Goal: Contribute content: Contribute content

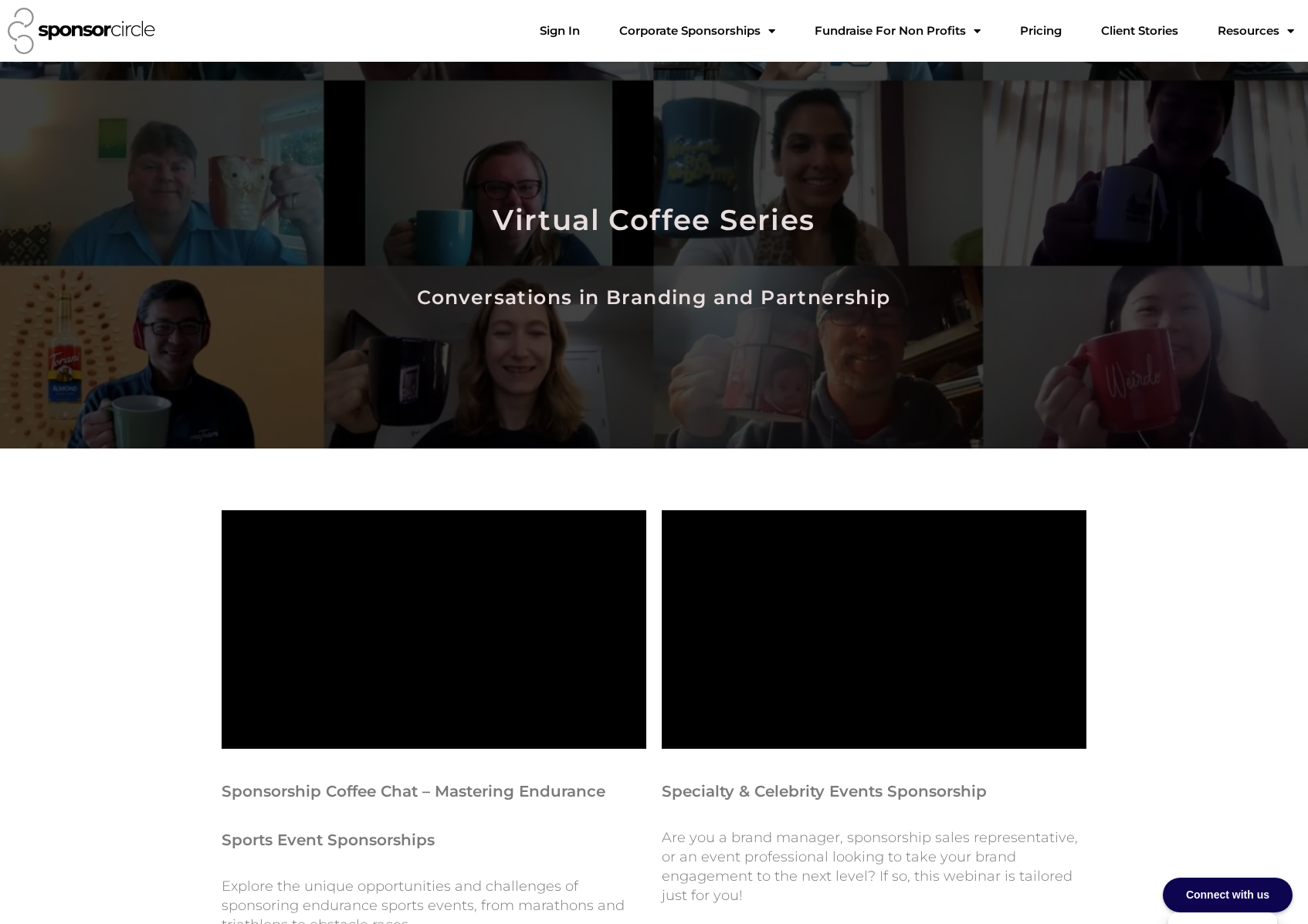
scroll to position [22428, 0]
click at [592, 32] on link "Sign In" at bounding box center [560, 31] width 65 height 31
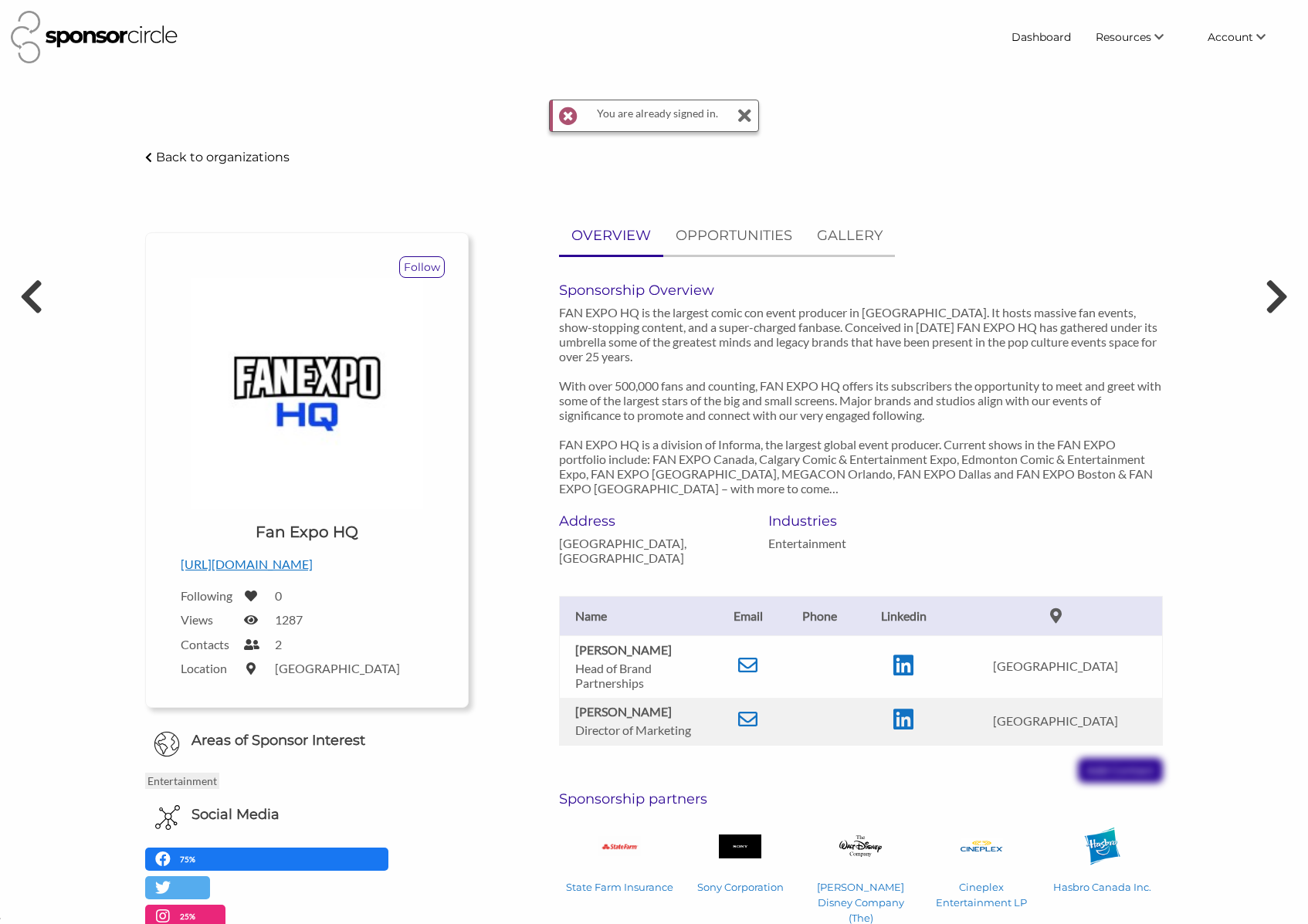
click at [255, 160] on p "Back to organizations" at bounding box center [223, 157] width 134 height 14
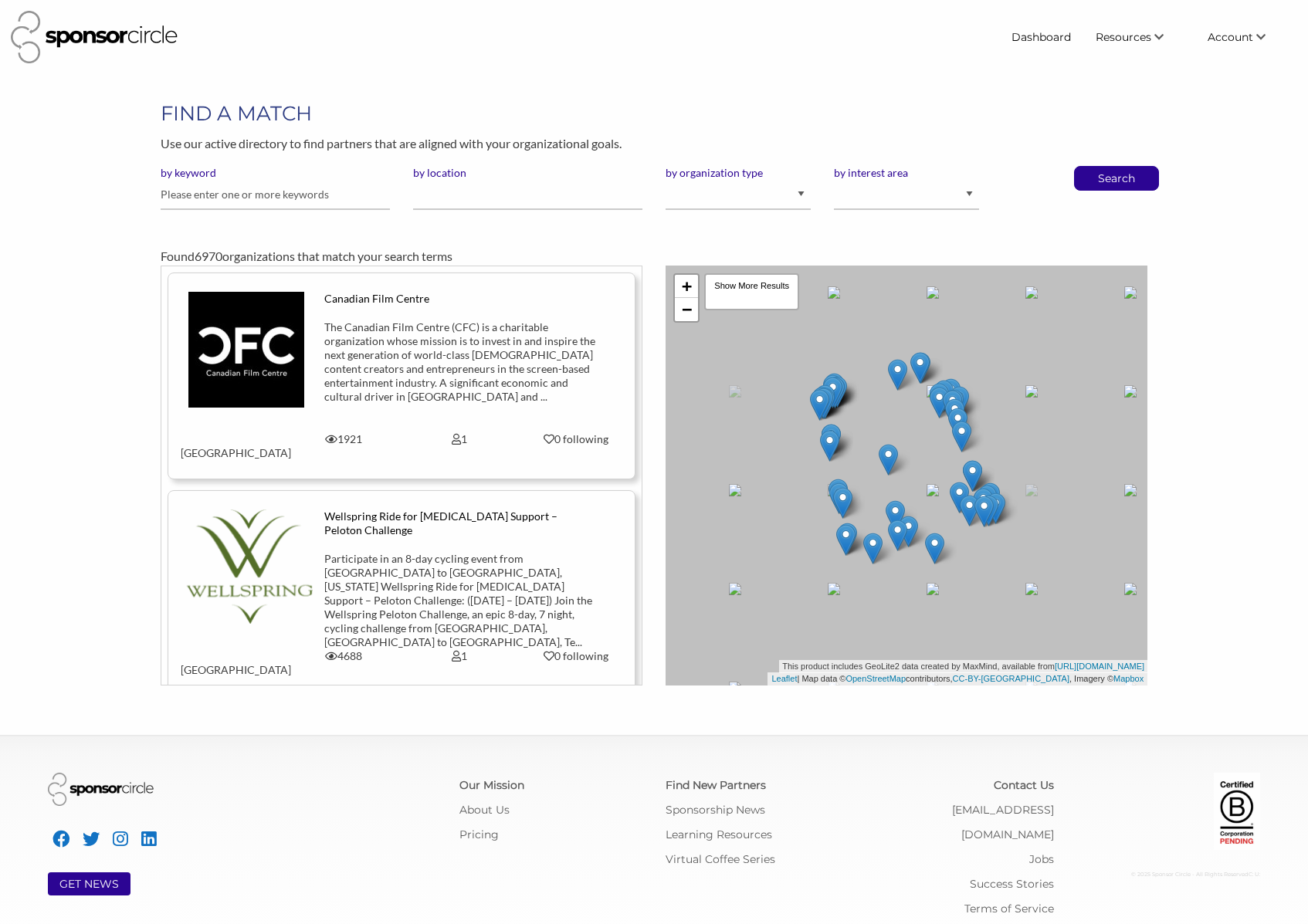
scroll to position [22430, 0]
click at [275, 193] on input "text" at bounding box center [276, 194] width 230 height 30
type input "yeti"
click at [1091, 166] on button "Search" at bounding box center [1116, 178] width 51 height 23
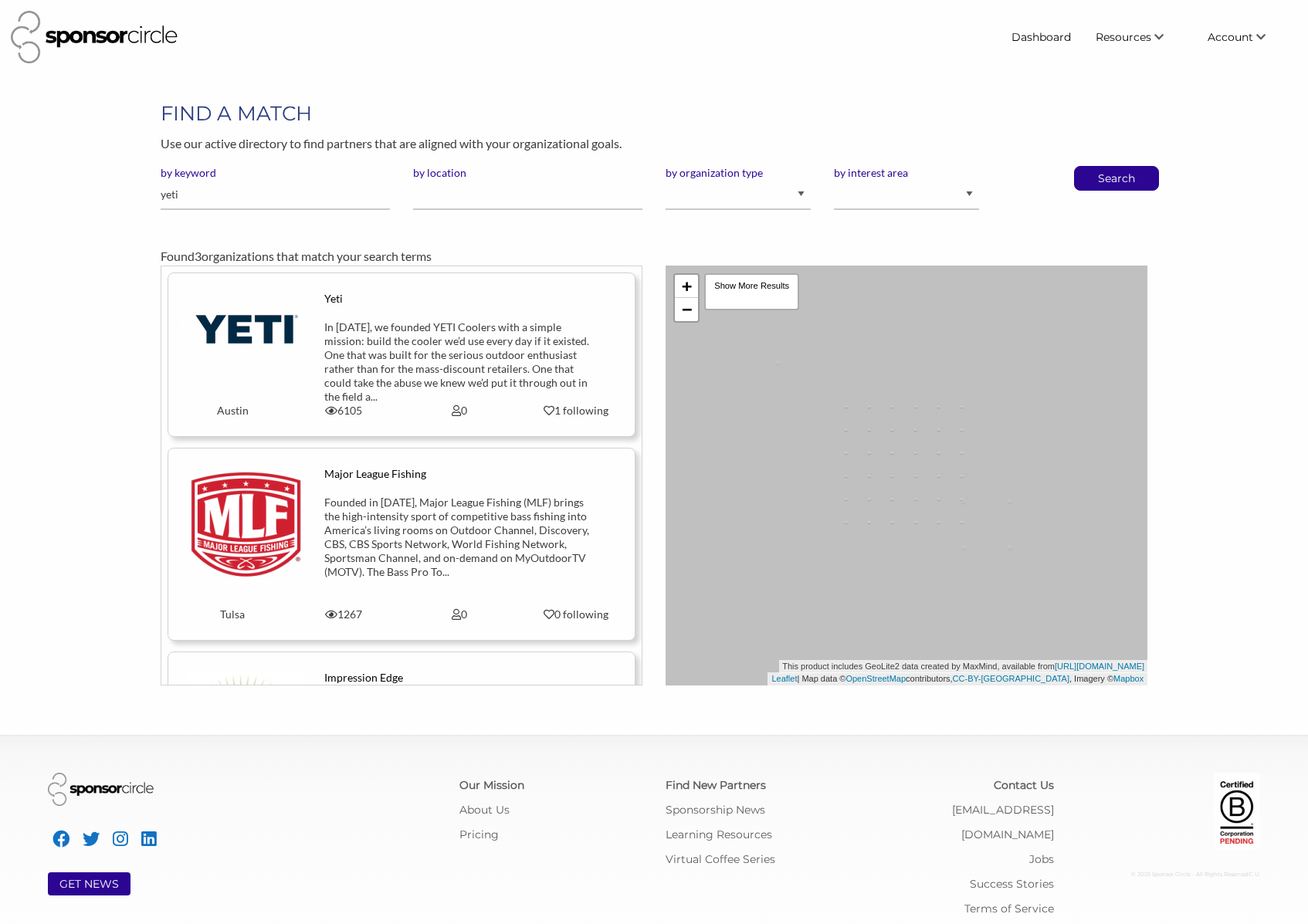
scroll to position [22430, 0]
click at [495, 361] on div "In 2006, we founded YETI Coolers with a simple mission: build the cooler we’d u…" at bounding box center [459, 362] width 271 height 83
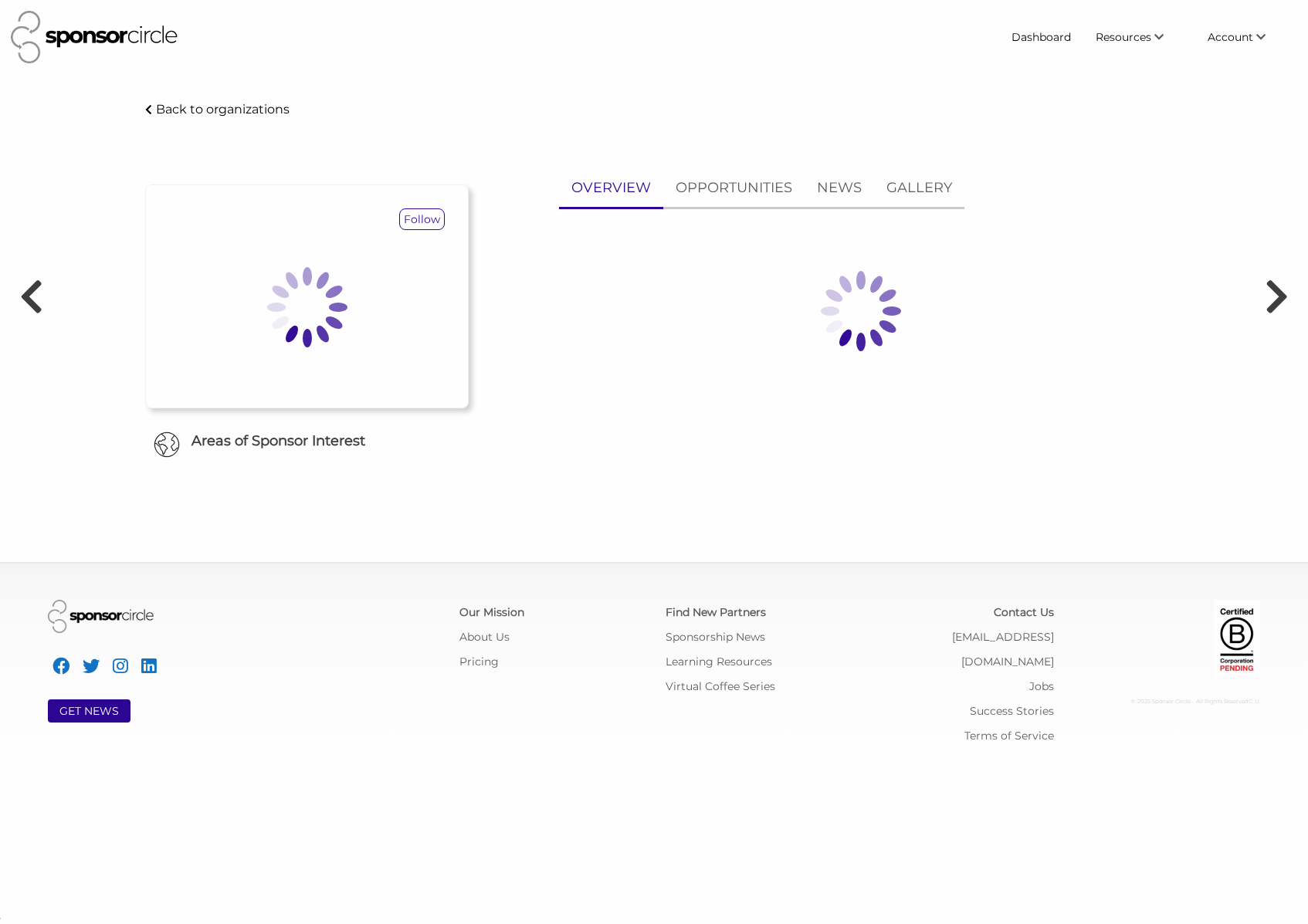
scroll to position [22430, 0]
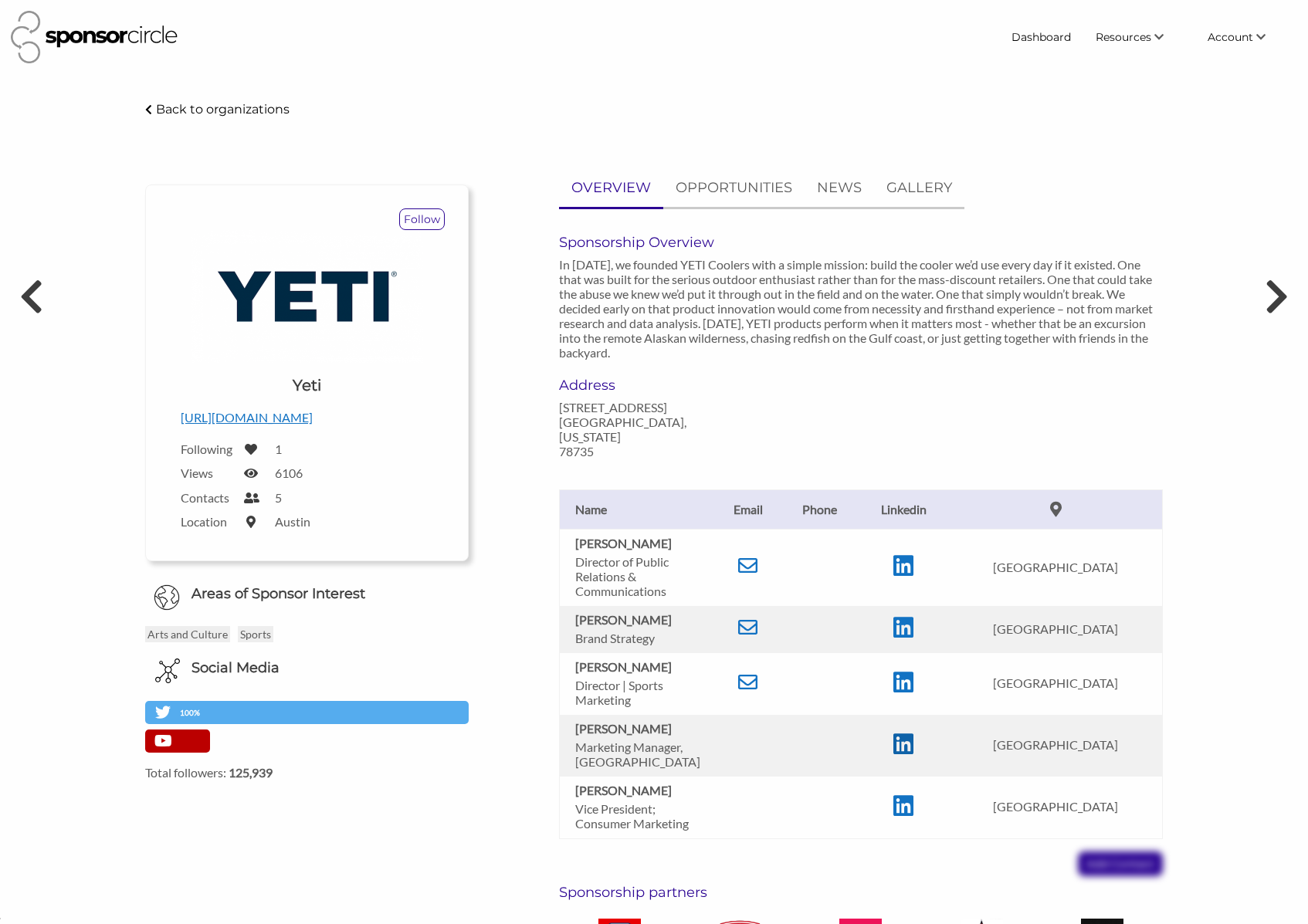
click at [914, 735] on icon at bounding box center [903, 744] width 20 height 23
drag, startPoint x: 578, startPoint y: 714, endPoint x: 641, endPoint y: 717, distance: 63.1
type textarea "[PERSON_NAME]"
click at [641, 721] on p "[PERSON_NAME]" at bounding box center [640, 728] width 131 height 14
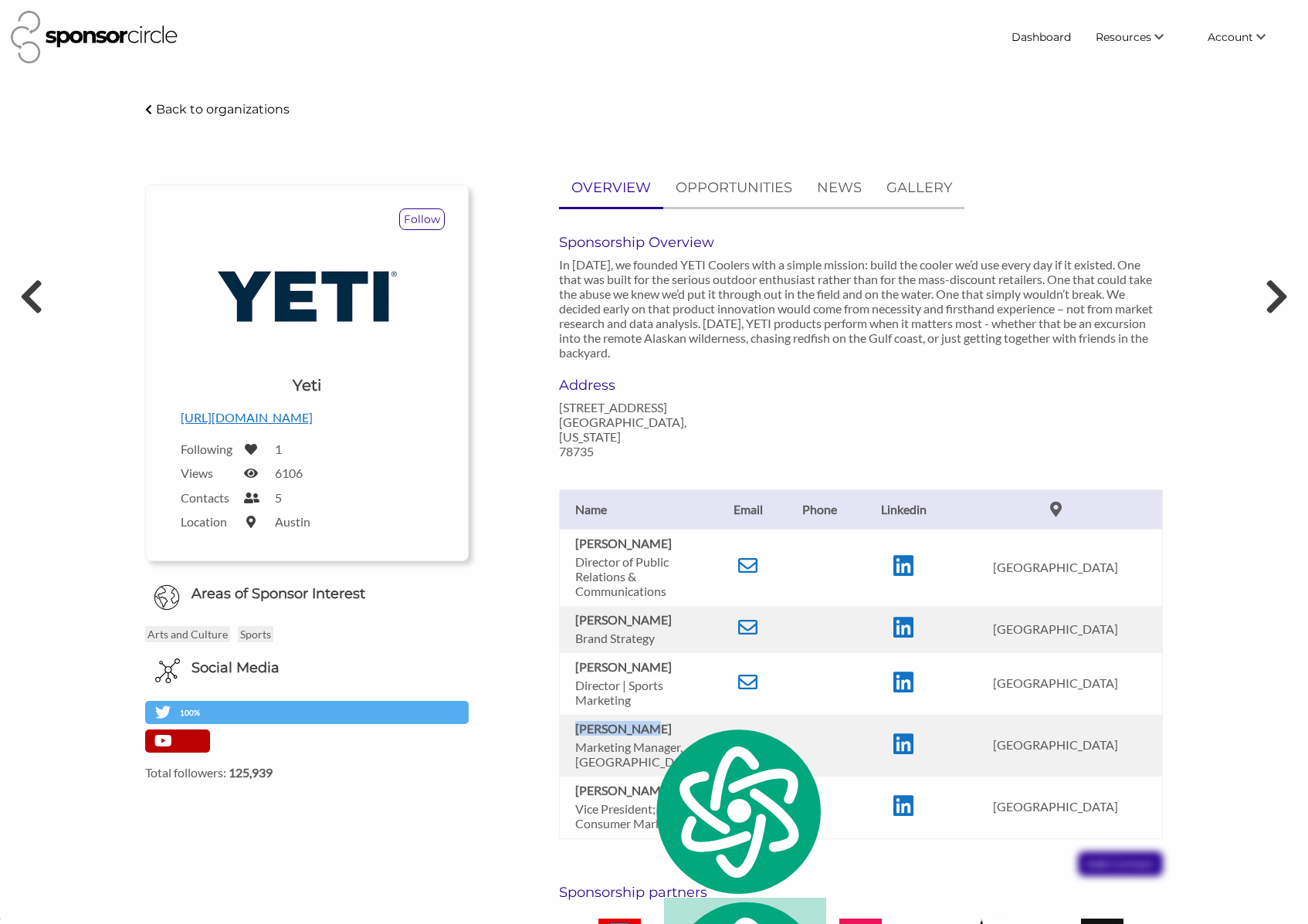
copy b "Jeff Beitz"
click at [1214, 385] on div "Yeti - Sponsor Circle Back to organizations Follow Upload a logo for your organ…" at bounding box center [654, 683] width 1151 height 1168
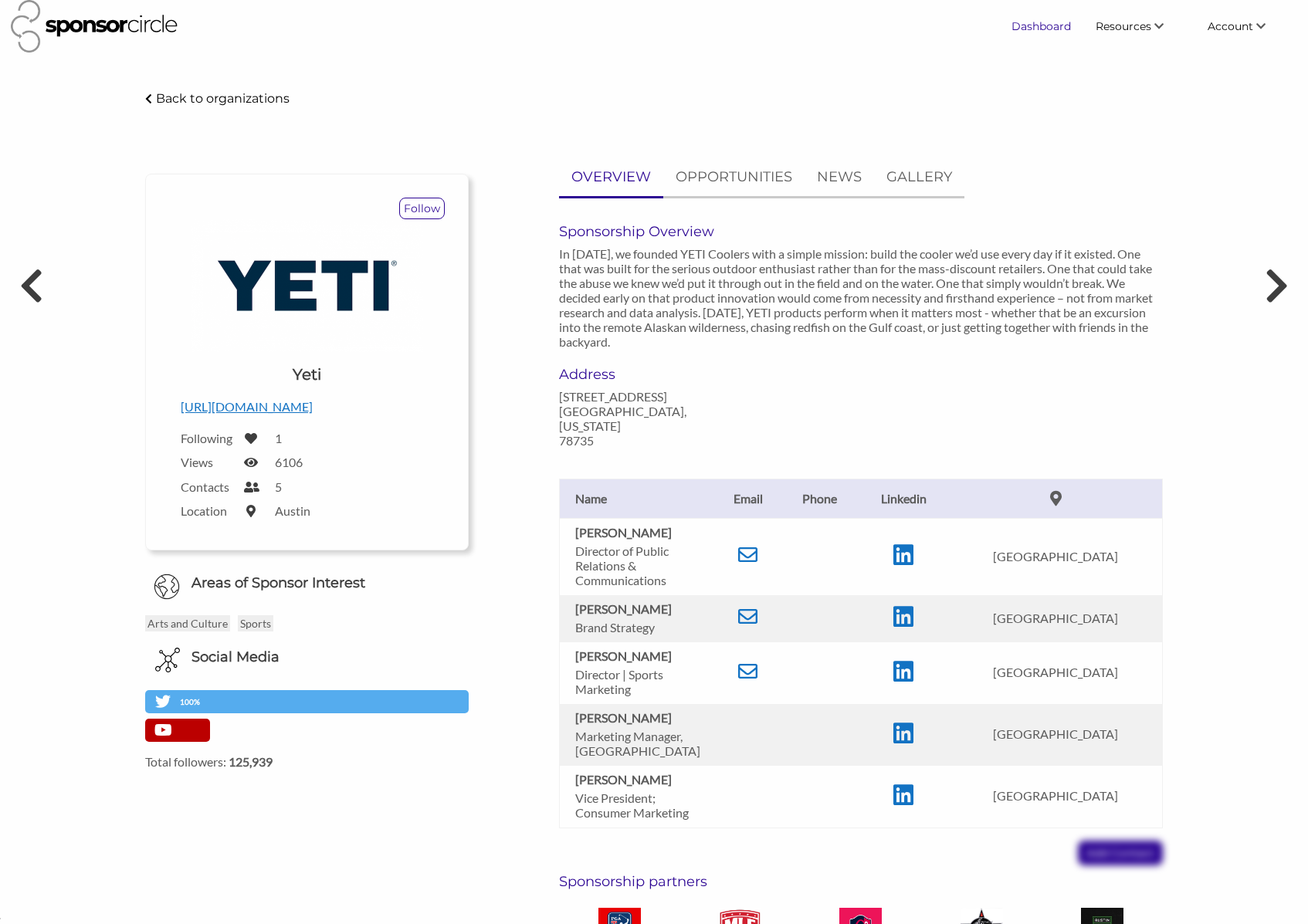
click at [1044, 30] on link "Dashboard" at bounding box center [1041, 26] width 84 height 28
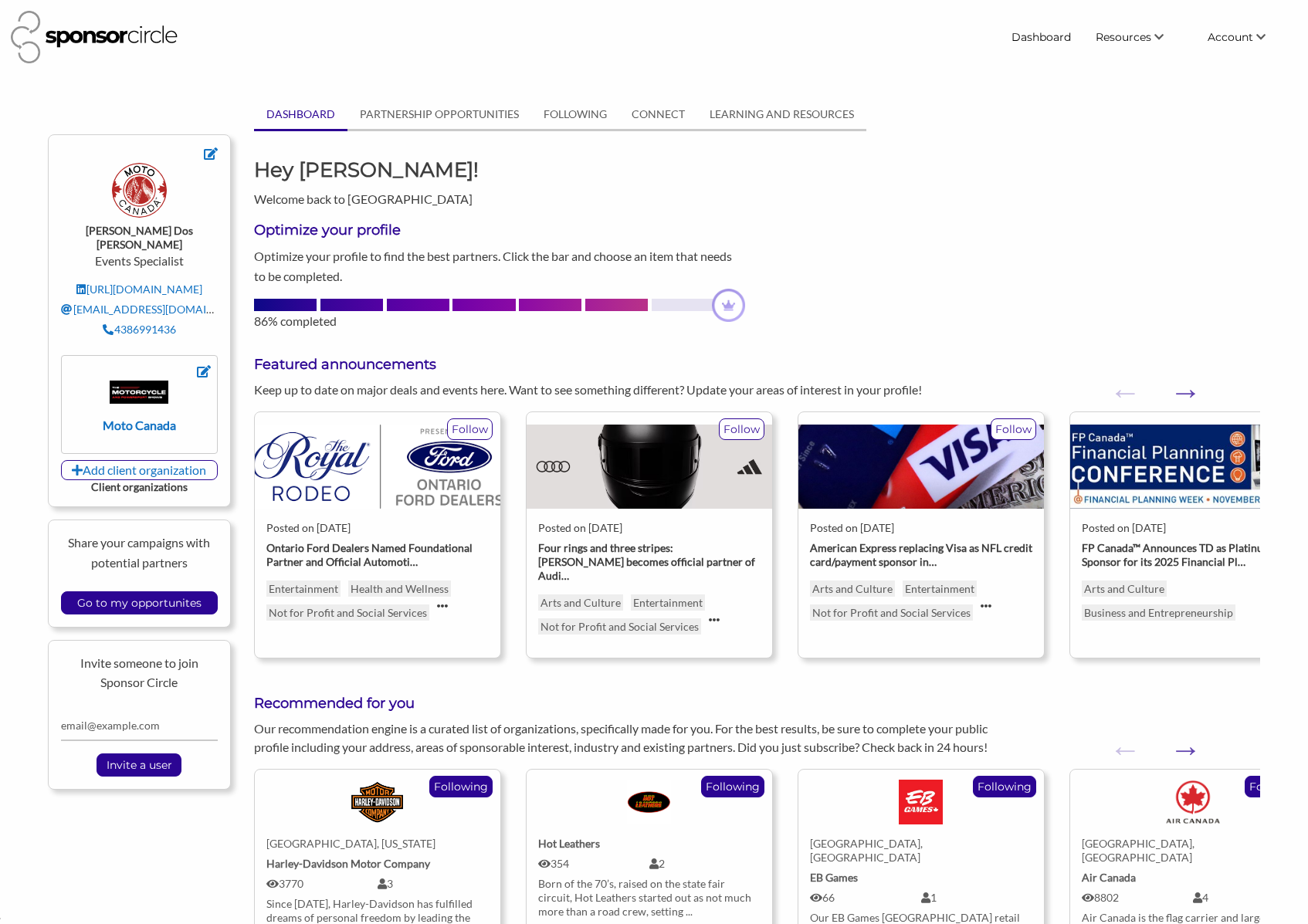
scroll to position [22430, 0]
click at [576, 110] on link "FOLLOWING" at bounding box center [575, 114] width 88 height 30
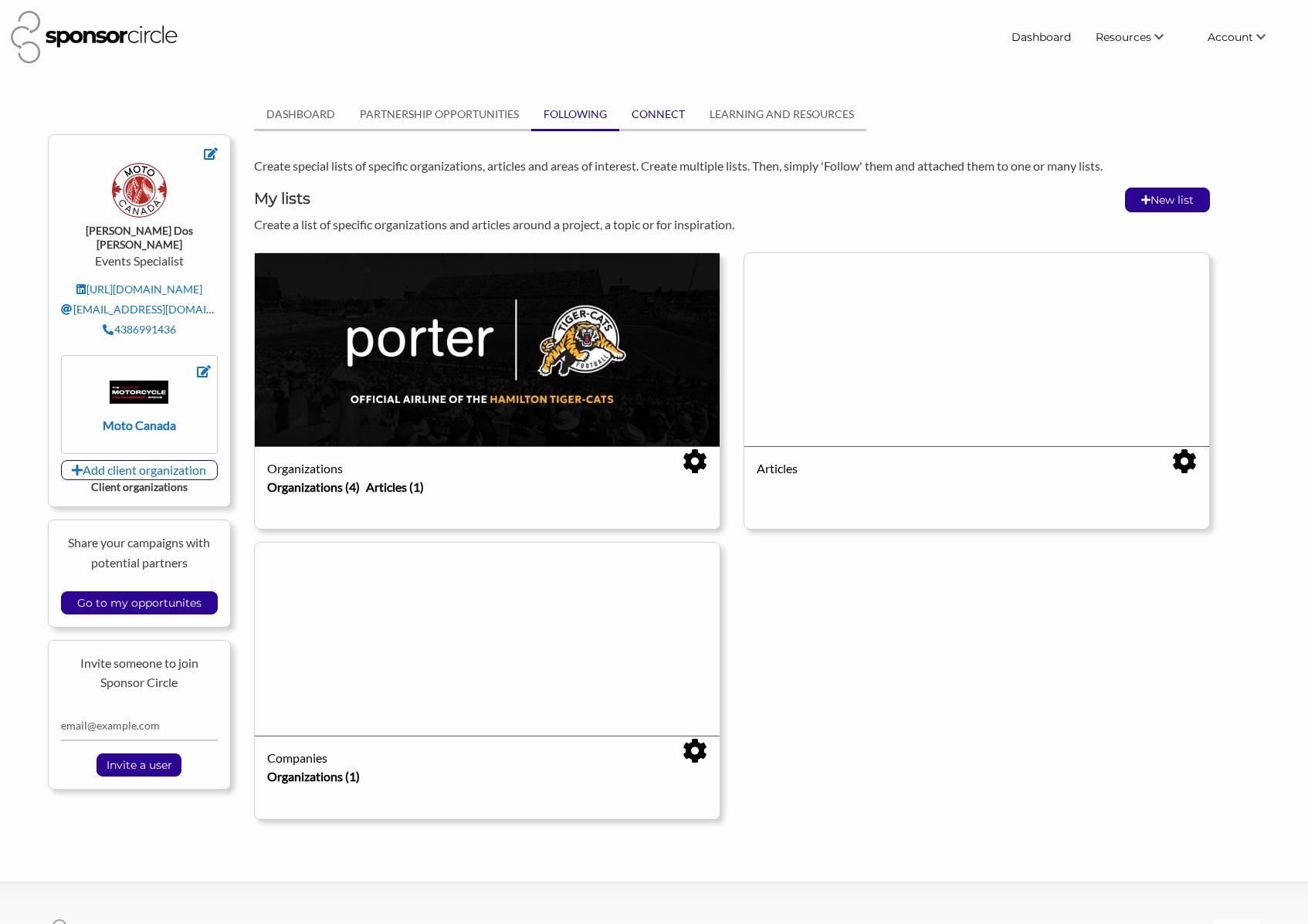
click at [668, 114] on link "CONNECT" at bounding box center [658, 114] width 78 height 30
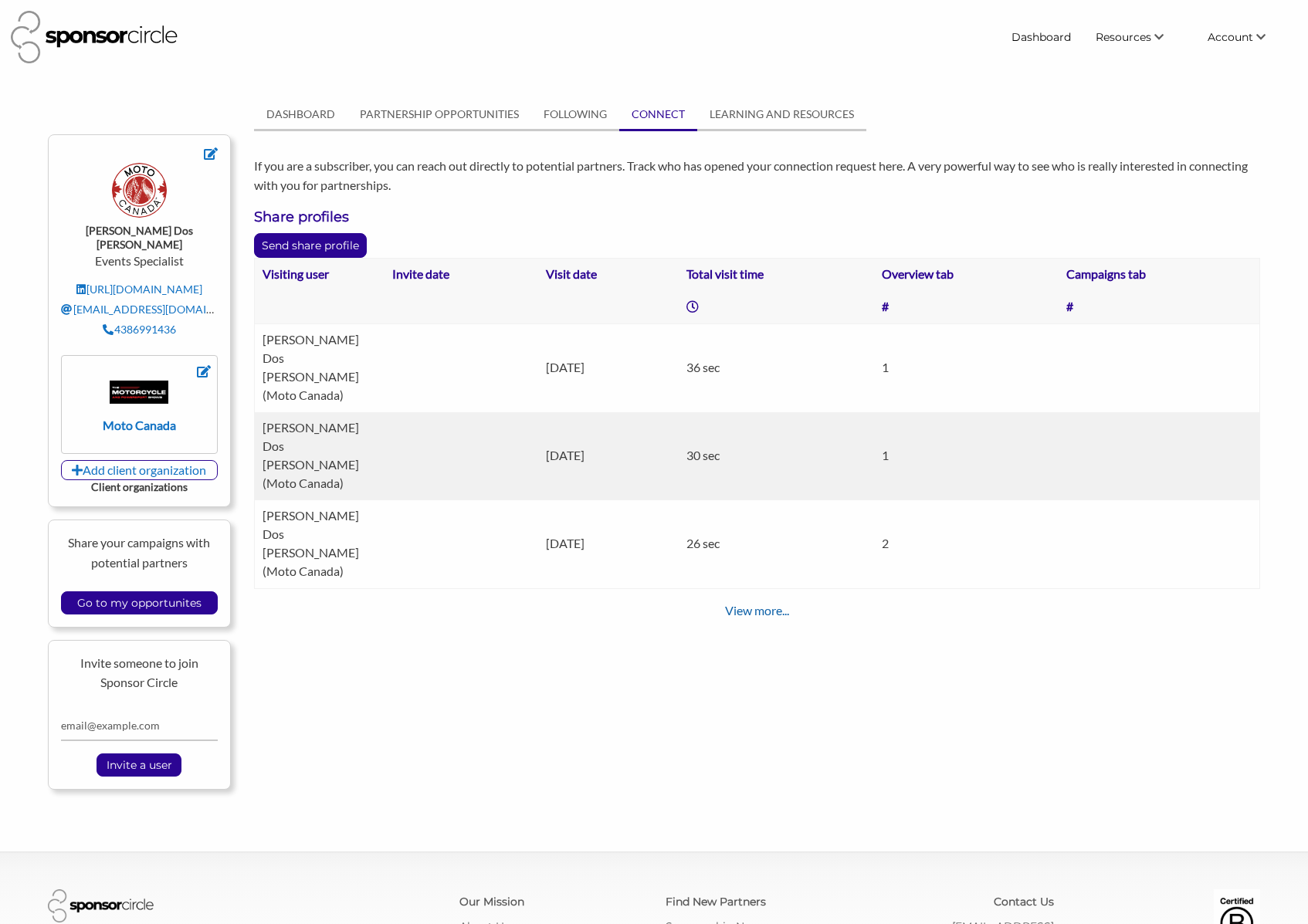
click at [765, 603] on link "View more..." at bounding box center [757, 609] width 64 height 14
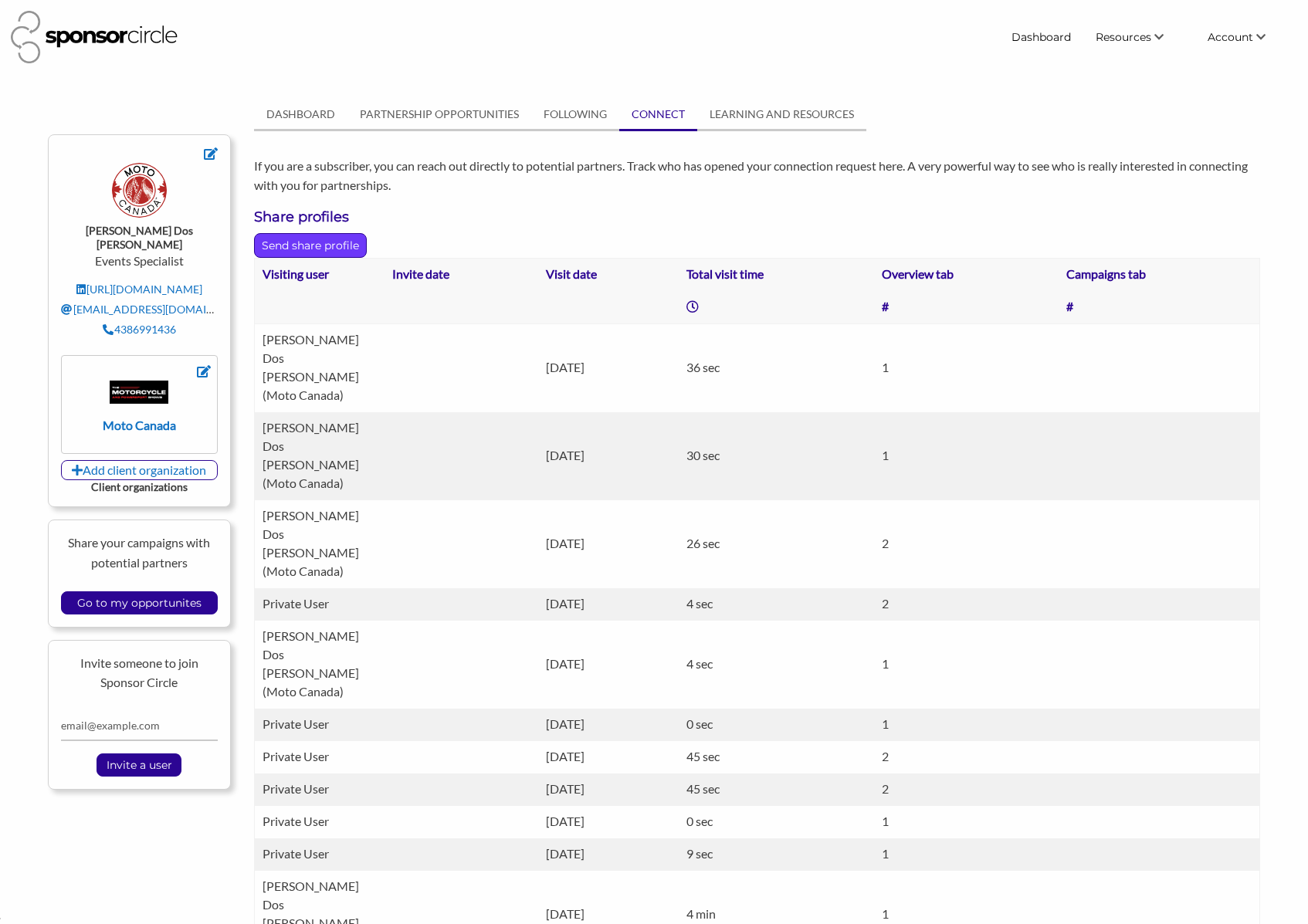
click at [330, 250] on p "Send share profile" at bounding box center [310, 246] width 111 height 23
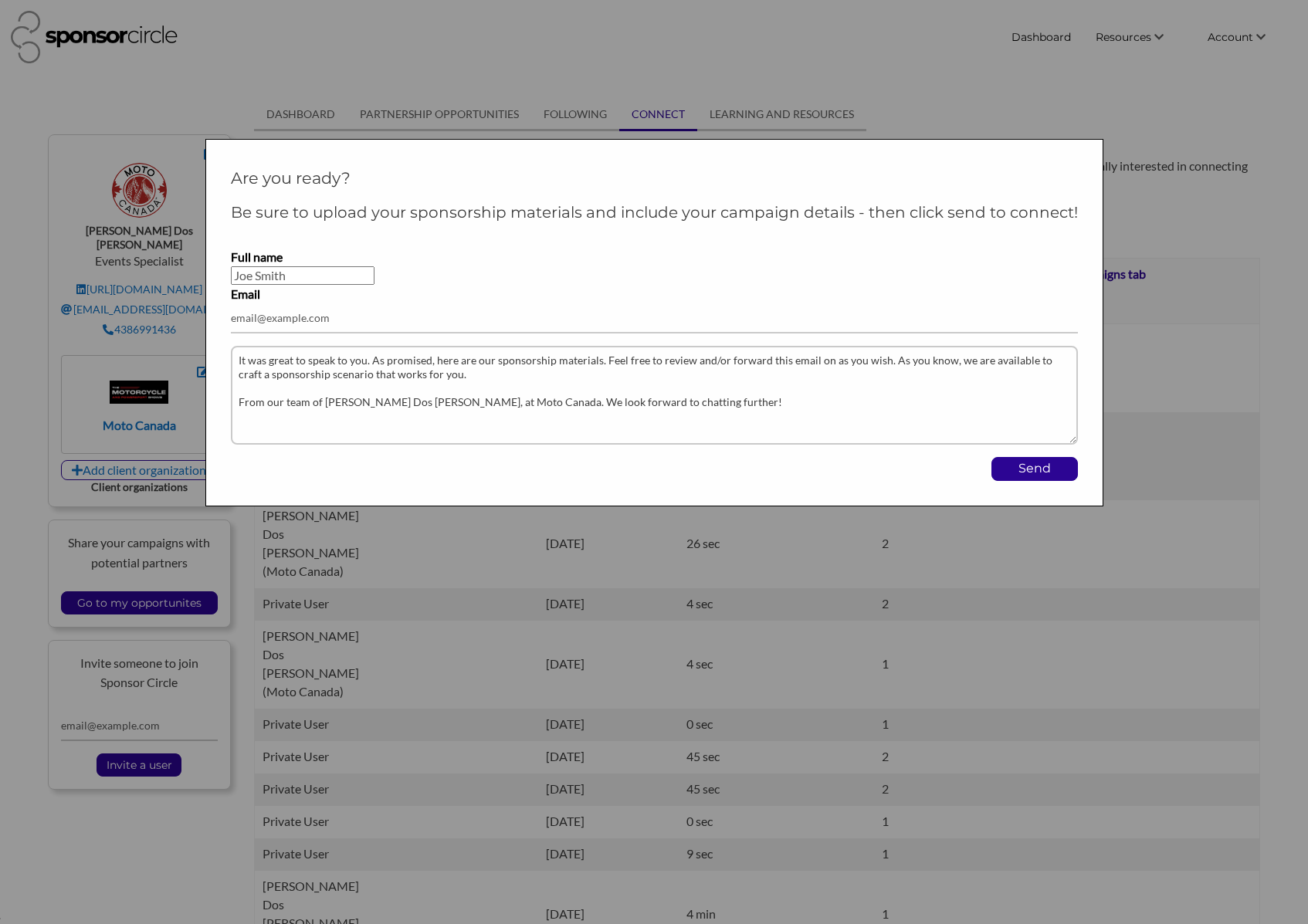
click at [324, 275] on input "Full name" at bounding box center [302, 275] width 144 height 18
click at [1017, 464] on input "Send" at bounding box center [1034, 469] width 85 height 22
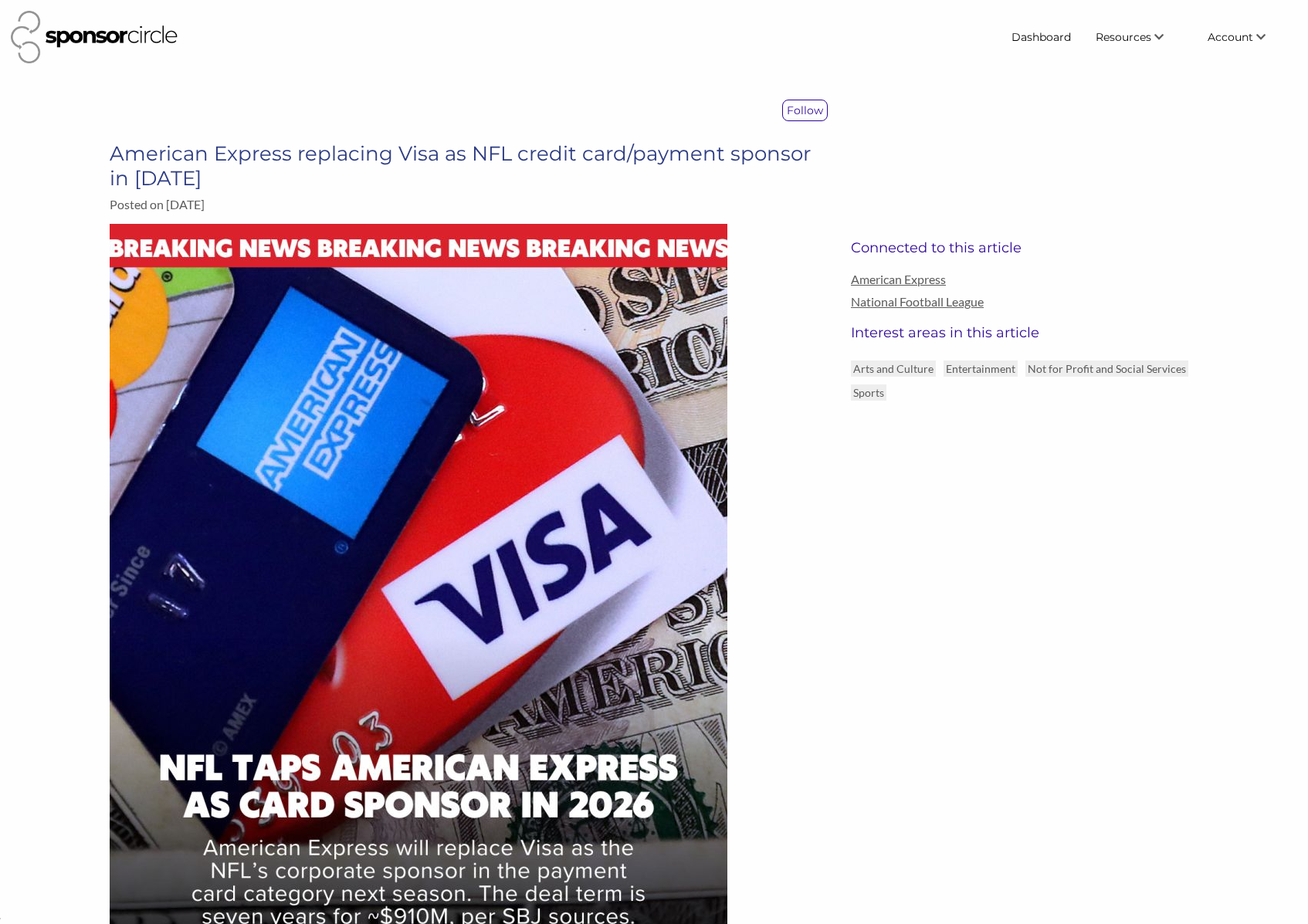
scroll to position [22430, 0]
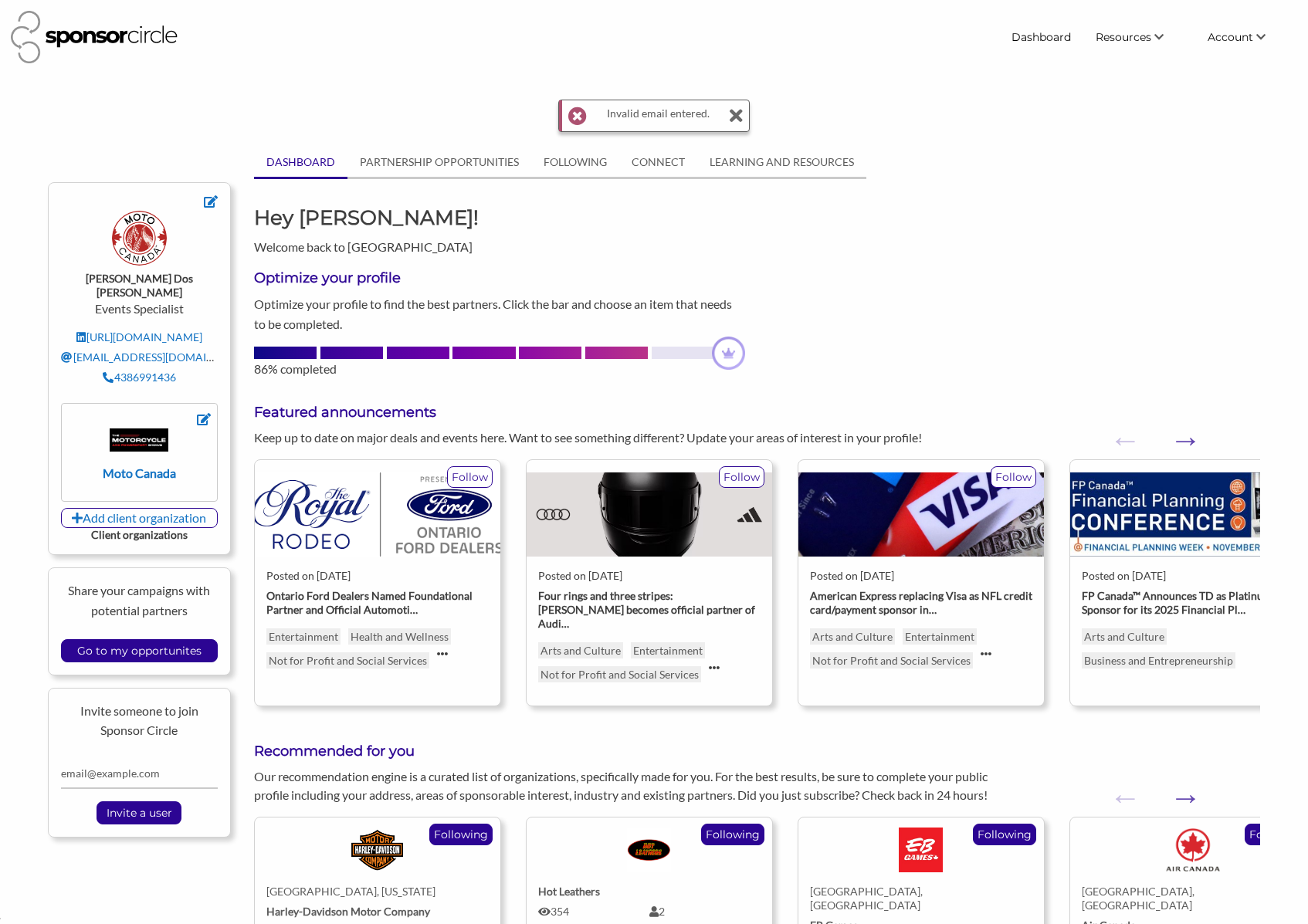
scroll to position [22430, 0]
drag, startPoint x: 731, startPoint y: 114, endPoint x: 819, endPoint y: 86, distance: 92.3
click at [731, 114] on icon at bounding box center [737, 116] width 13 height 31
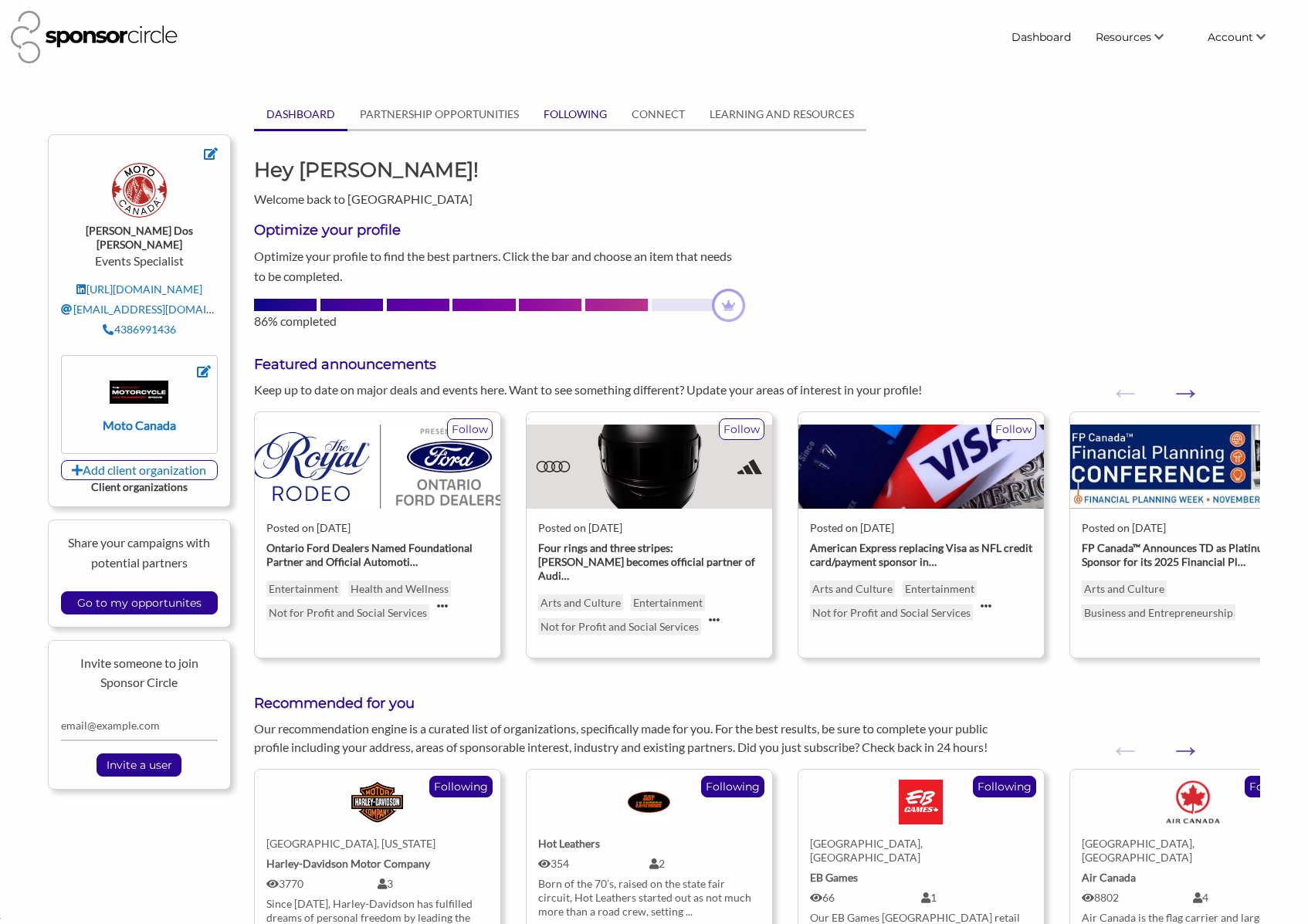
click at [588, 118] on link "FOLLOWING" at bounding box center [575, 114] width 88 height 30
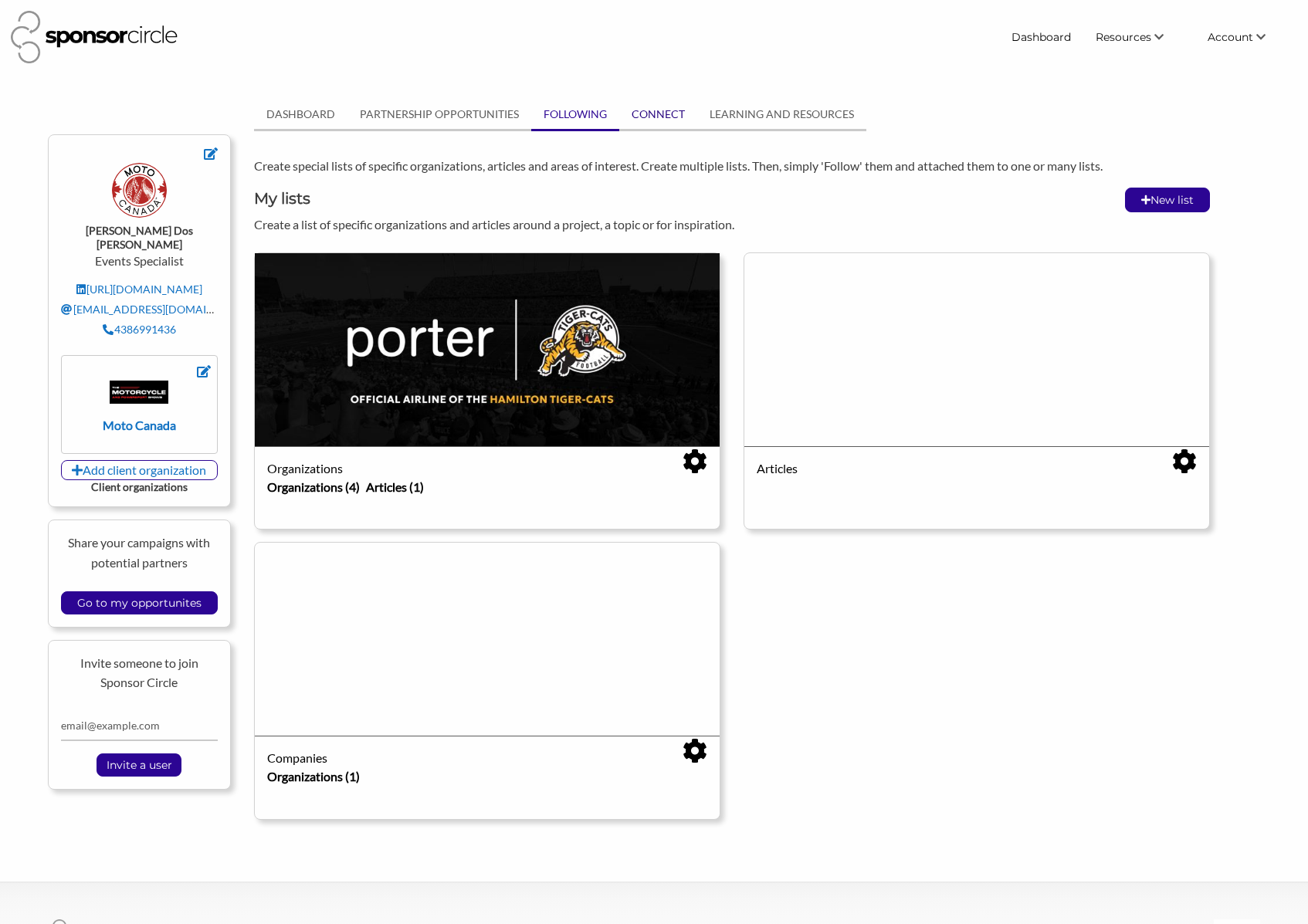
click at [634, 120] on link "CONNECT" at bounding box center [658, 114] width 78 height 30
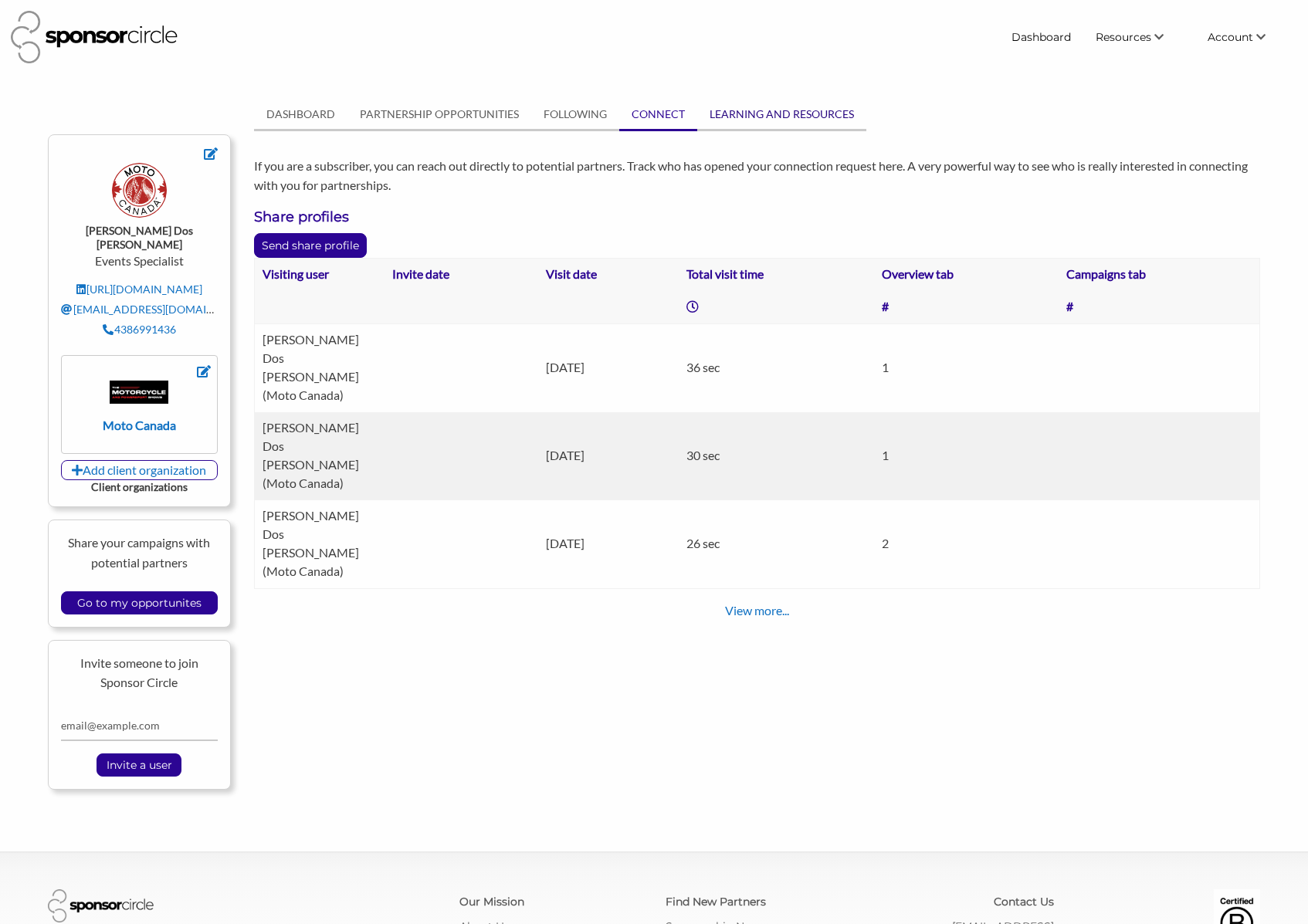
click at [789, 116] on link "LEARNING AND RESOURCES" at bounding box center [782, 114] width 169 height 30
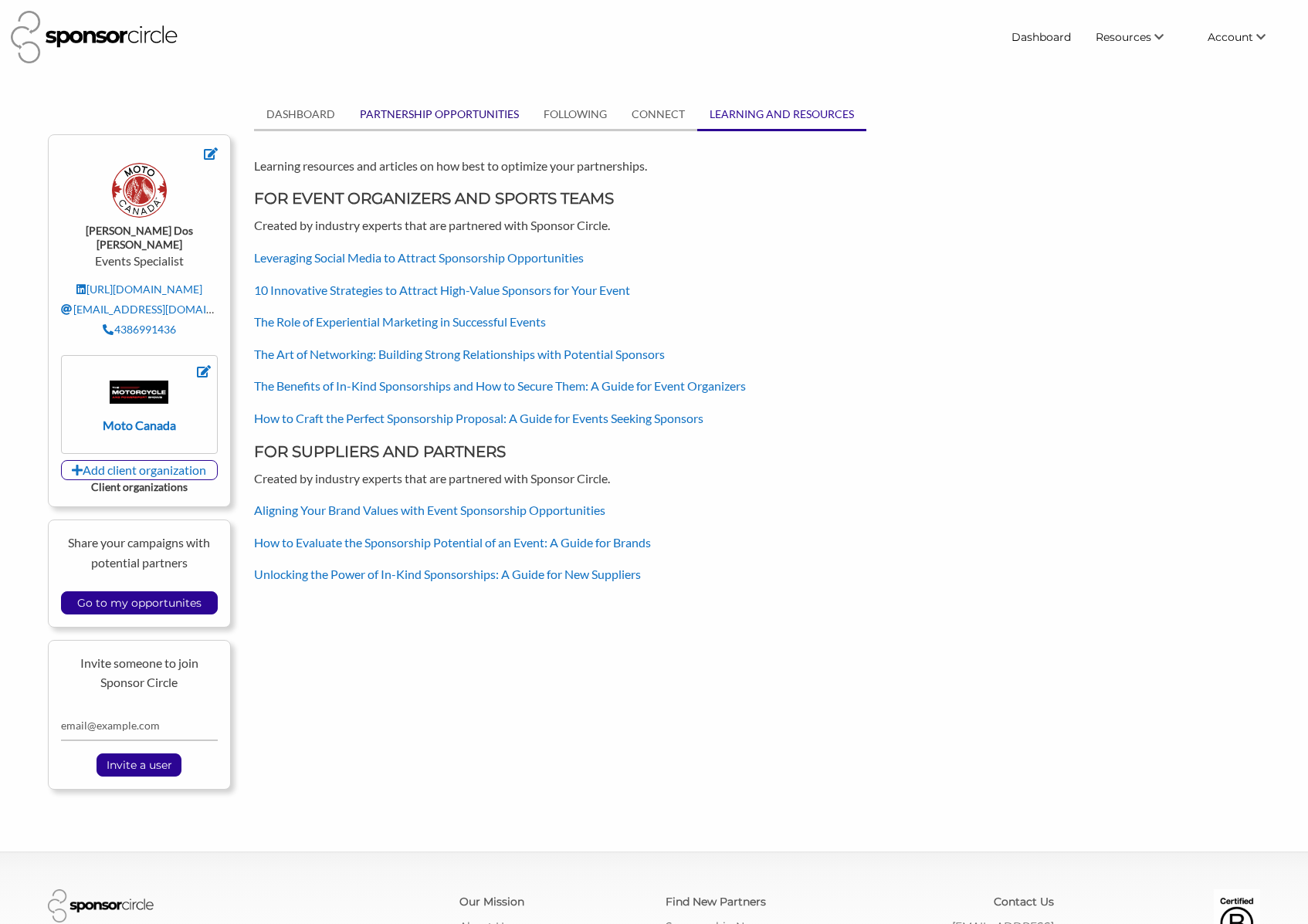
click at [454, 120] on link "PARTNERSHIP OPPORTUNITIES" at bounding box center [439, 114] width 184 height 30
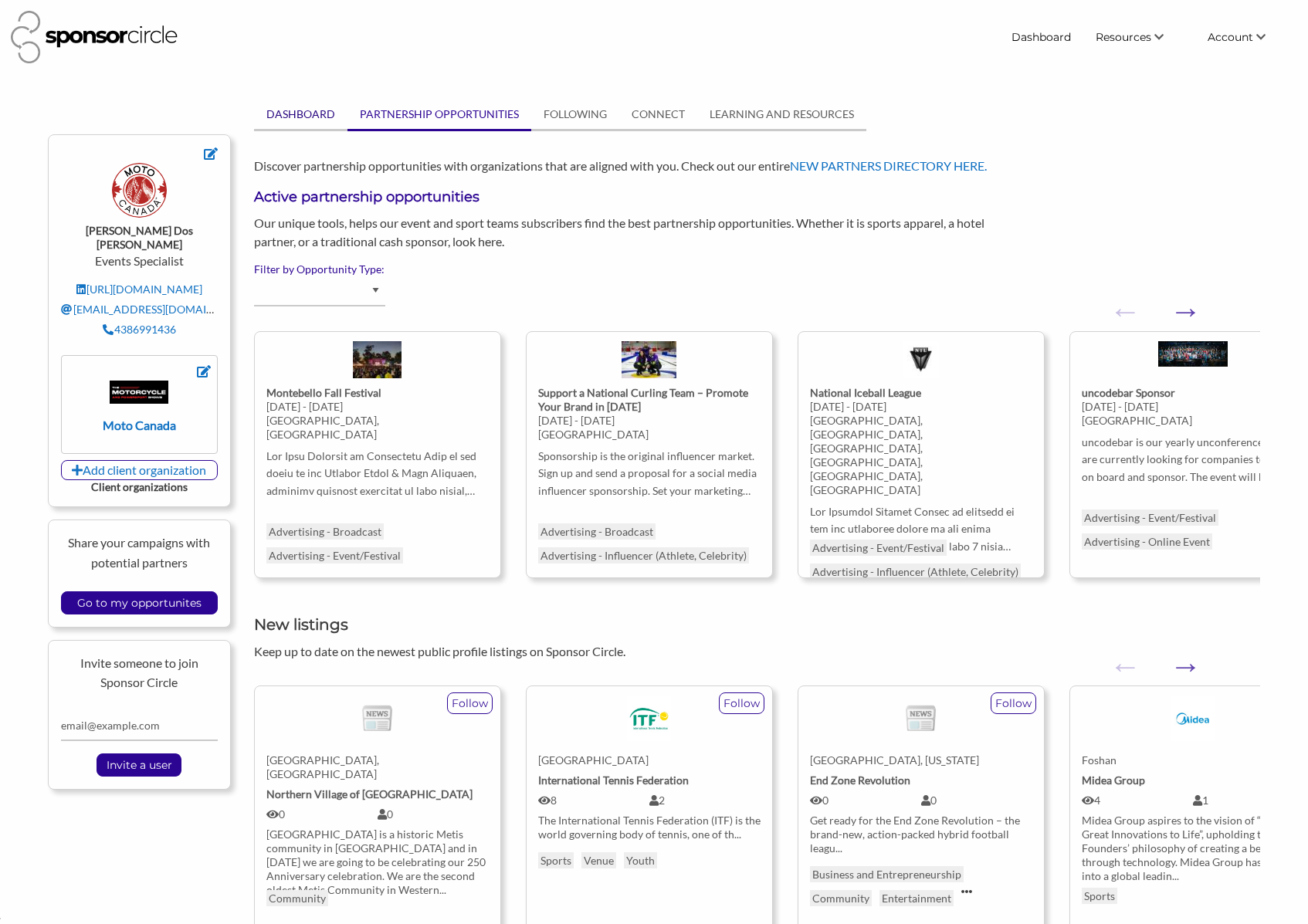
click at [308, 104] on link "DASHBOARD" at bounding box center [301, 114] width 94 height 30
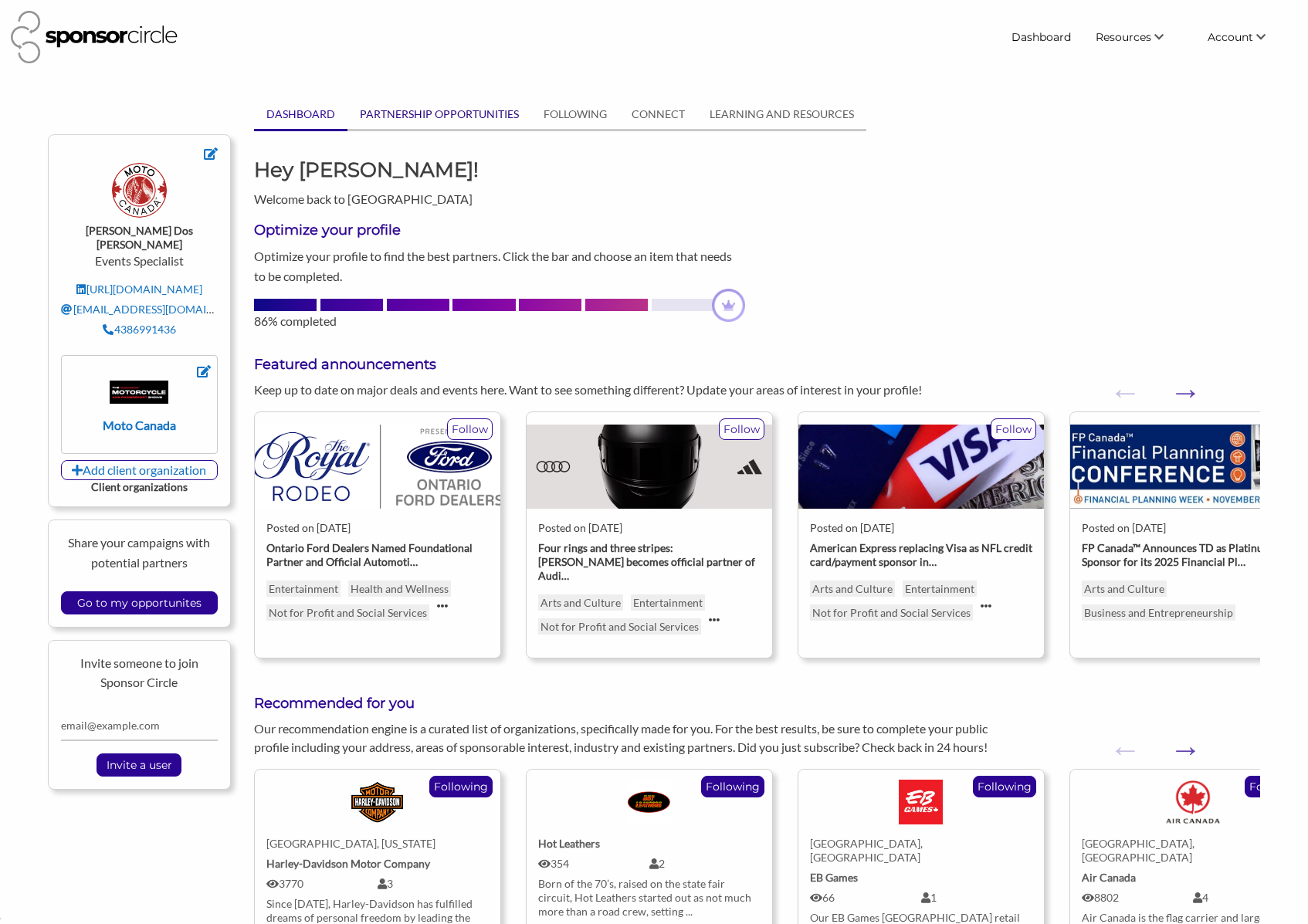
click at [503, 118] on link "PARTNERSHIP OPPORTUNITIES" at bounding box center [439, 114] width 184 height 30
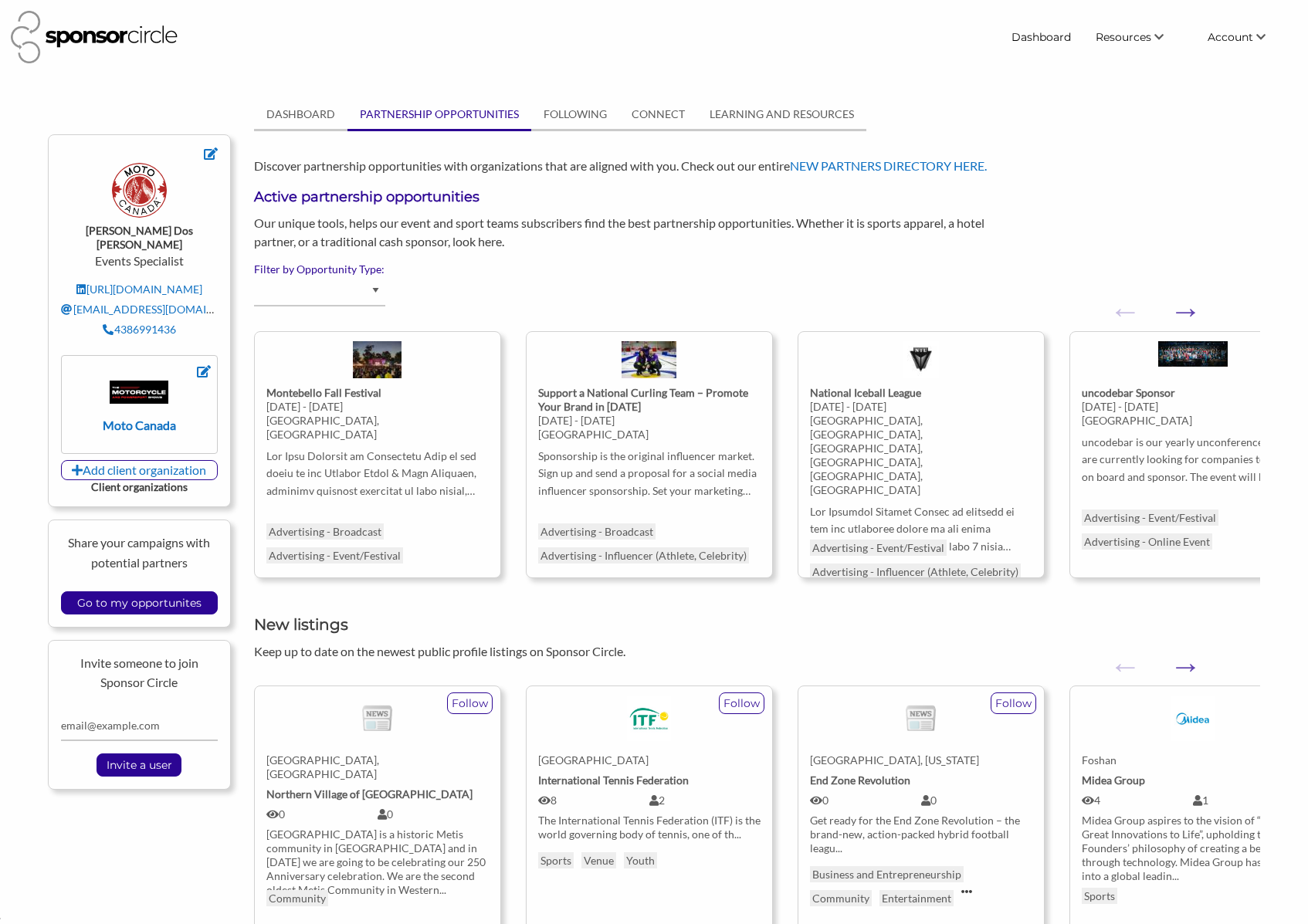
click at [1203, 311] on div "Advertising - Event/Festival Advertising - Influencer (Athlete, Celebrity) Adve…" at bounding box center [758, 297] width 1007 height 42
click at [1186, 311] on button "Next" at bounding box center [1178, 303] width 15 height 15
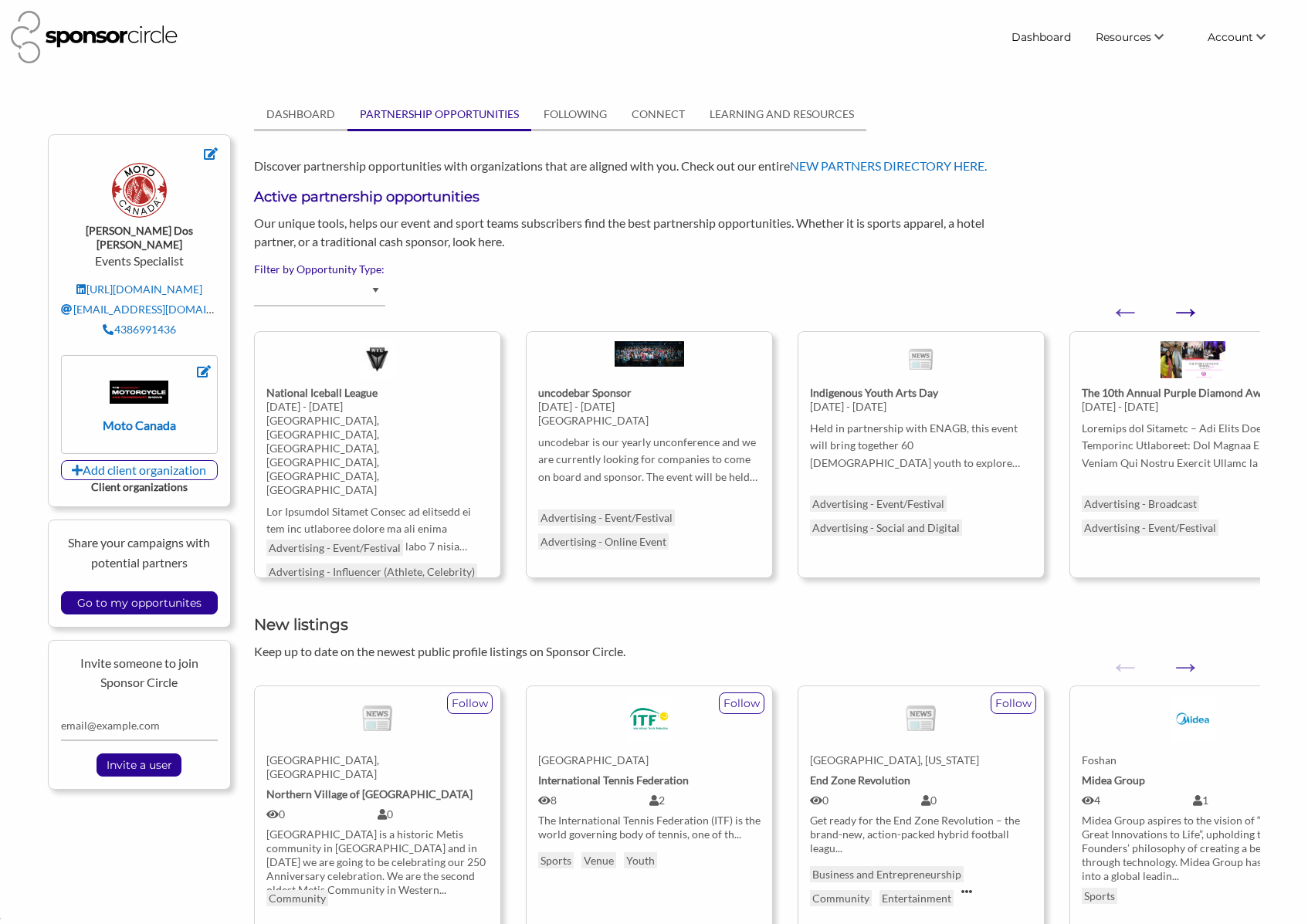
click at [1186, 311] on button "Next" at bounding box center [1178, 303] width 15 height 15
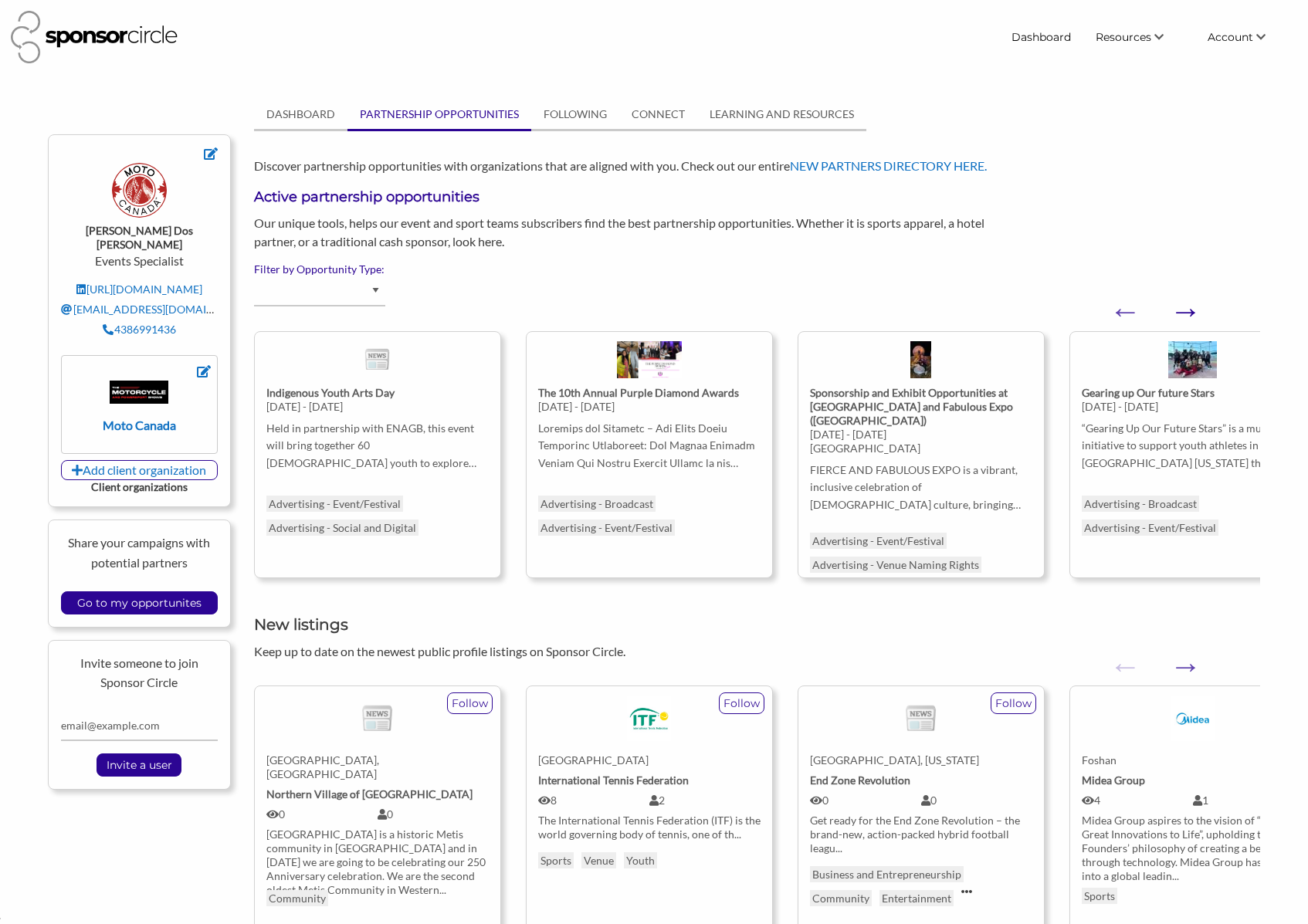
click at [1186, 311] on button "Next" at bounding box center [1178, 303] width 15 height 15
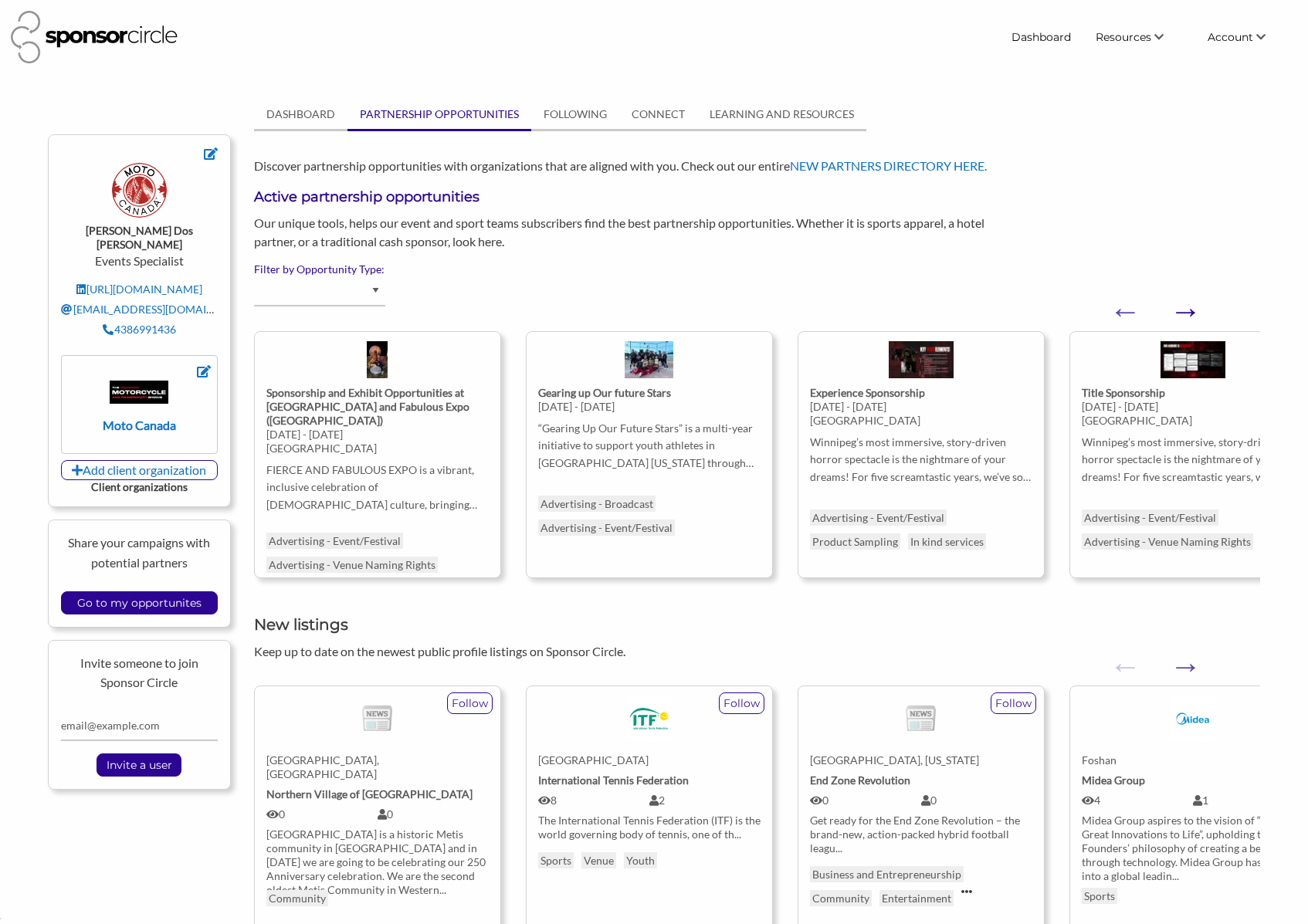
click at [1186, 311] on button "Next" at bounding box center [1178, 303] width 15 height 15
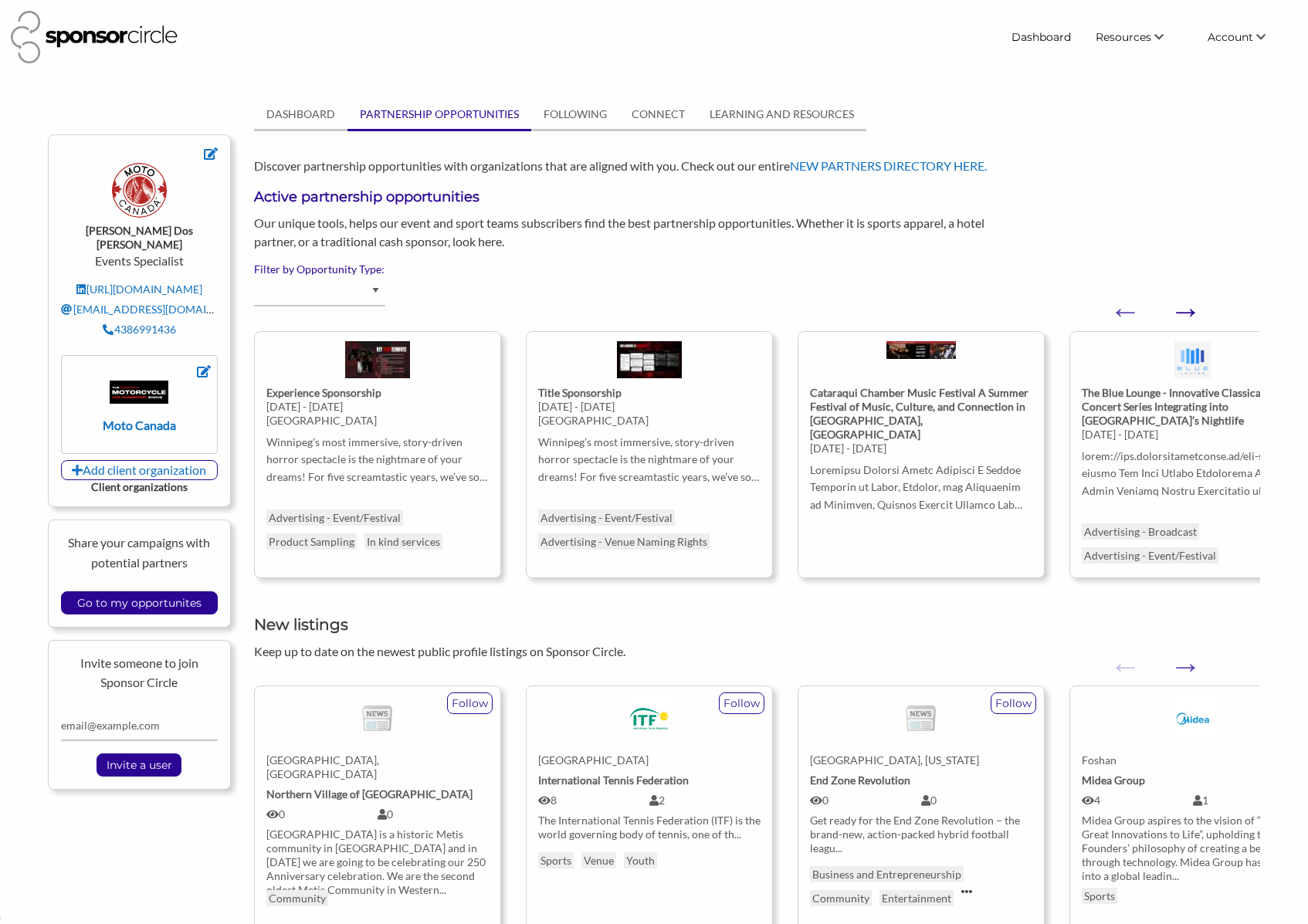
click at [1186, 311] on button "Next" at bounding box center [1178, 303] width 15 height 15
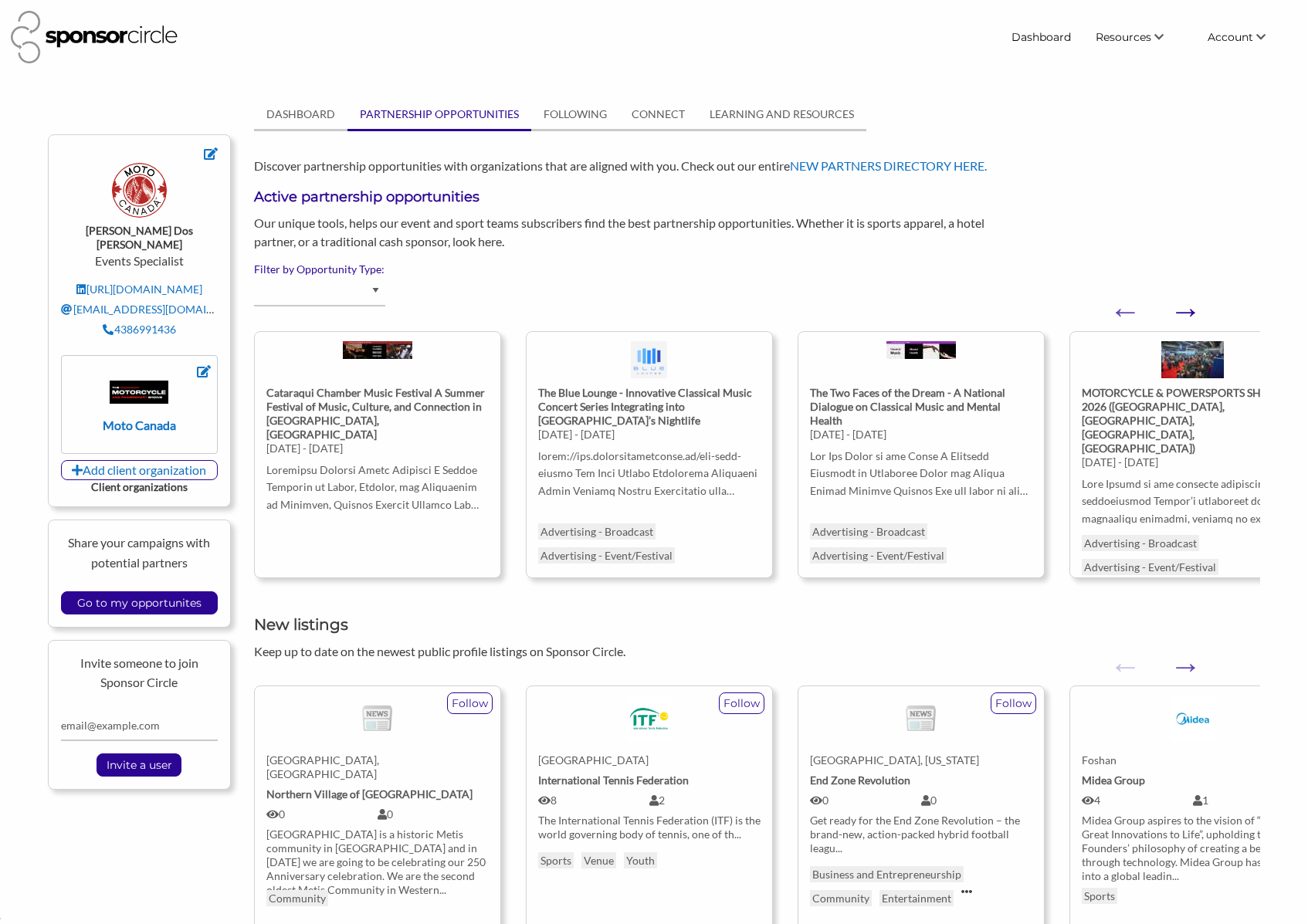
click at [1186, 311] on button "Next" at bounding box center [1178, 303] width 15 height 15
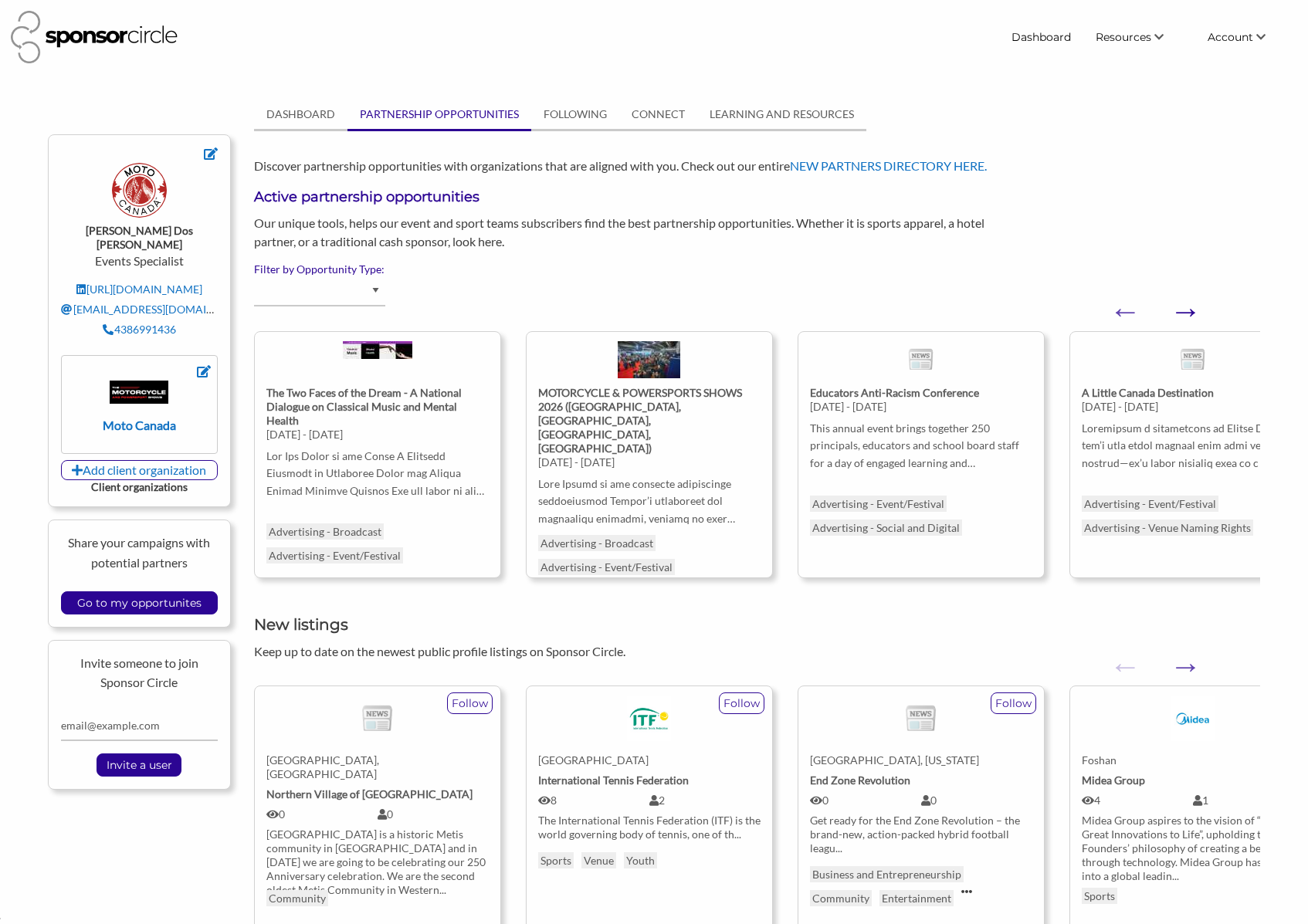
click at [1186, 311] on button "Next" at bounding box center [1178, 303] width 15 height 15
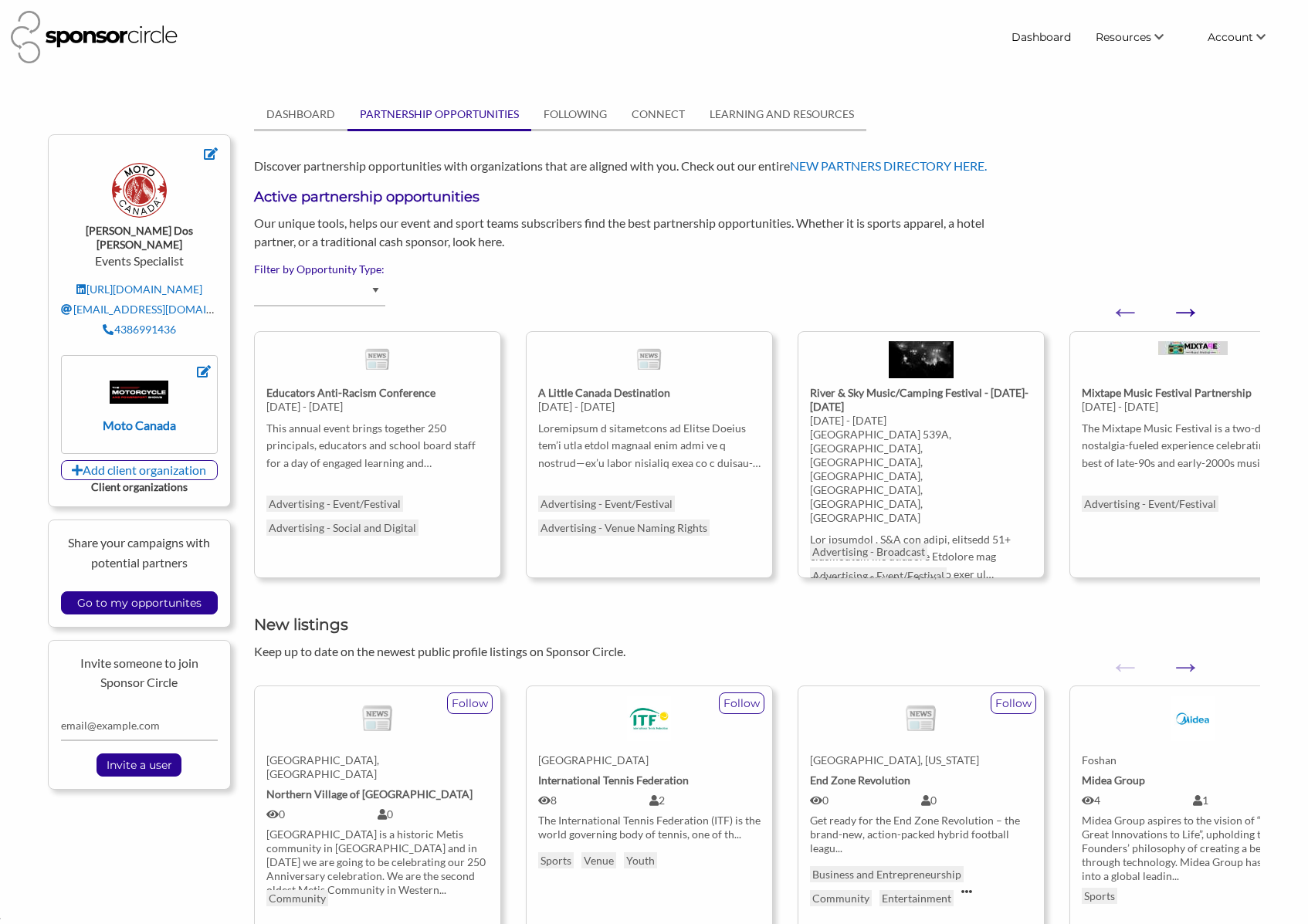
click at [1186, 311] on button "Next" at bounding box center [1178, 303] width 15 height 15
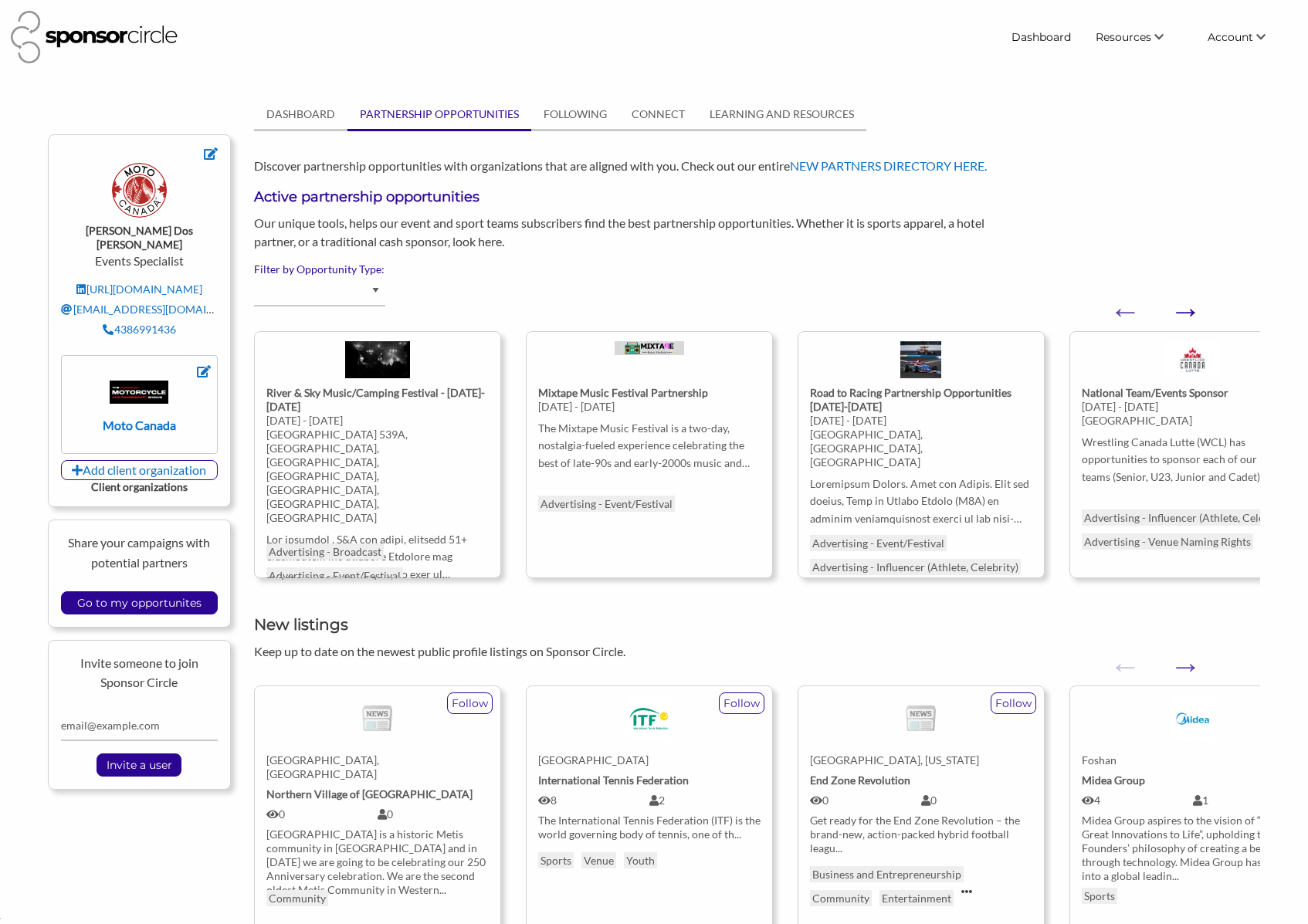
click at [1186, 307] on button "Next" at bounding box center [1178, 303] width 15 height 15
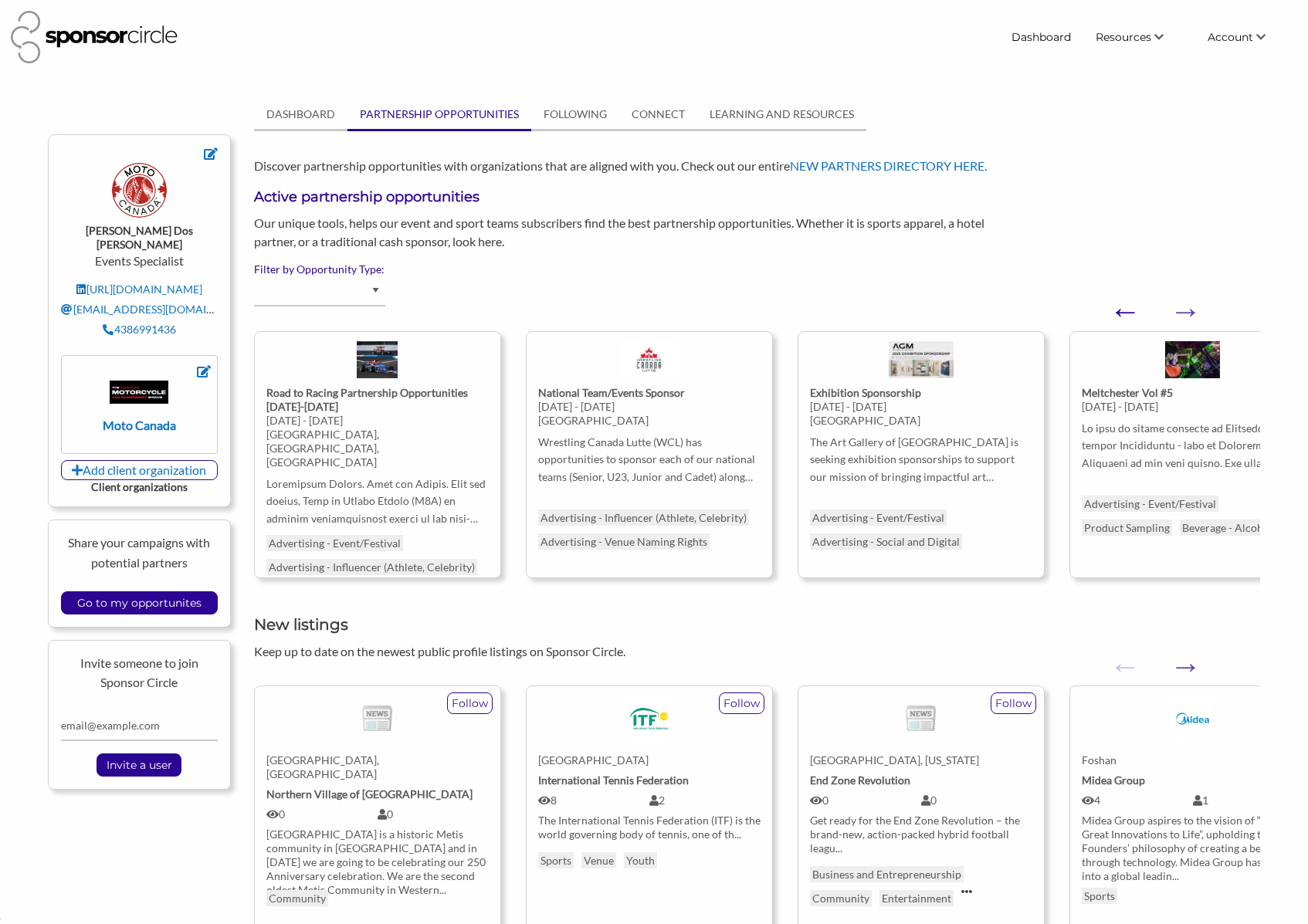
click at [1125, 311] on button "Previous" at bounding box center [1118, 303] width 15 height 15
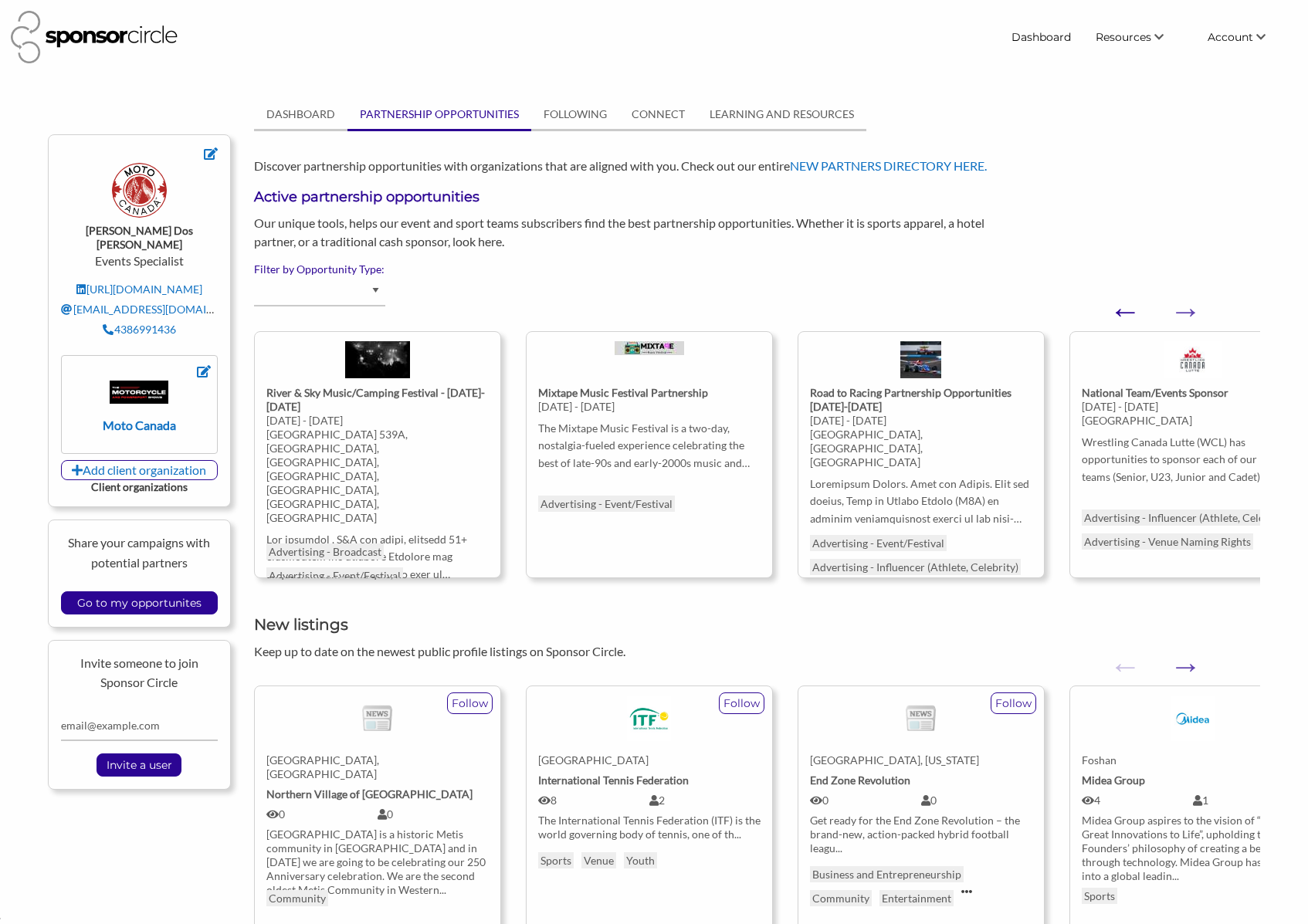
click at [1125, 311] on button "Previous" at bounding box center [1118, 303] width 15 height 15
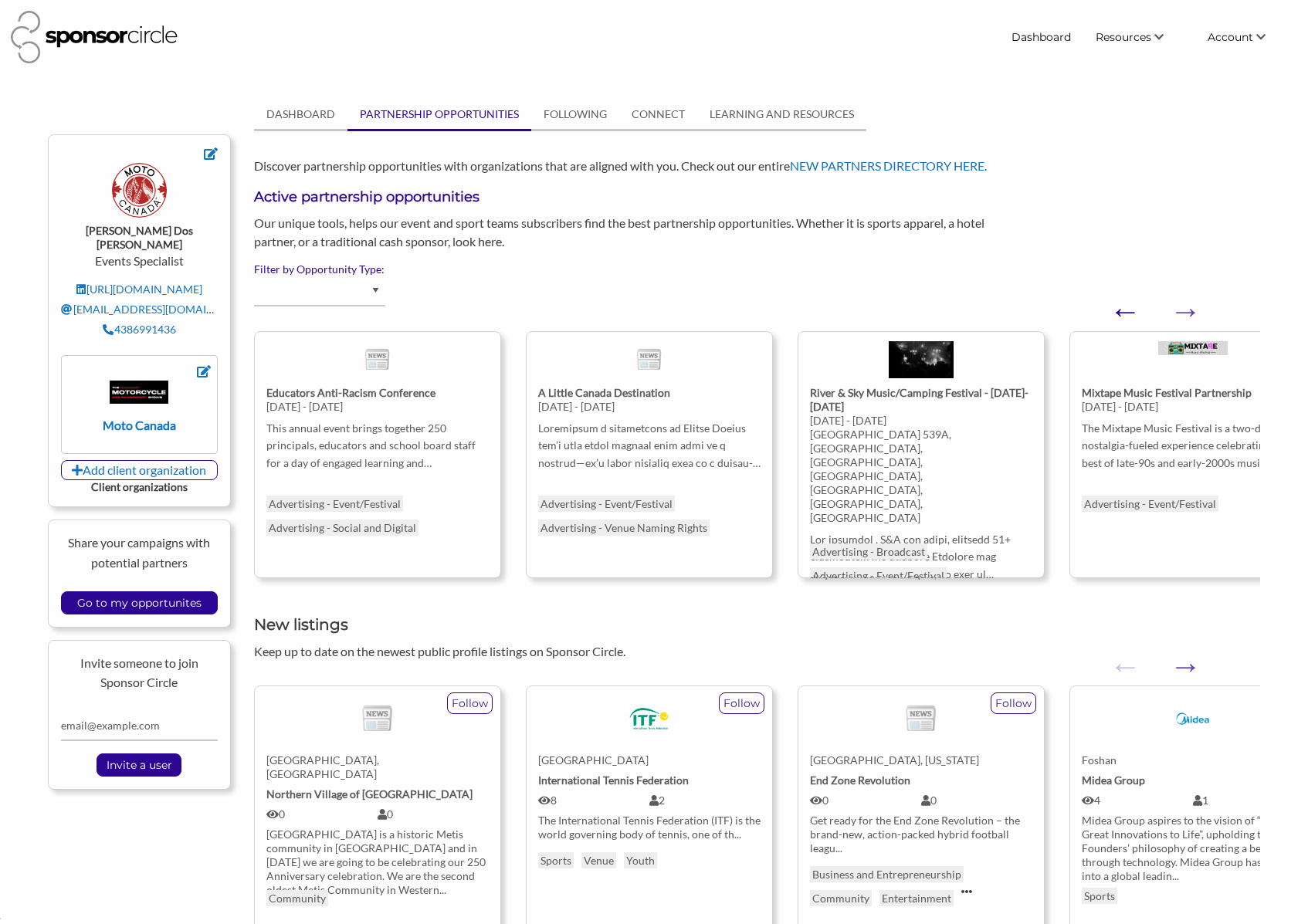
click at [1125, 311] on button "Previous" at bounding box center [1118, 303] width 15 height 15
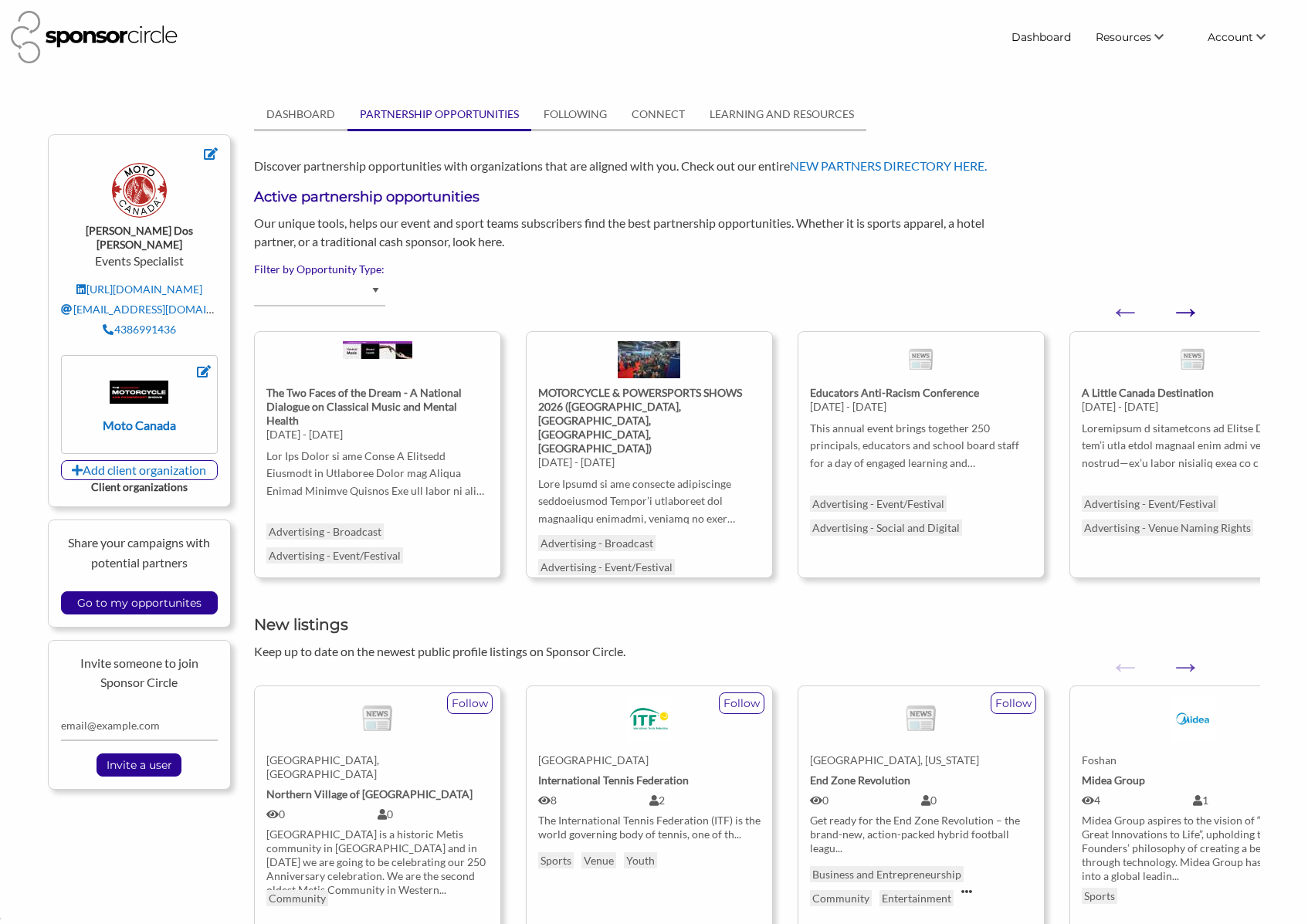
click at [1186, 311] on button "Next" at bounding box center [1178, 303] width 15 height 15
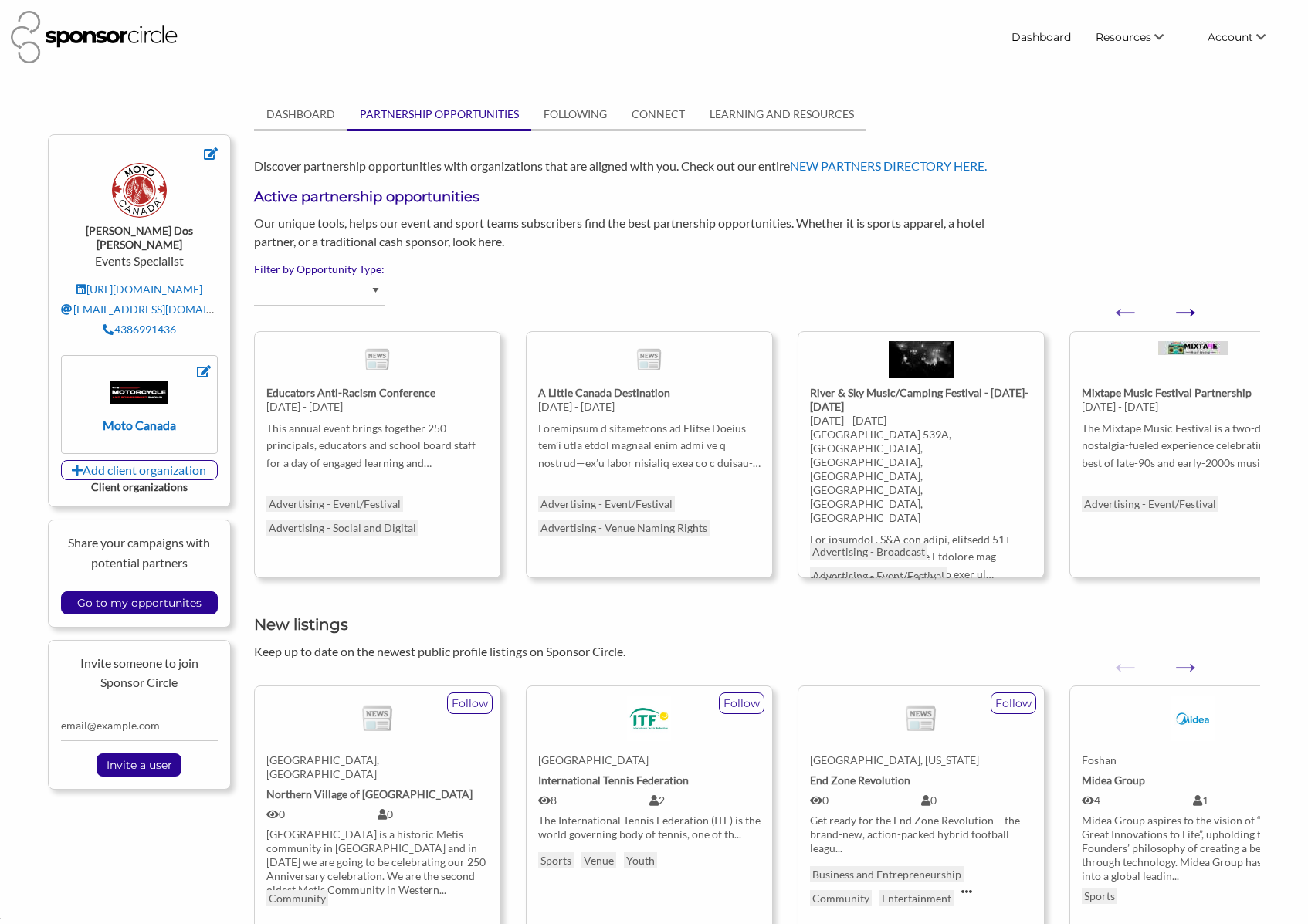
click at [1186, 311] on button "Next" at bounding box center [1178, 303] width 15 height 15
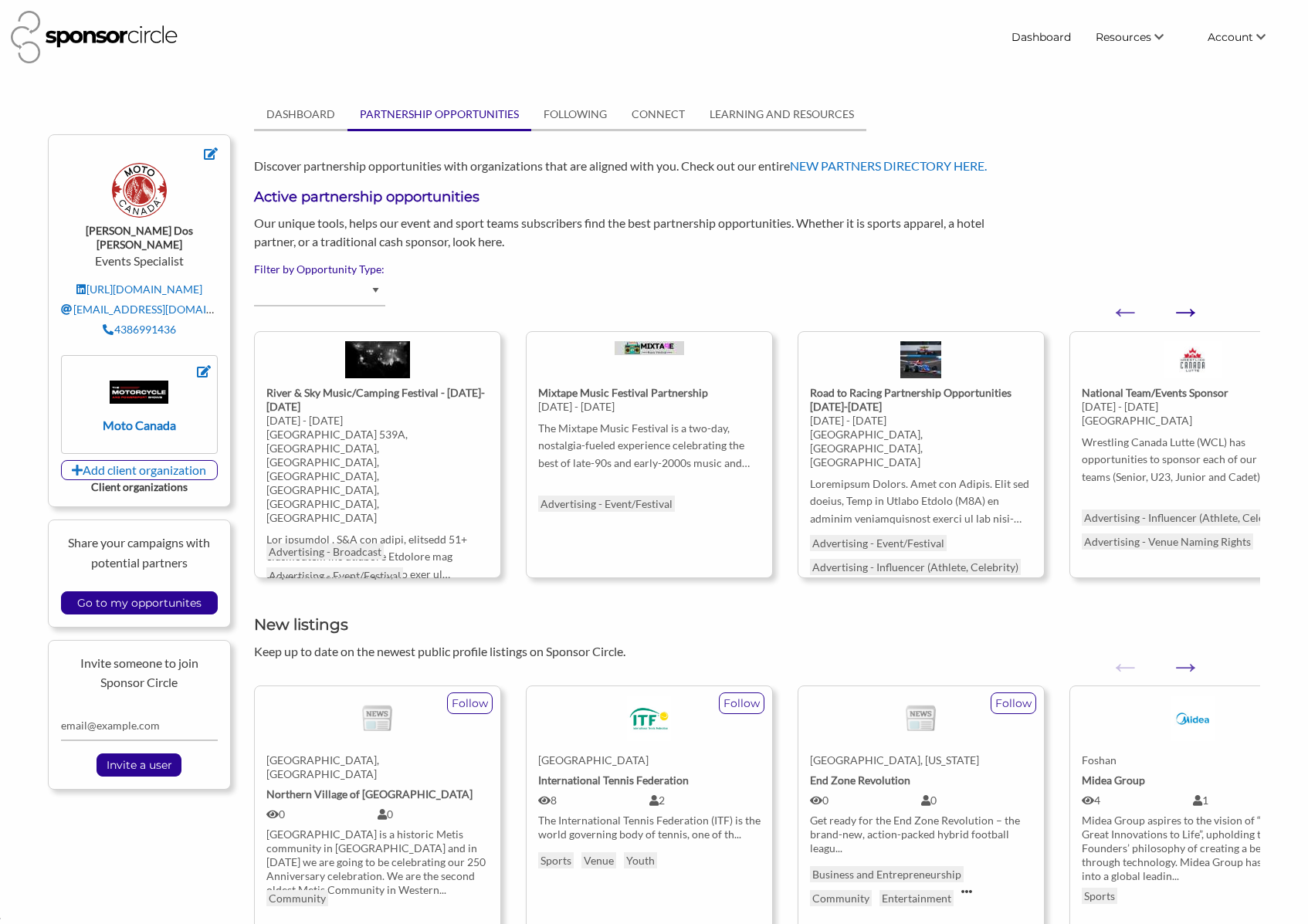
click at [1186, 311] on button "Next" at bounding box center [1178, 303] width 15 height 15
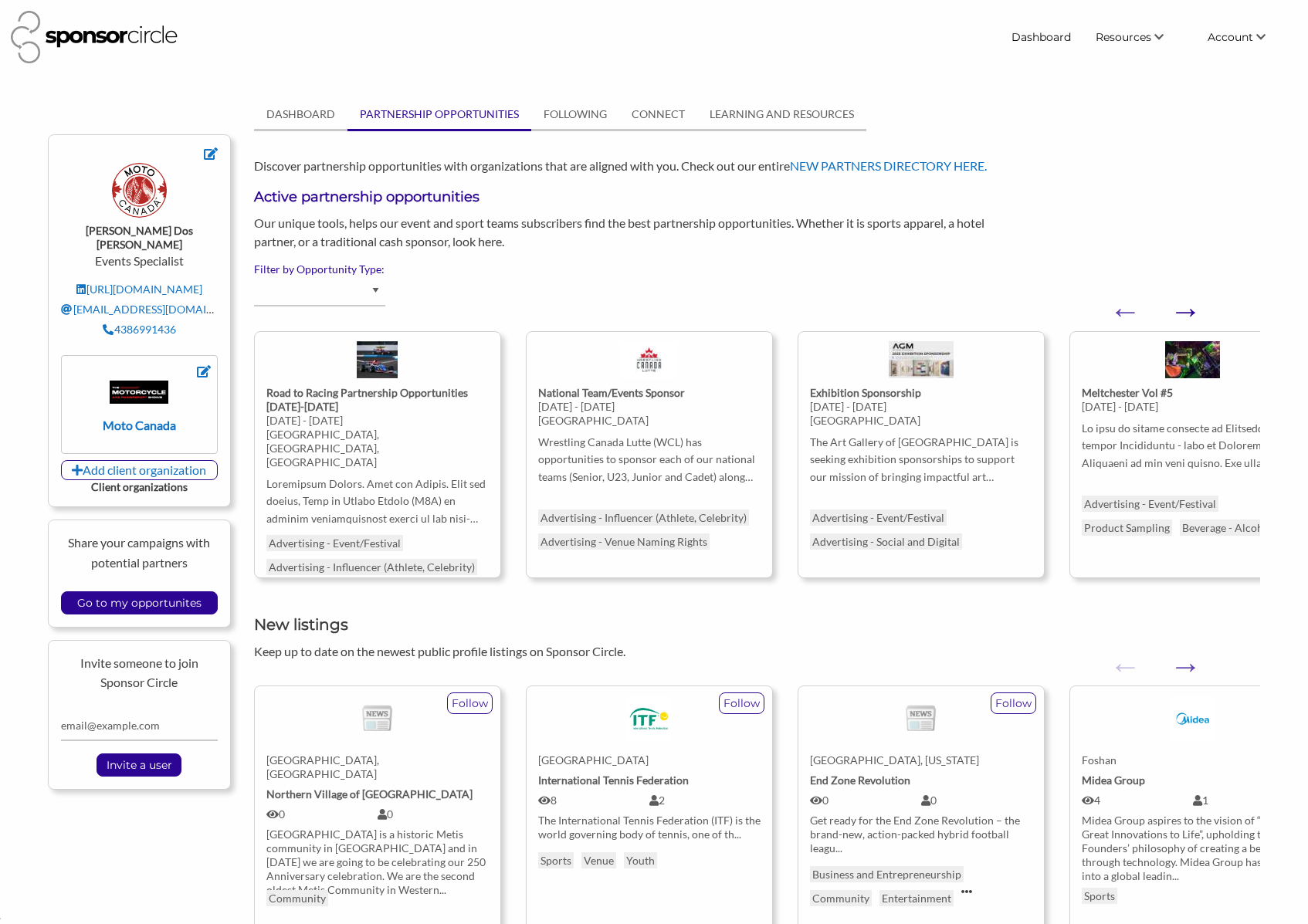
click at [1186, 311] on button "Next" at bounding box center [1178, 303] width 15 height 15
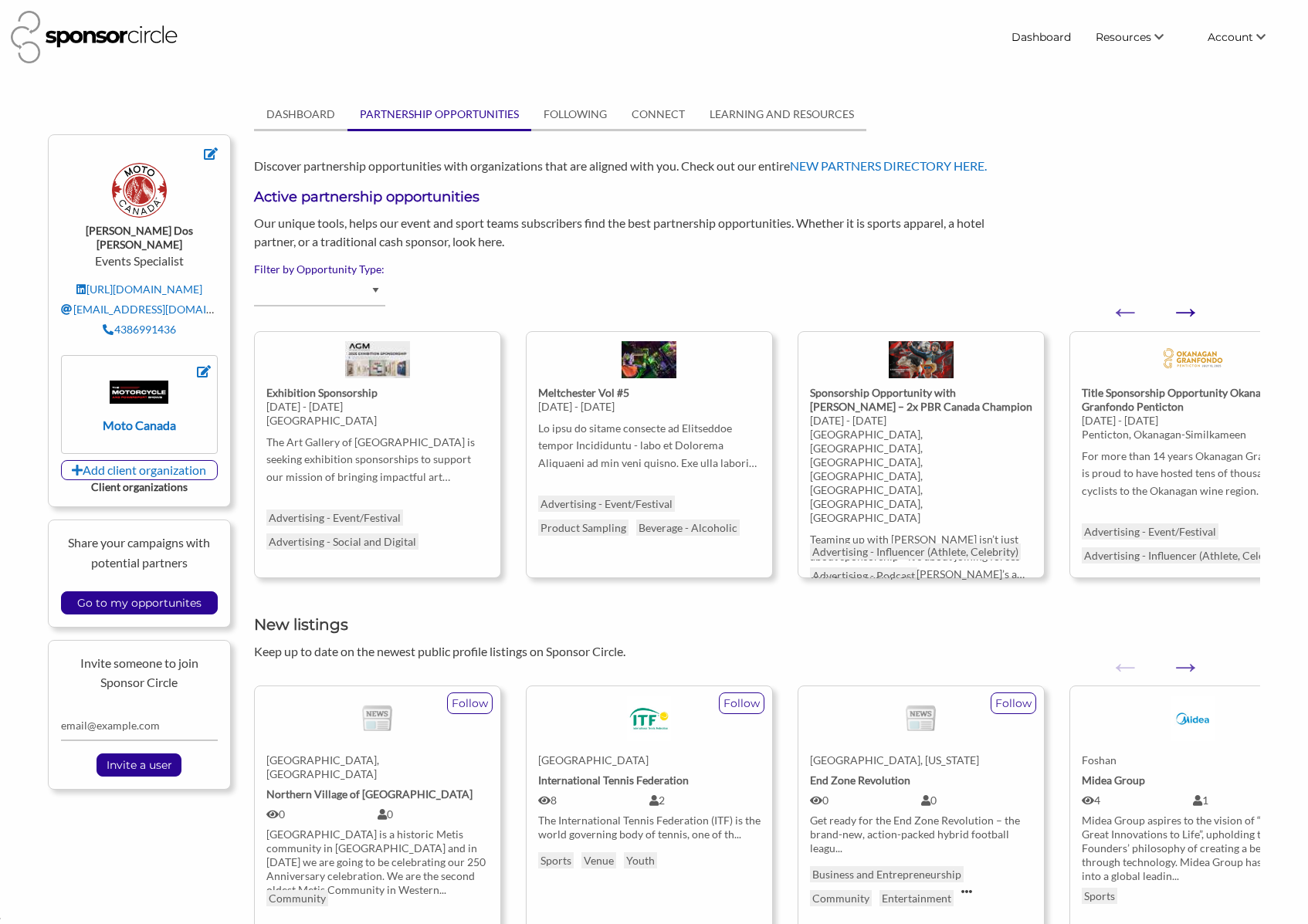
click at [1186, 311] on button "Next" at bounding box center [1178, 303] width 15 height 15
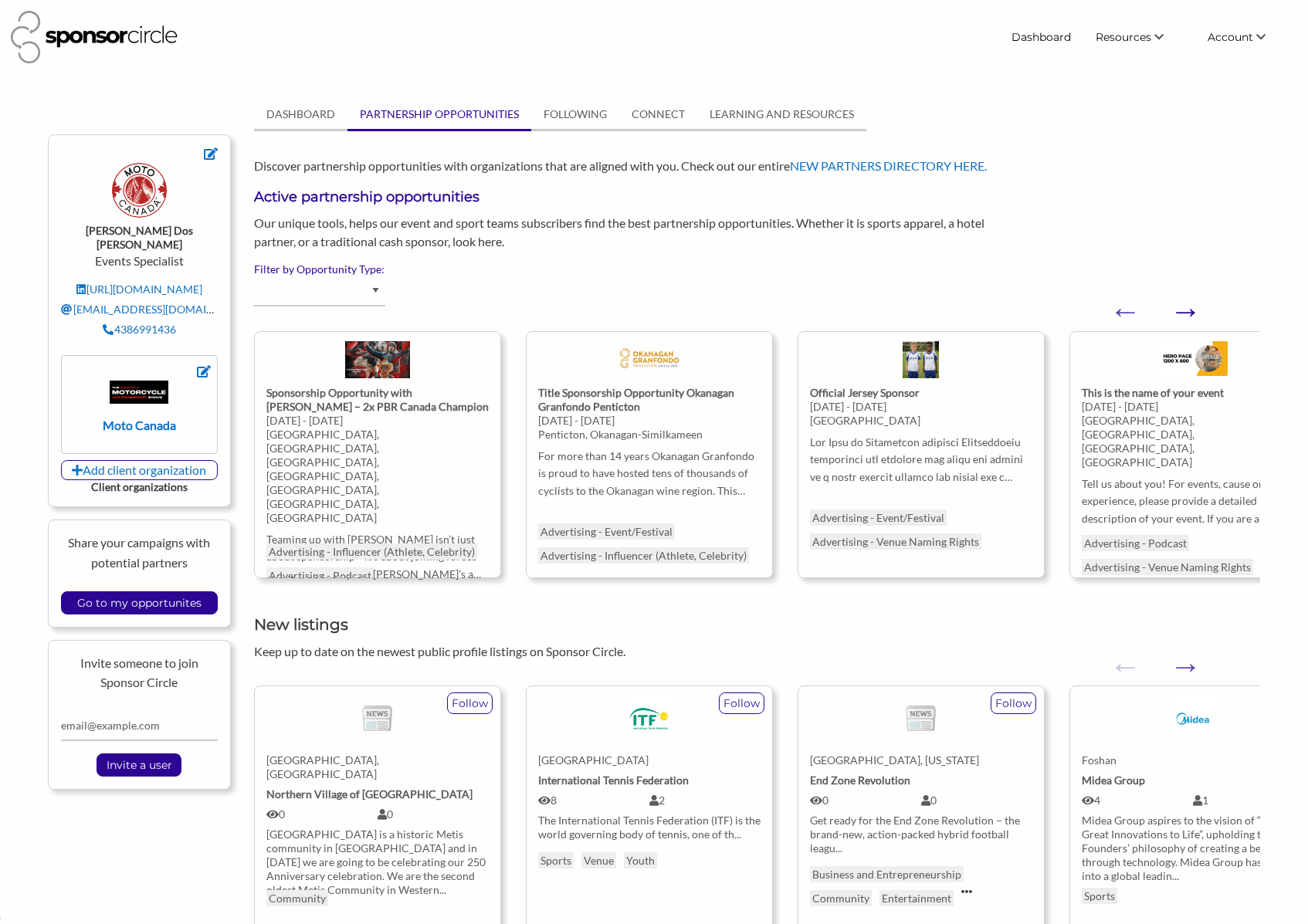
click at [1186, 311] on button "Next" at bounding box center [1178, 303] width 15 height 15
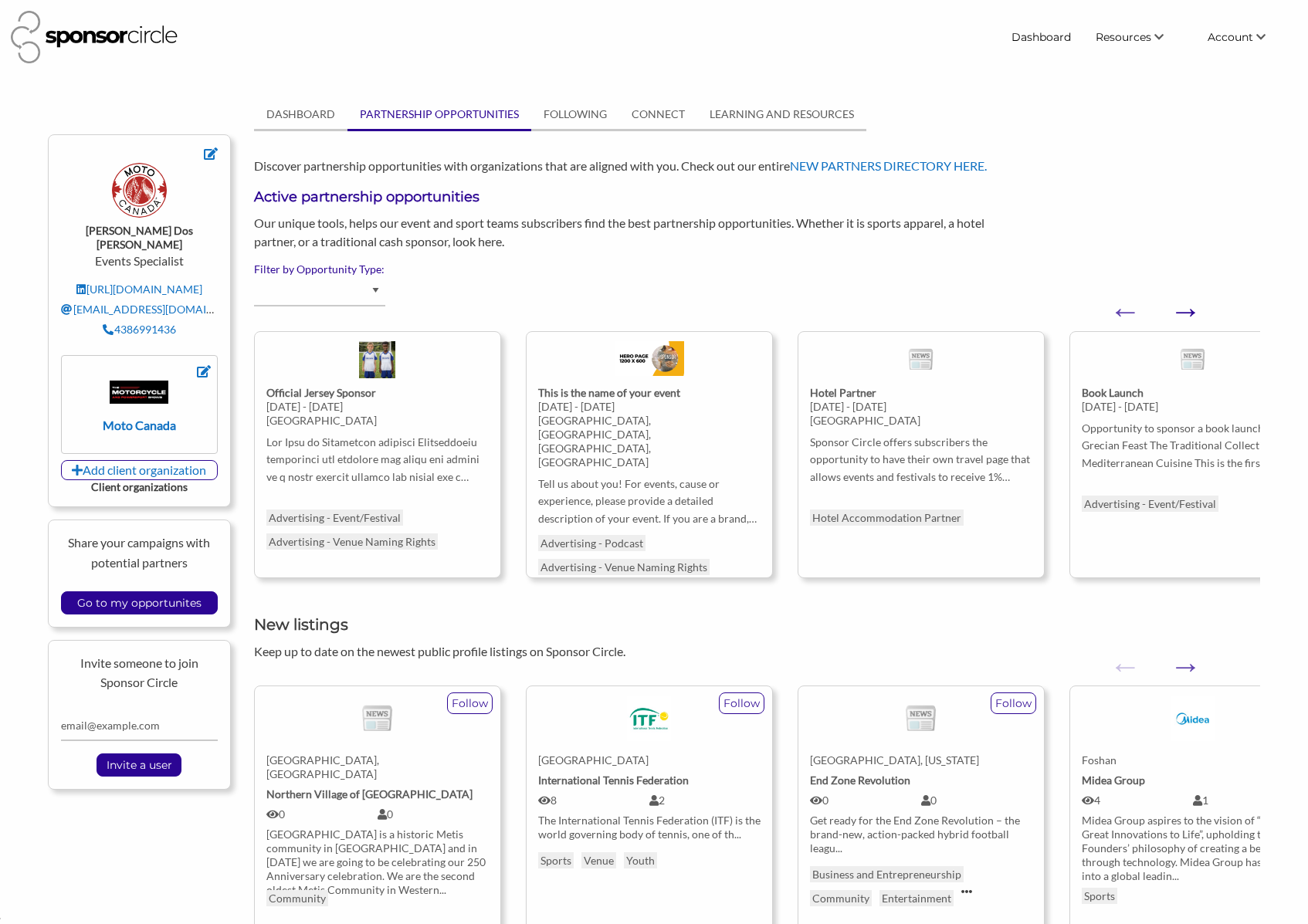
click at [1186, 311] on button "Next" at bounding box center [1178, 303] width 15 height 15
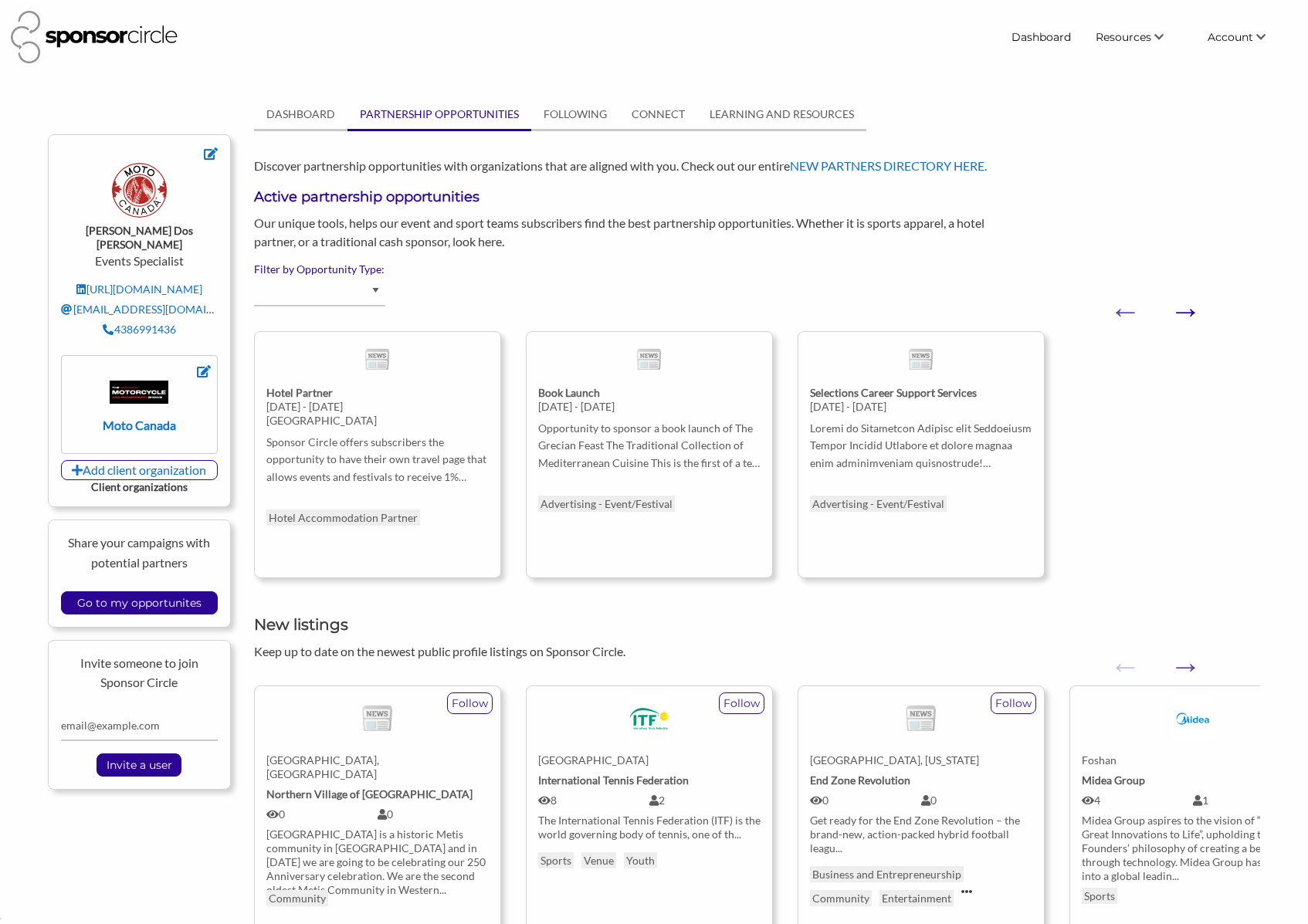
click at [1186, 311] on button "Next" at bounding box center [1178, 303] width 15 height 15
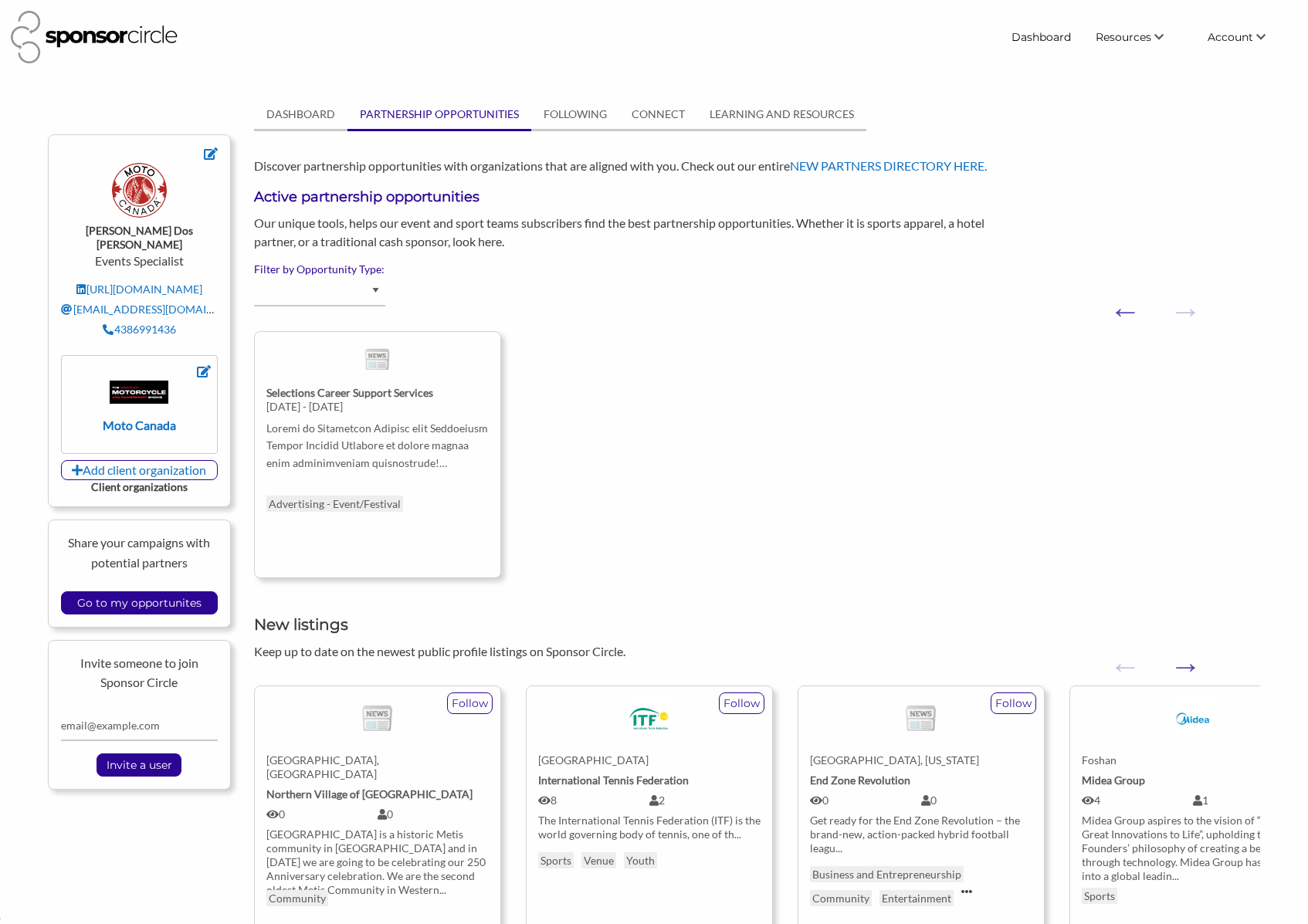
click at [1186, 311] on button "Next" at bounding box center [1178, 303] width 15 height 15
click at [1111, 311] on button "Previous" at bounding box center [1118, 303] width 15 height 15
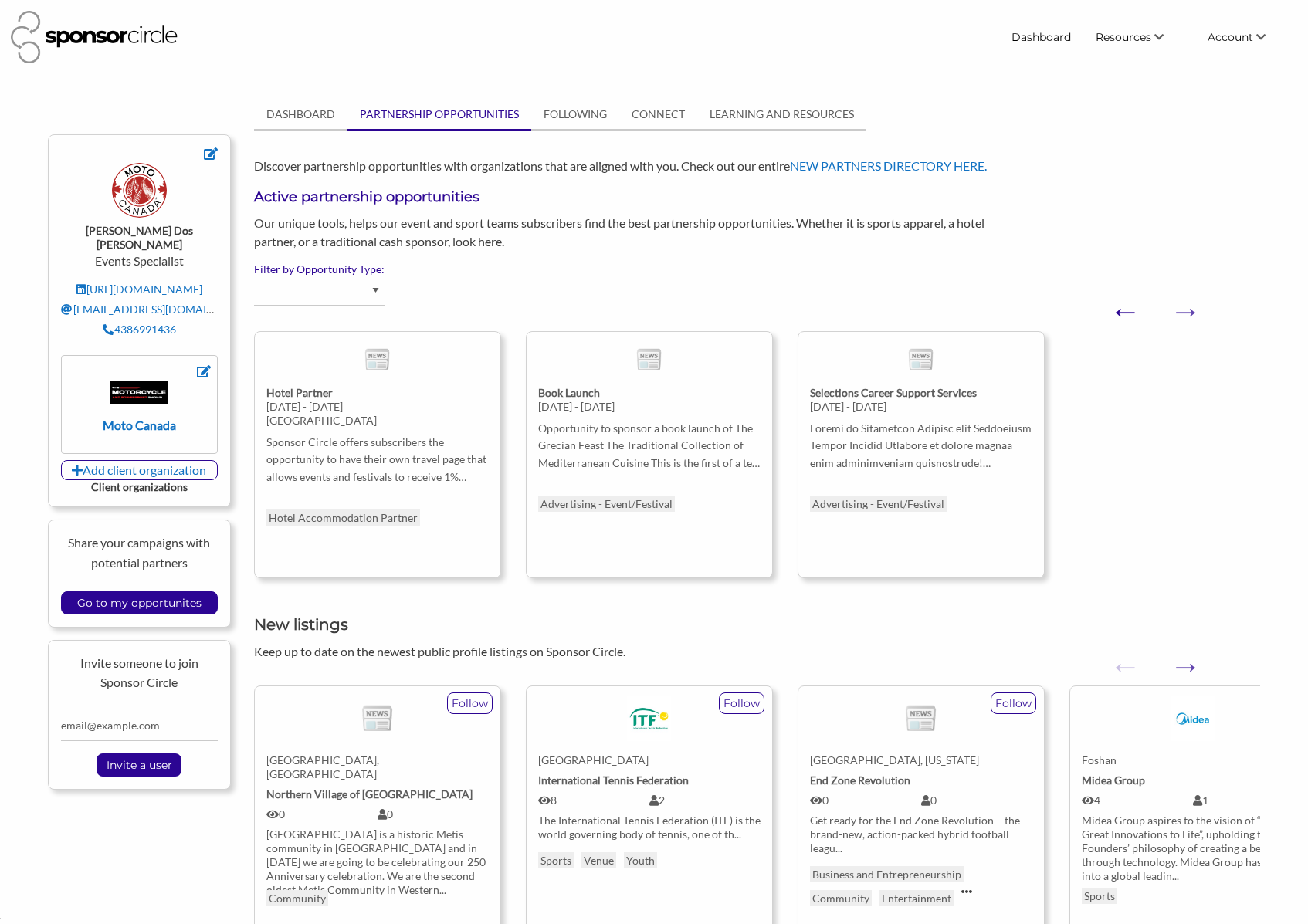
click at [1111, 311] on button "Previous" at bounding box center [1118, 303] width 15 height 15
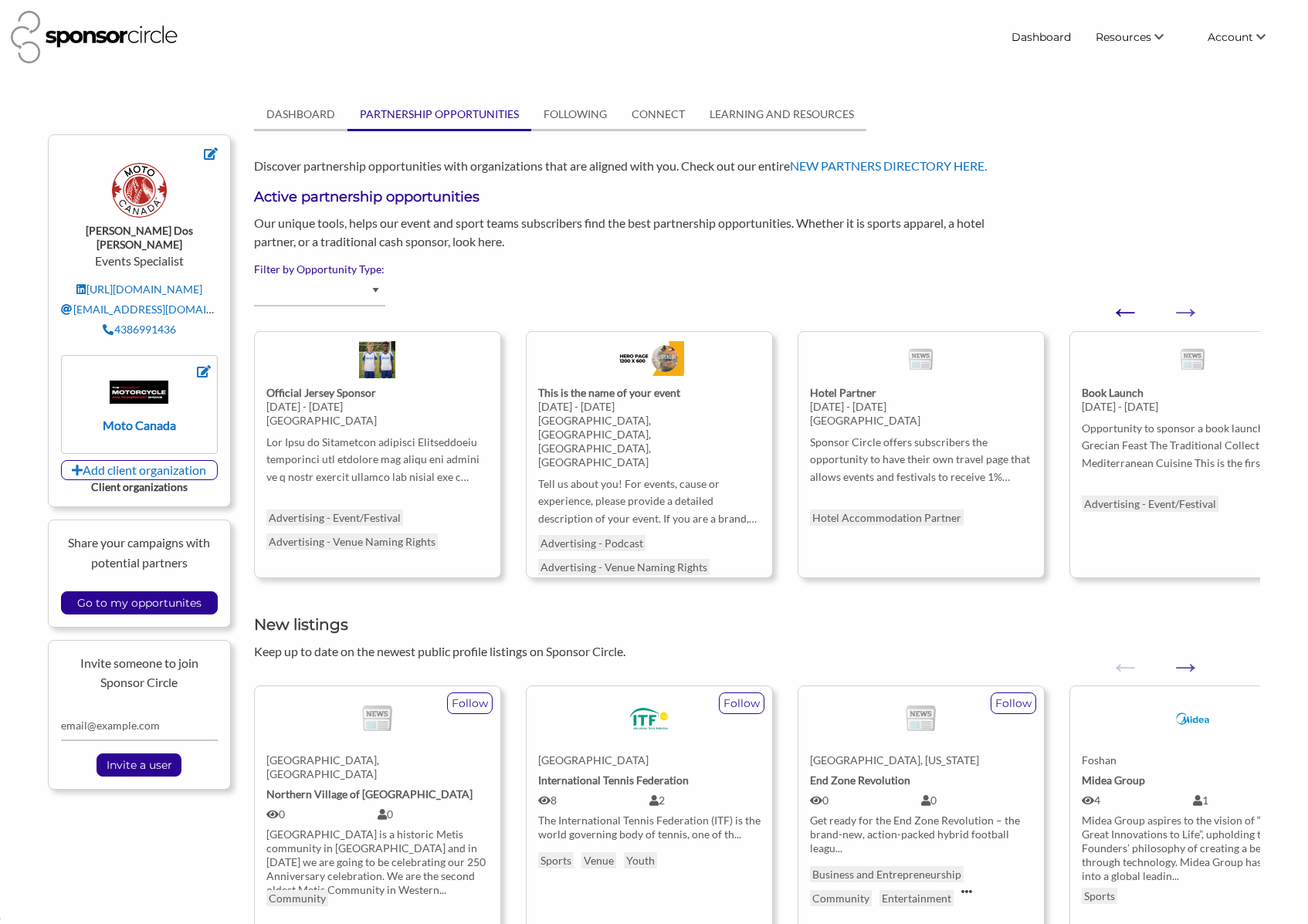
click at [1111, 311] on button "Previous" at bounding box center [1118, 303] width 15 height 15
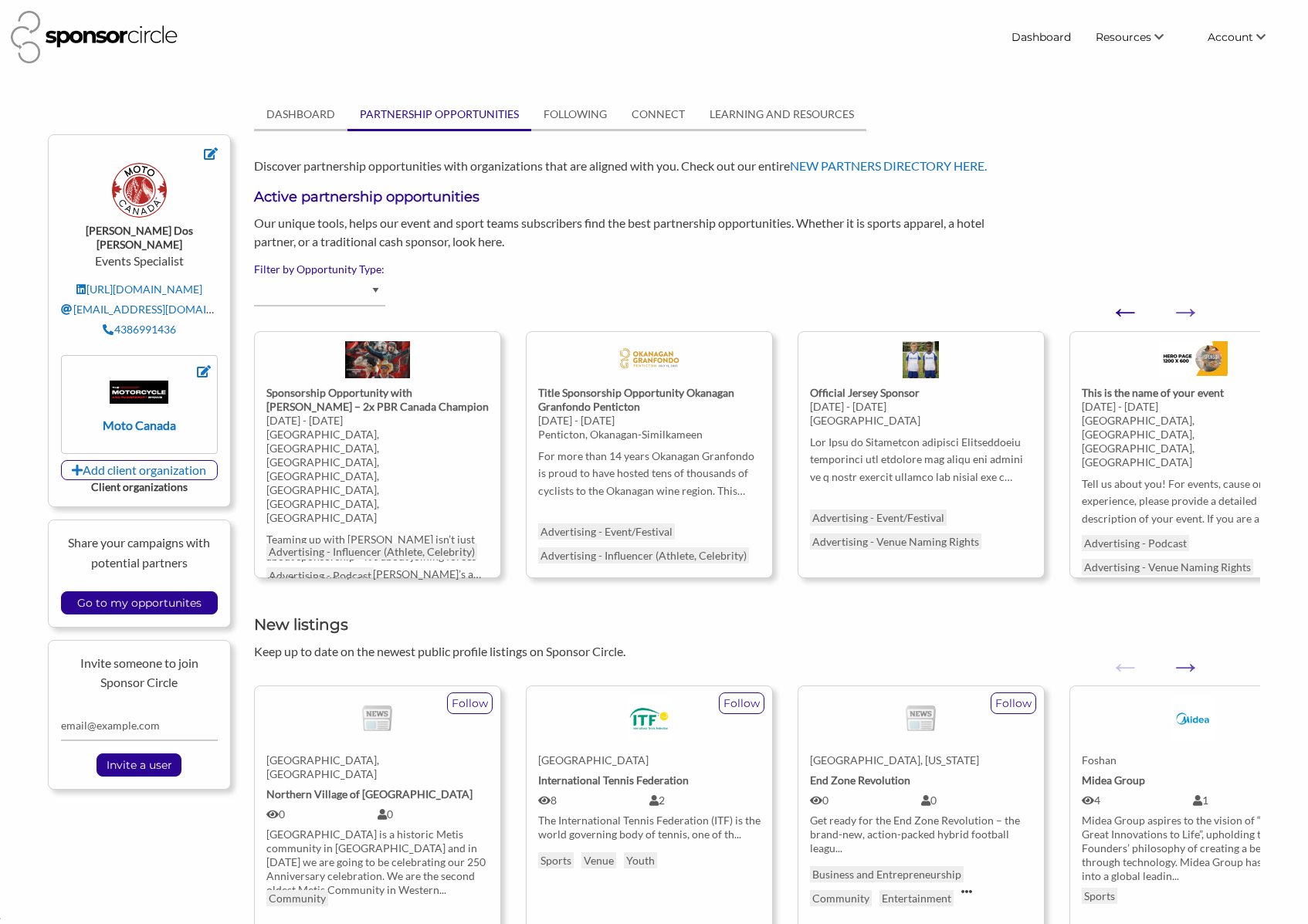
click at [1111, 311] on button "Previous" at bounding box center [1118, 303] width 15 height 15
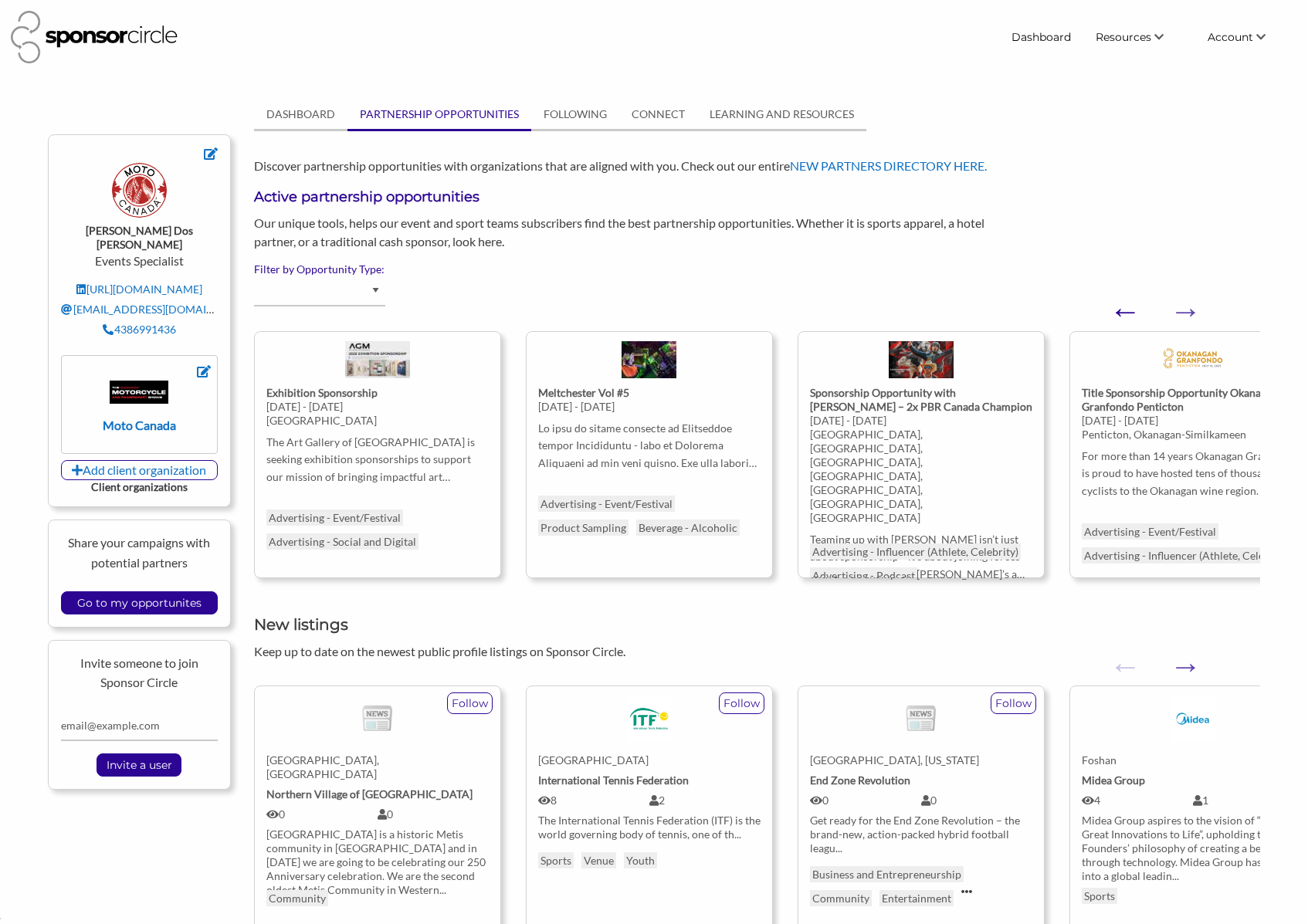
click at [1111, 311] on button "Previous" at bounding box center [1118, 303] width 15 height 15
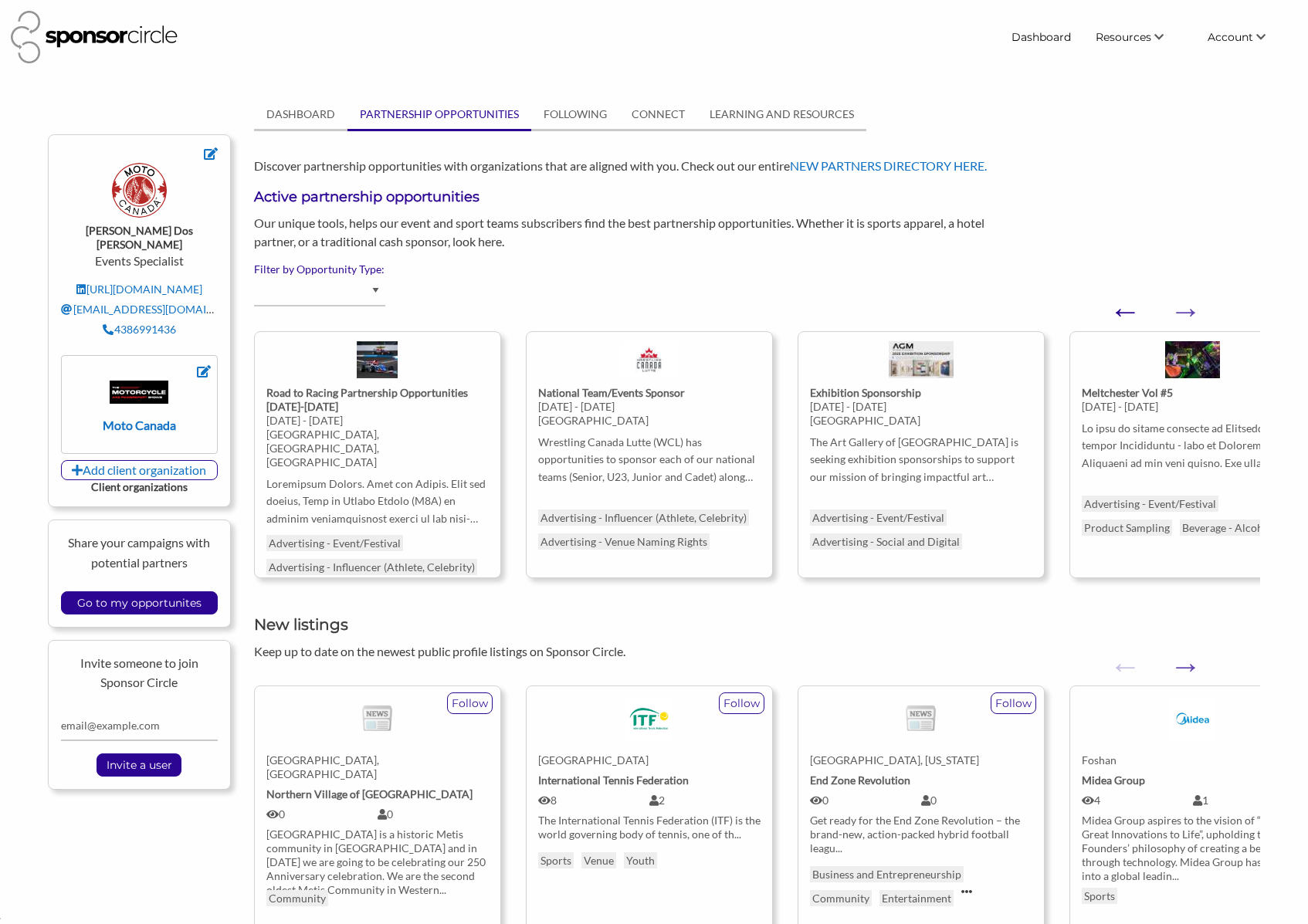
click at [1111, 311] on button "Previous" at bounding box center [1118, 303] width 15 height 15
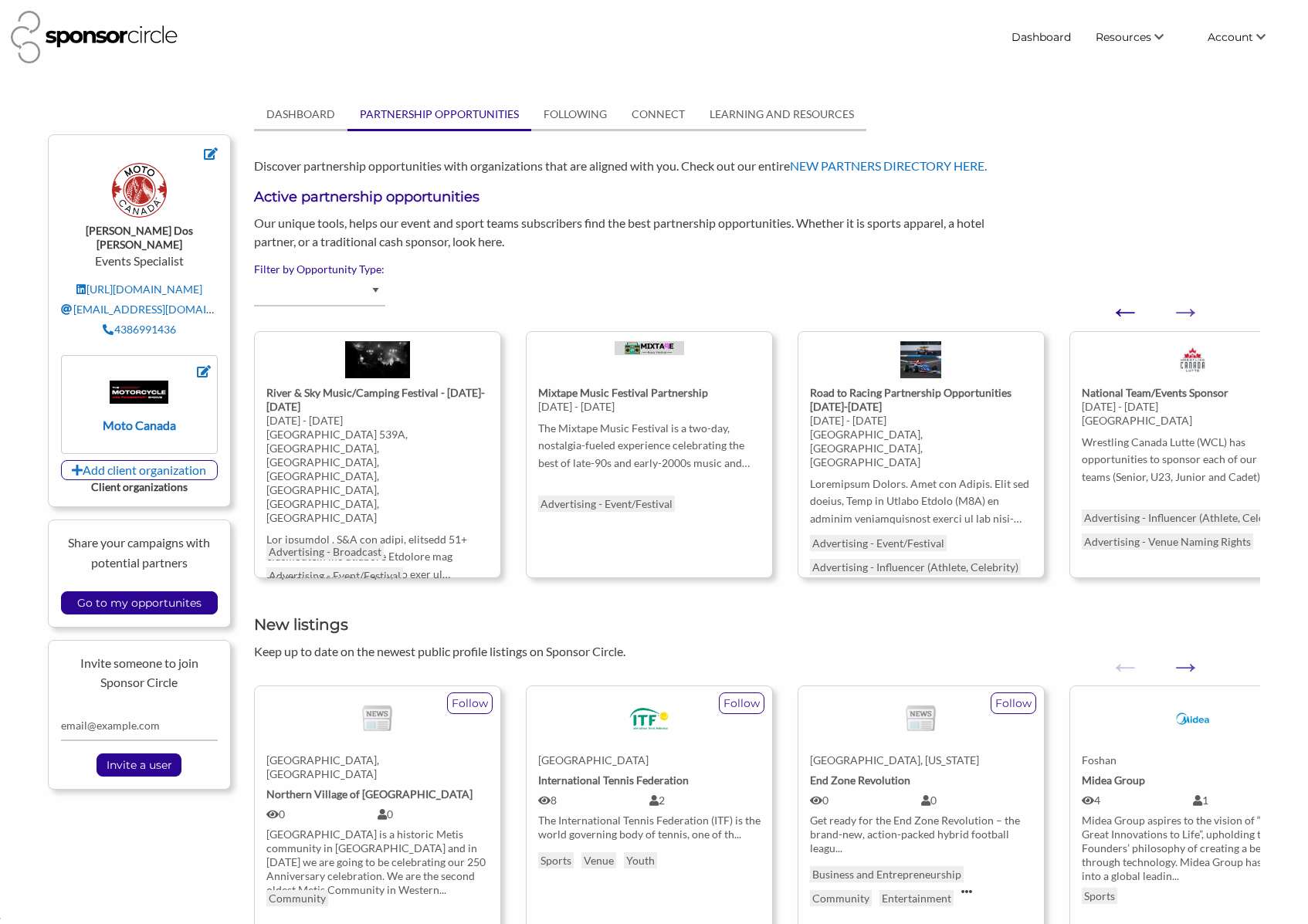
scroll to position [22479, 0]
click at [1111, 311] on button "Previous" at bounding box center [1118, 303] width 15 height 15
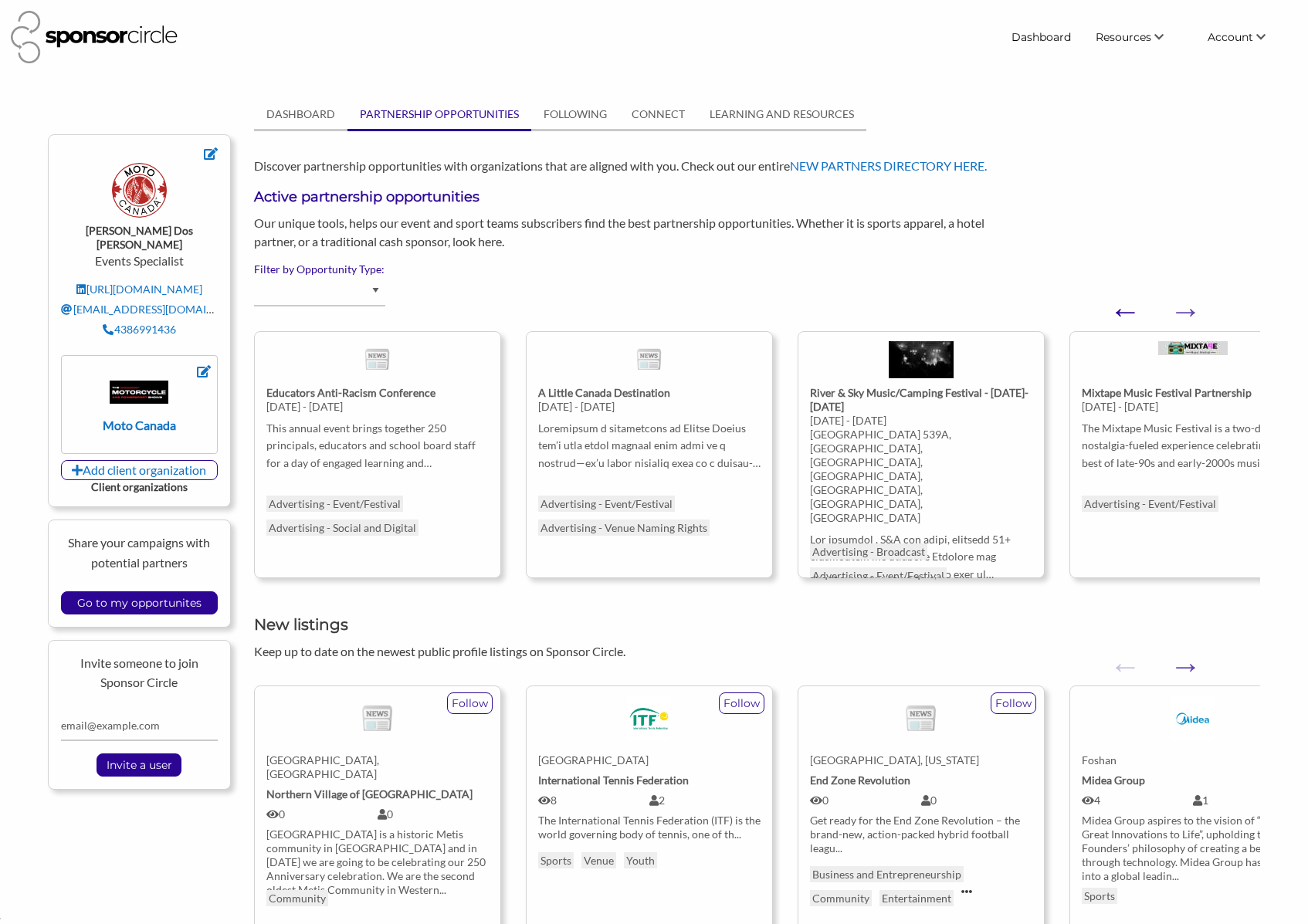
scroll to position [22430, 0]
click at [1111, 311] on button "Previous" at bounding box center [1118, 303] width 15 height 15
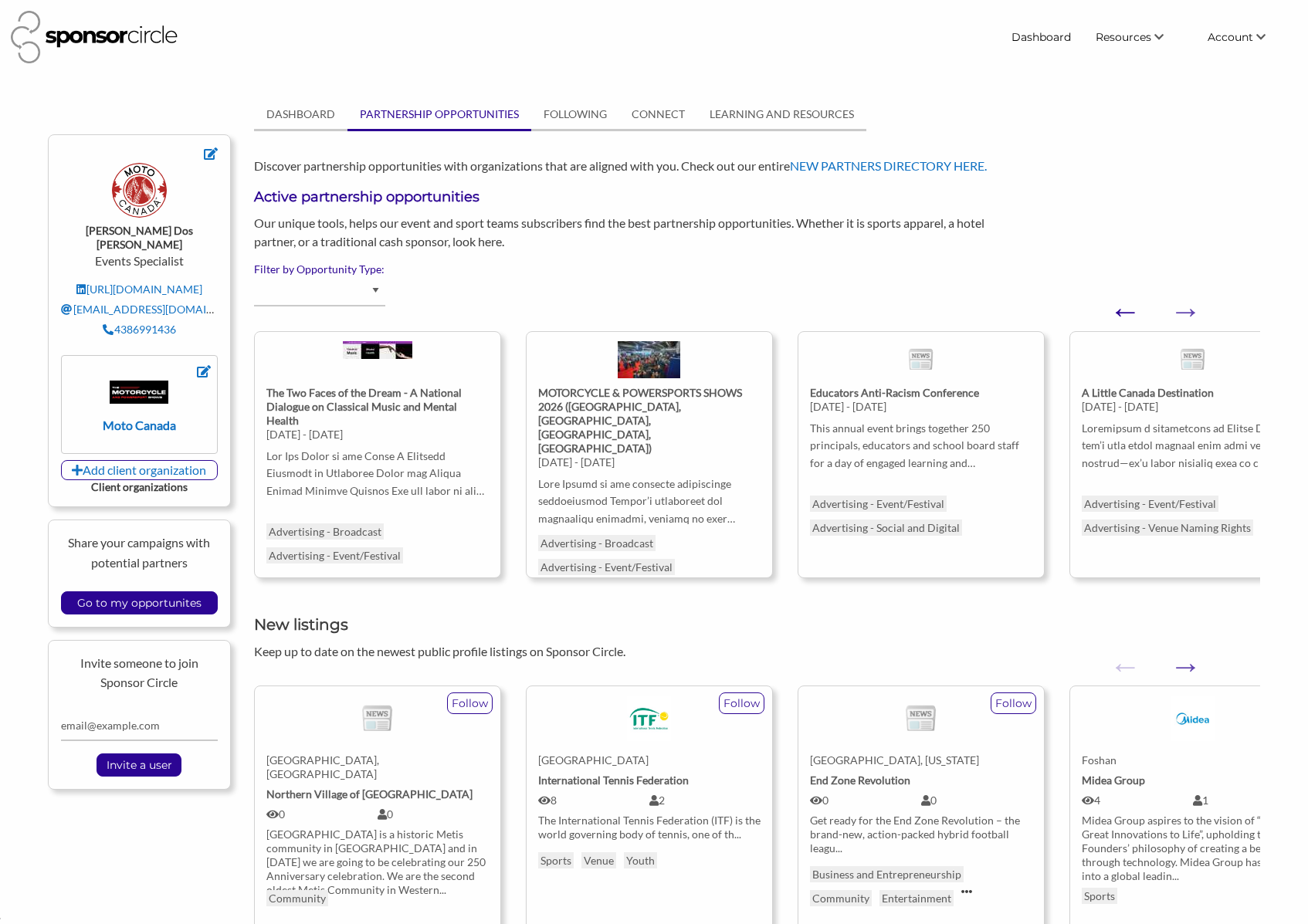
click at [1111, 311] on button "Previous" at bounding box center [1118, 303] width 15 height 15
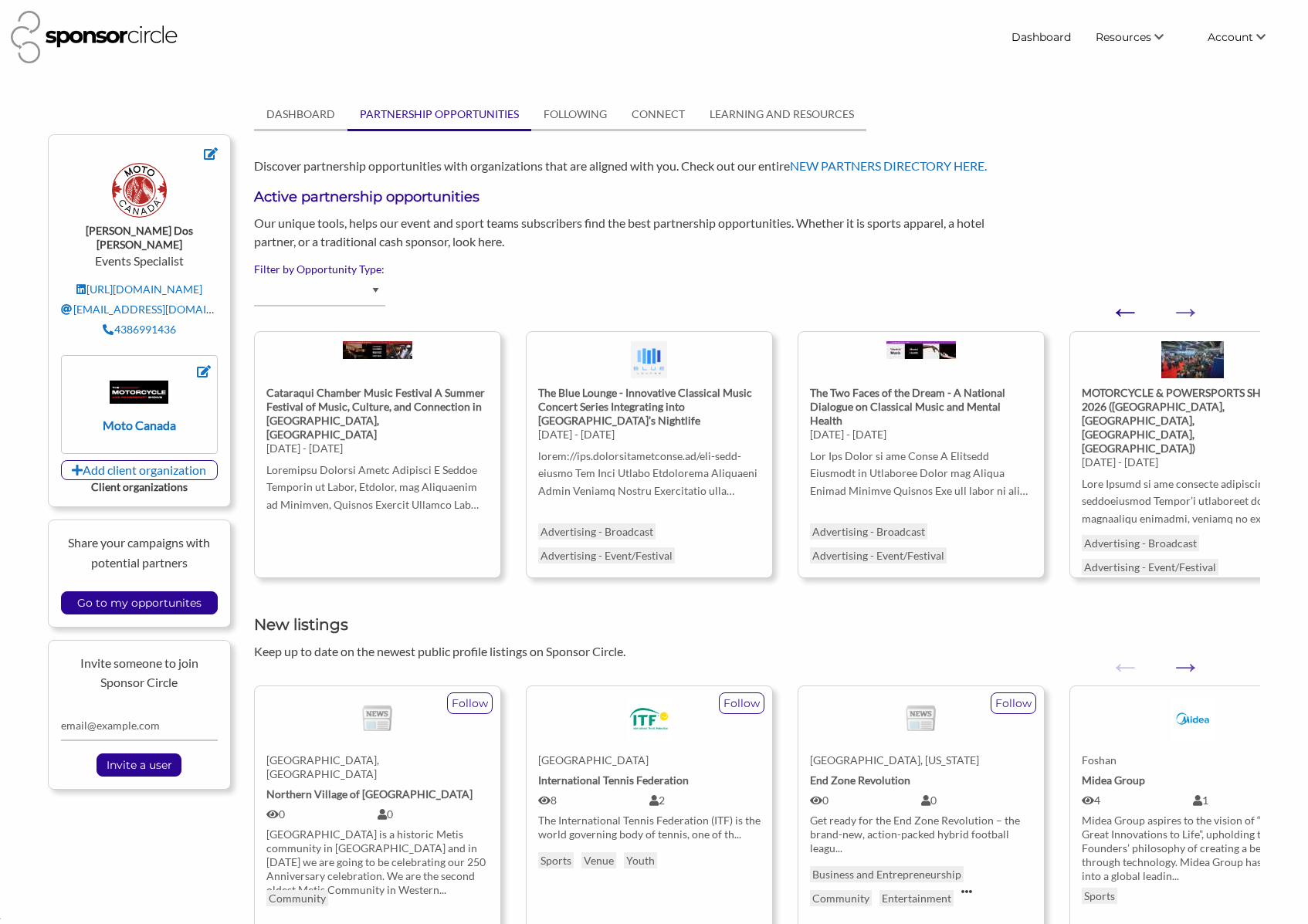
click at [1111, 311] on button "Previous" at bounding box center [1118, 303] width 15 height 15
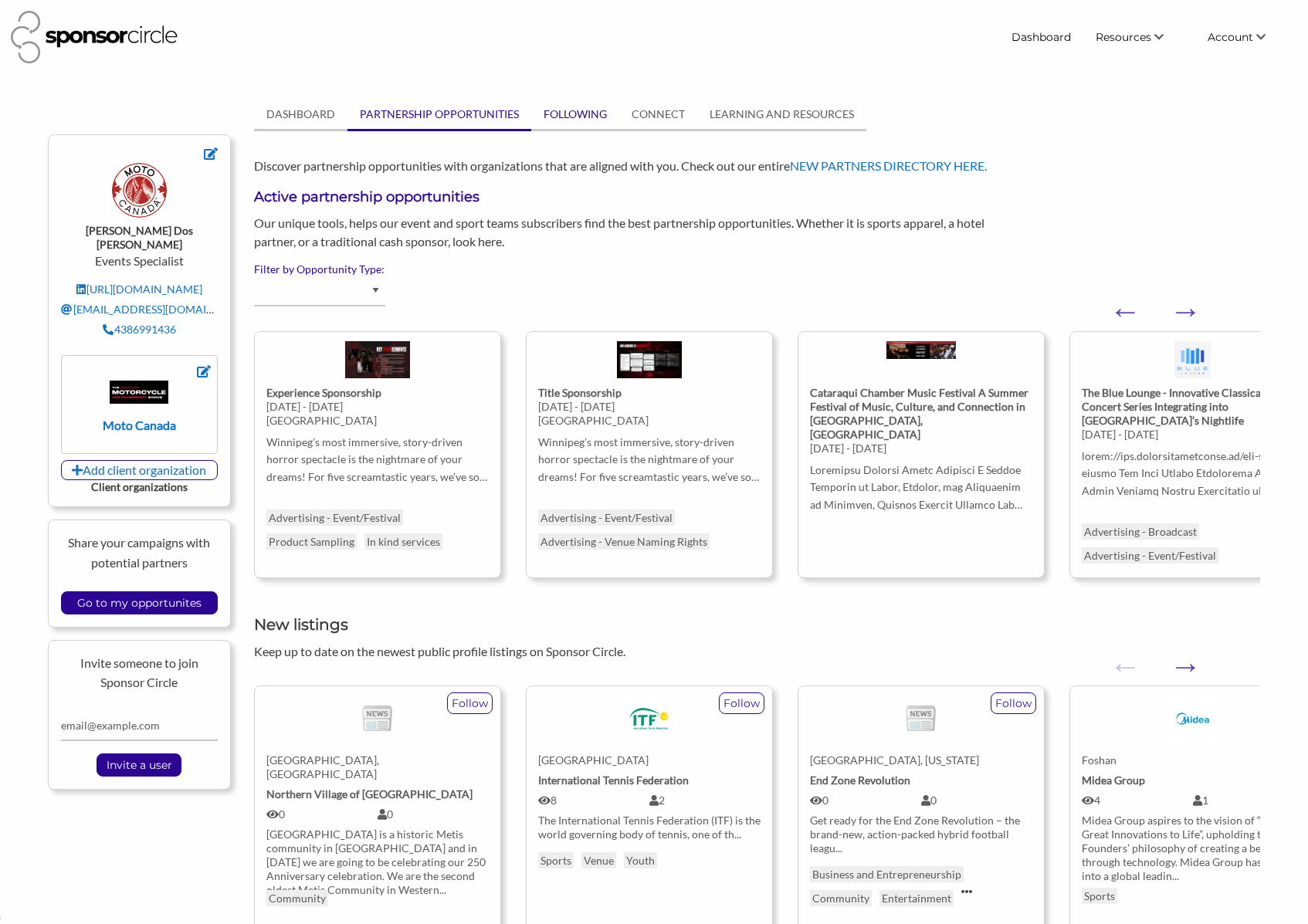
click at [567, 110] on link "FOLLOWING" at bounding box center [575, 114] width 88 height 30
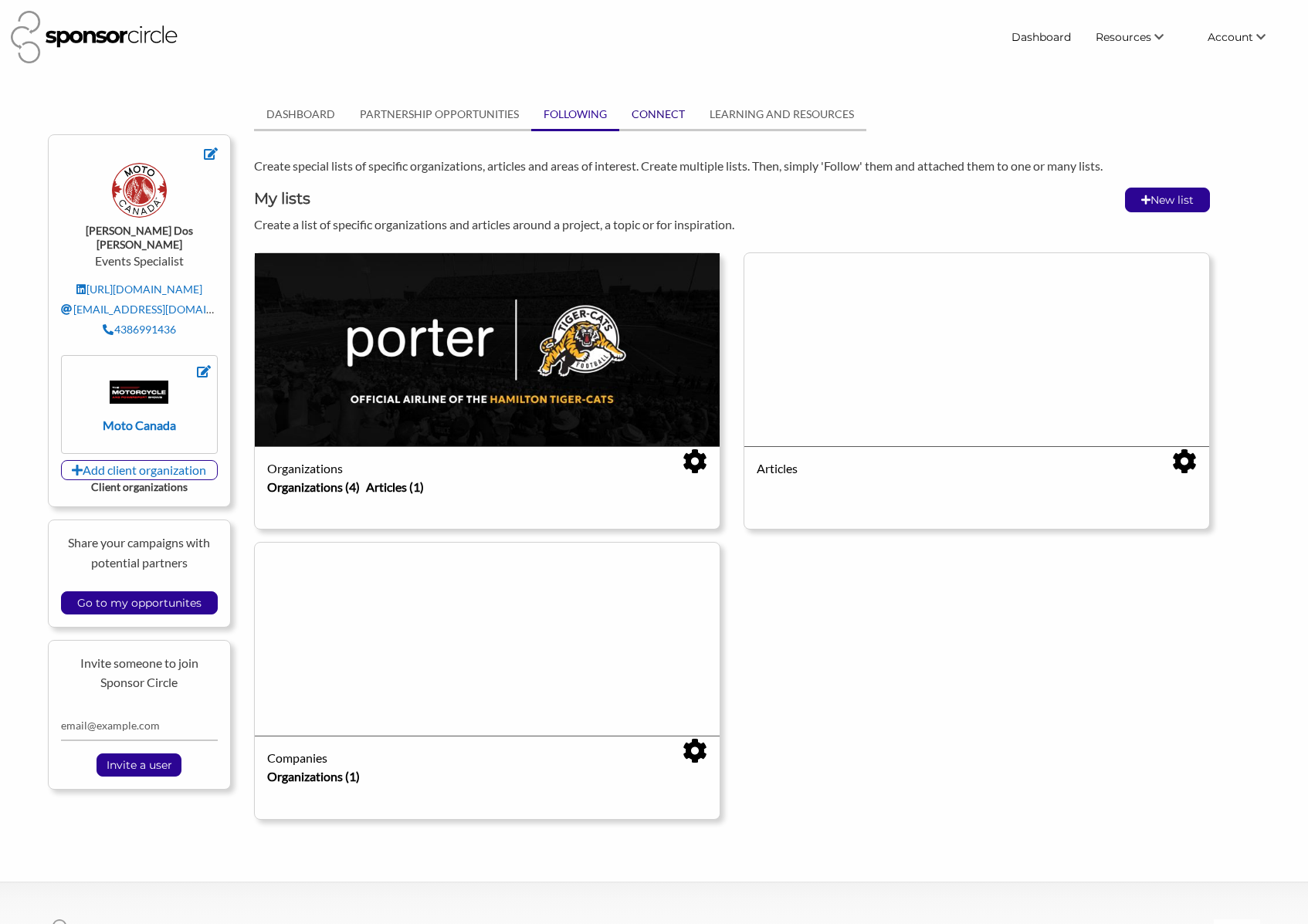
click at [657, 116] on link "CONNECT" at bounding box center [658, 114] width 78 height 30
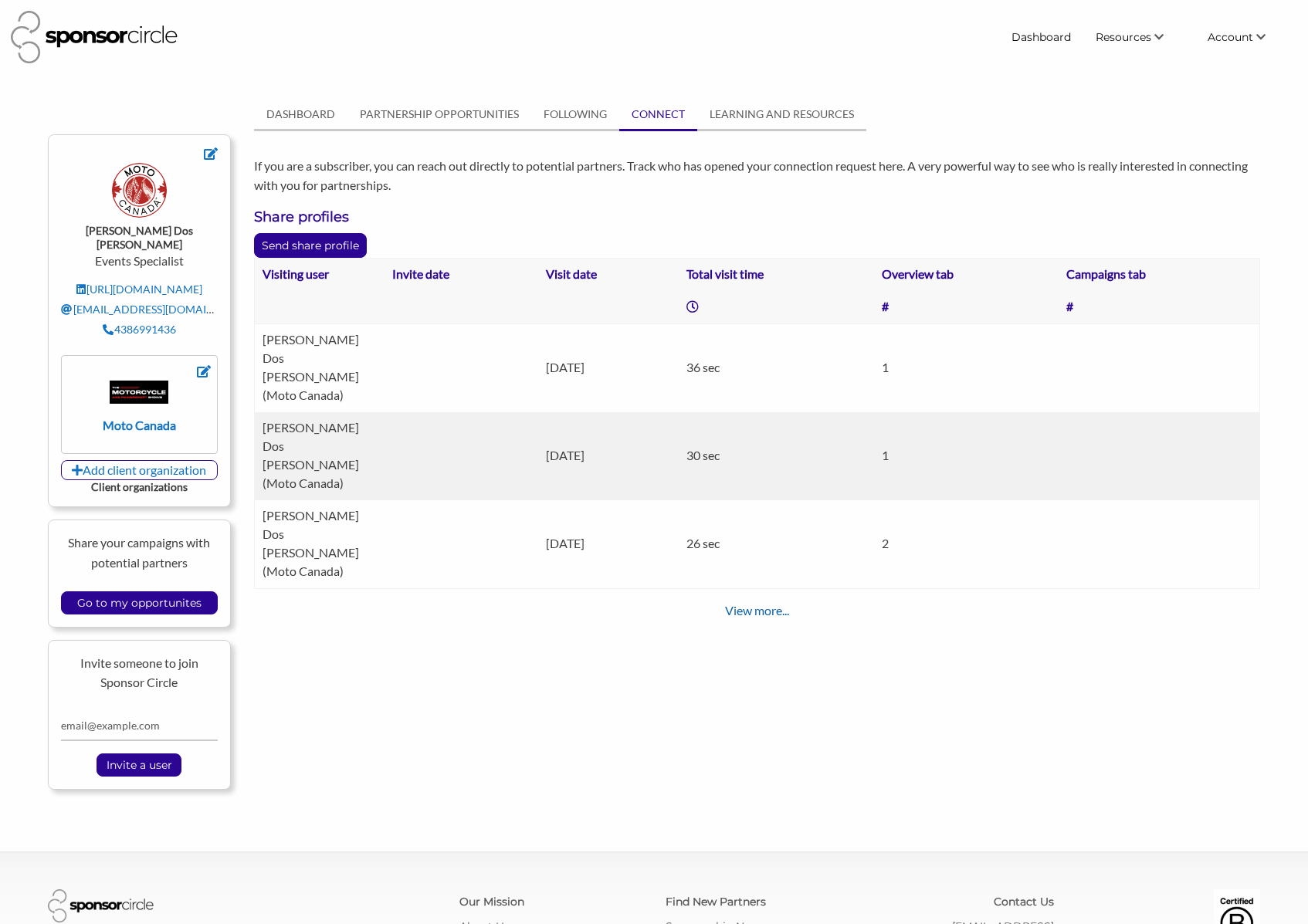
click at [759, 603] on link "View more..." at bounding box center [757, 609] width 64 height 14
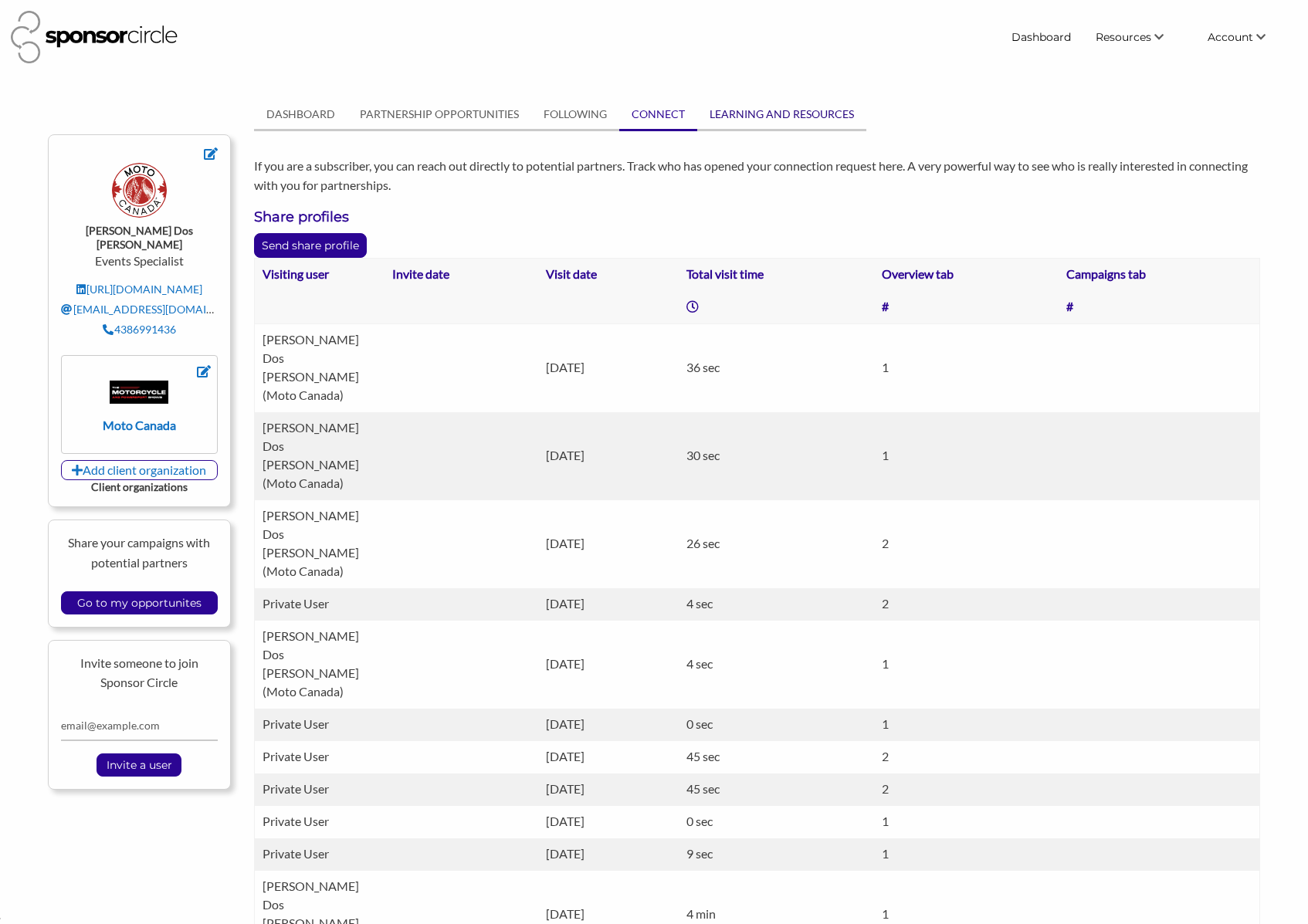
click at [756, 107] on link "LEARNING AND RESOURCES" at bounding box center [782, 114] width 169 height 30
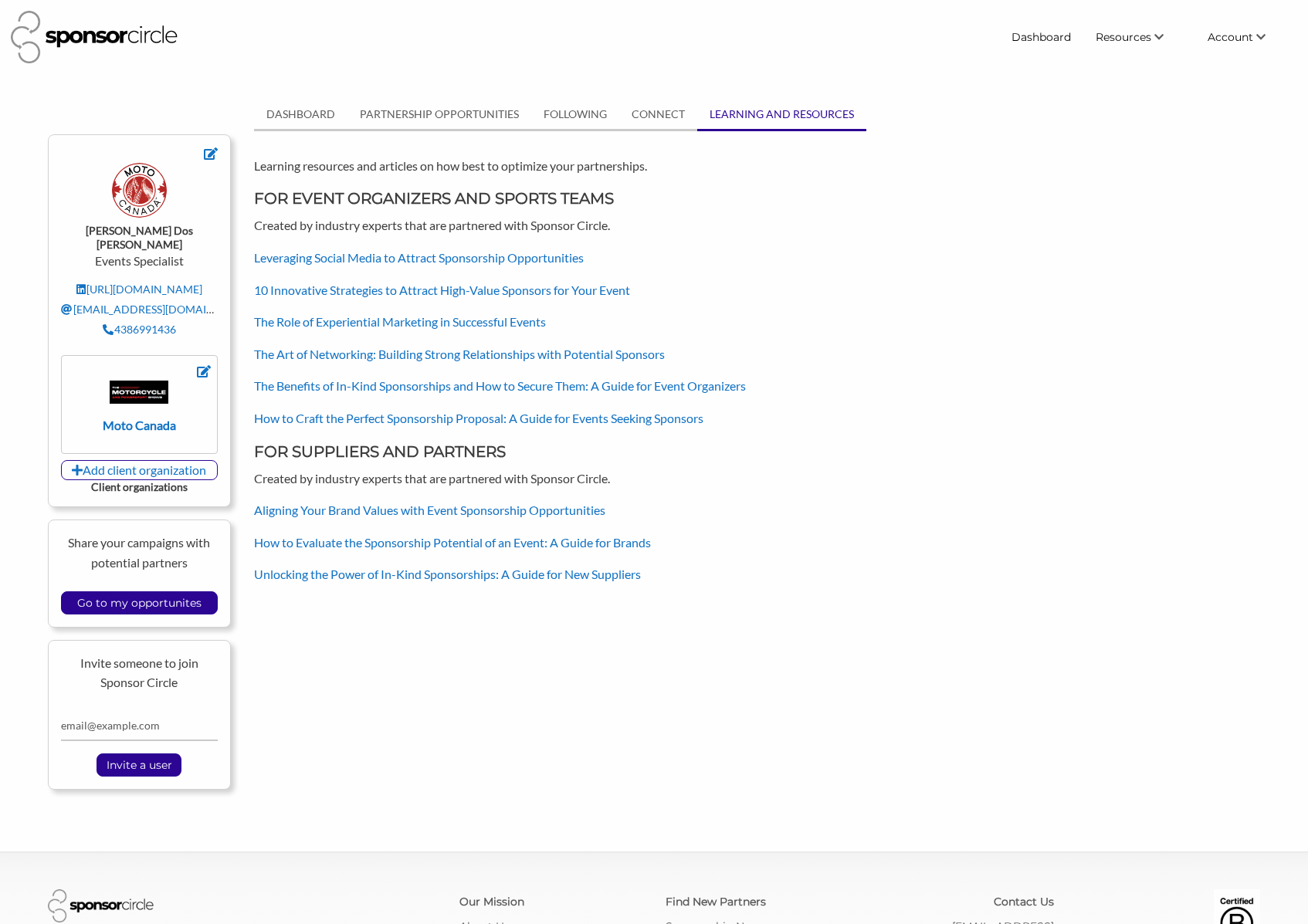
click at [952, 61] on div at bounding box center [504, 36] width 987 height 53
click at [156, 381] on img at bounding box center [139, 392] width 58 height 23
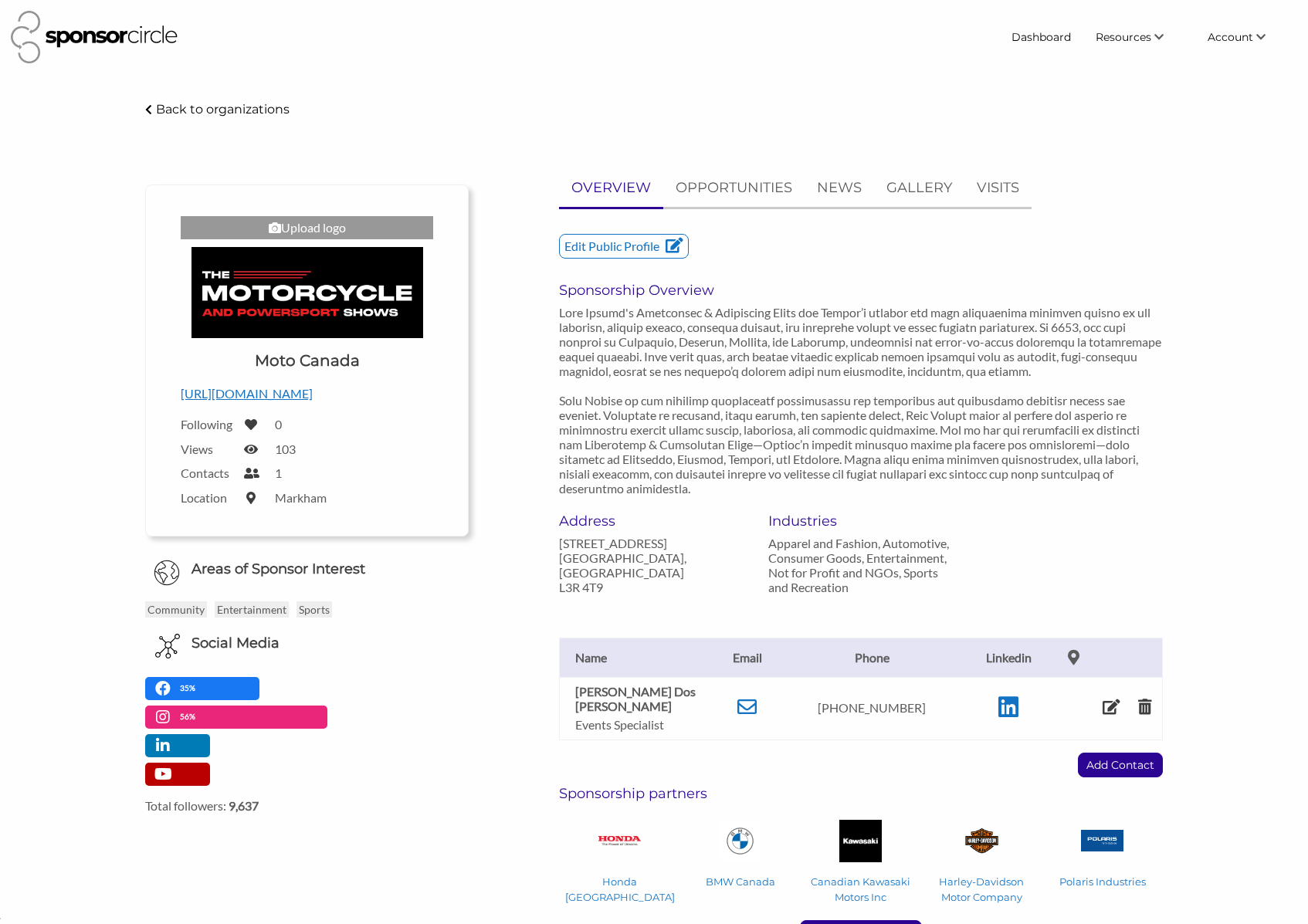
scroll to position [22430, 0]
click at [752, 189] on p "OPPORTUNITIES" at bounding box center [734, 187] width 117 height 22
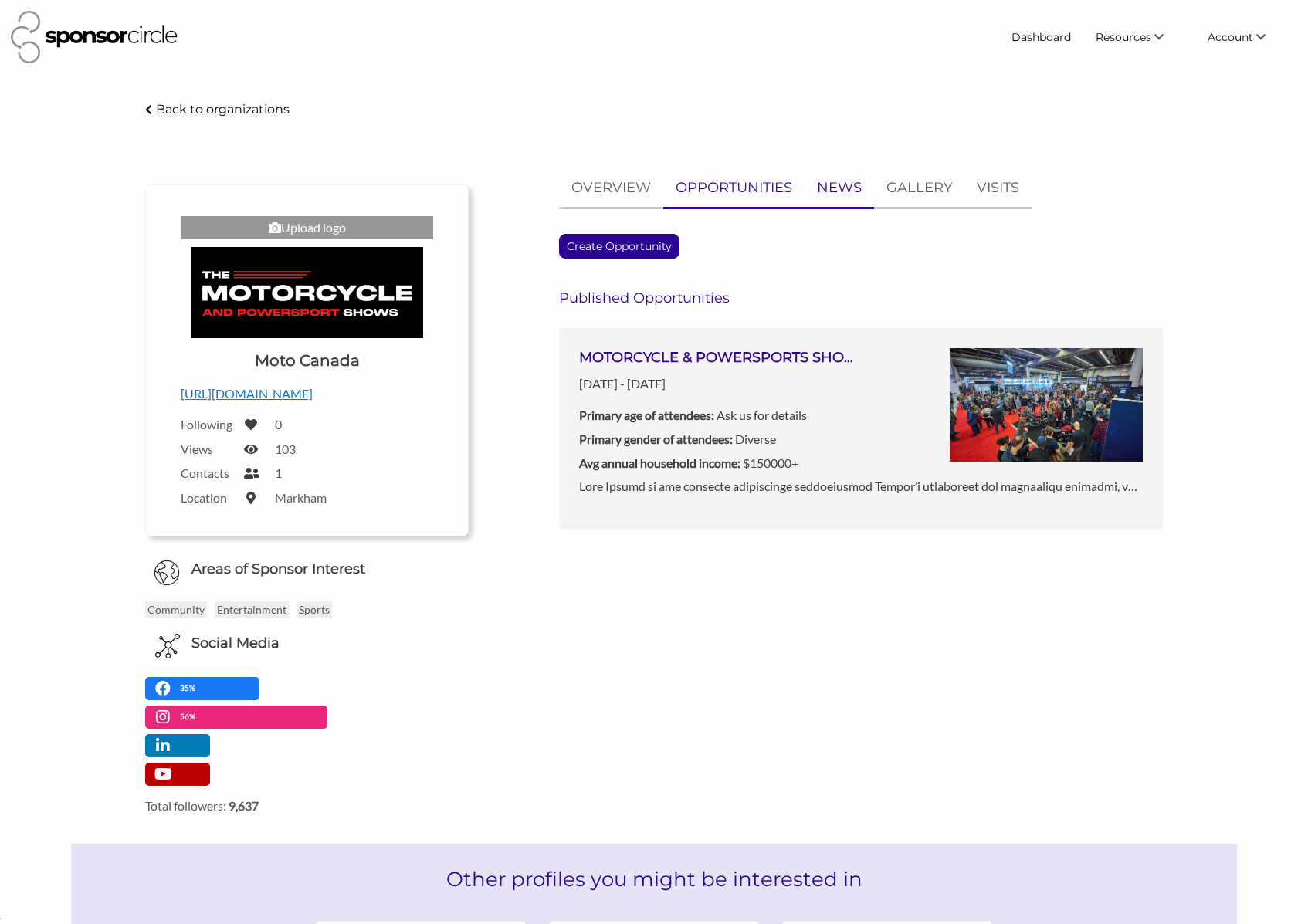
click at [828, 189] on p "NEWS" at bounding box center [839, 187] width 45 height 22
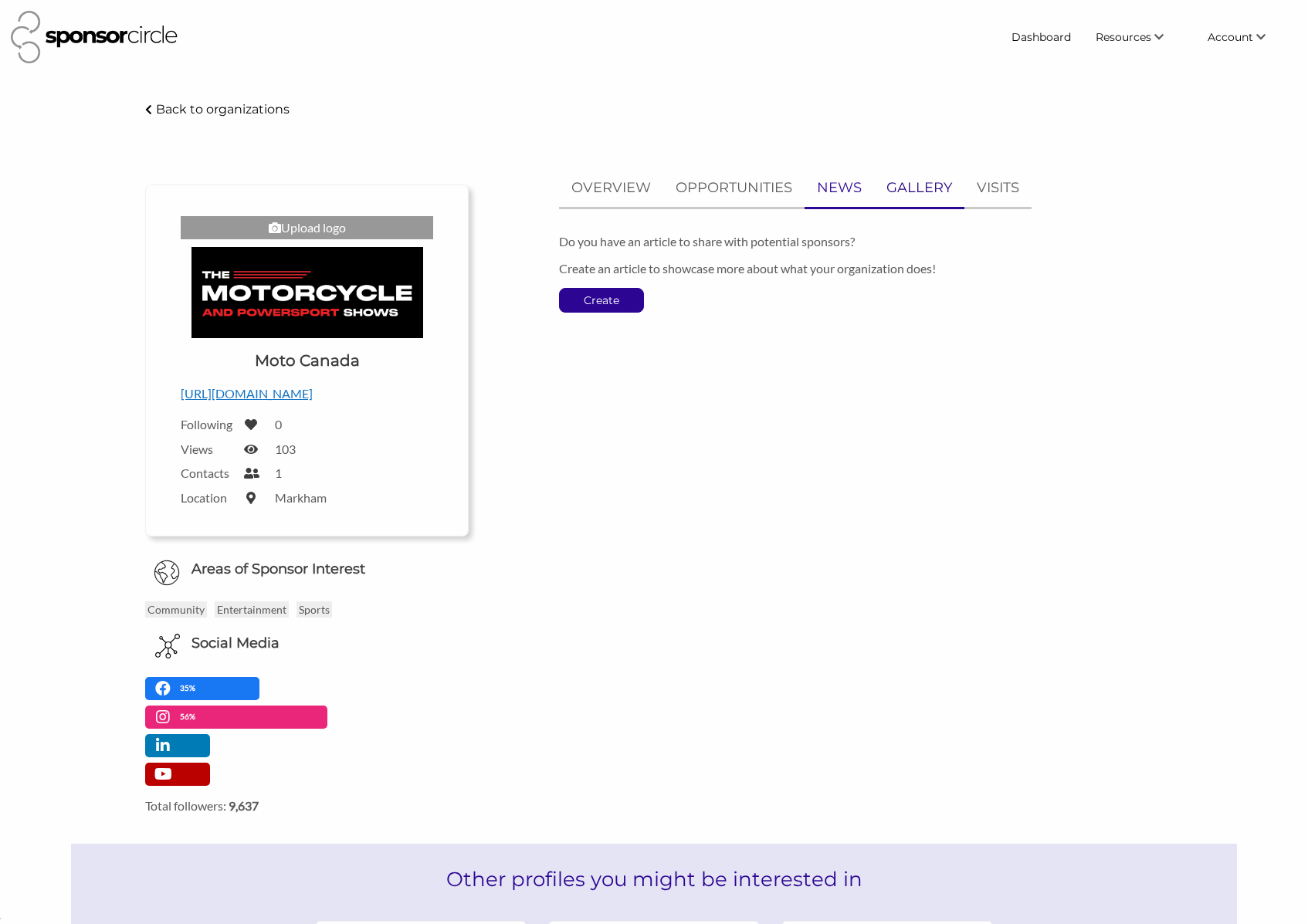
click at [903, 186] on p "GALLERY" at bounding box center [920, 187] width 66 height 22
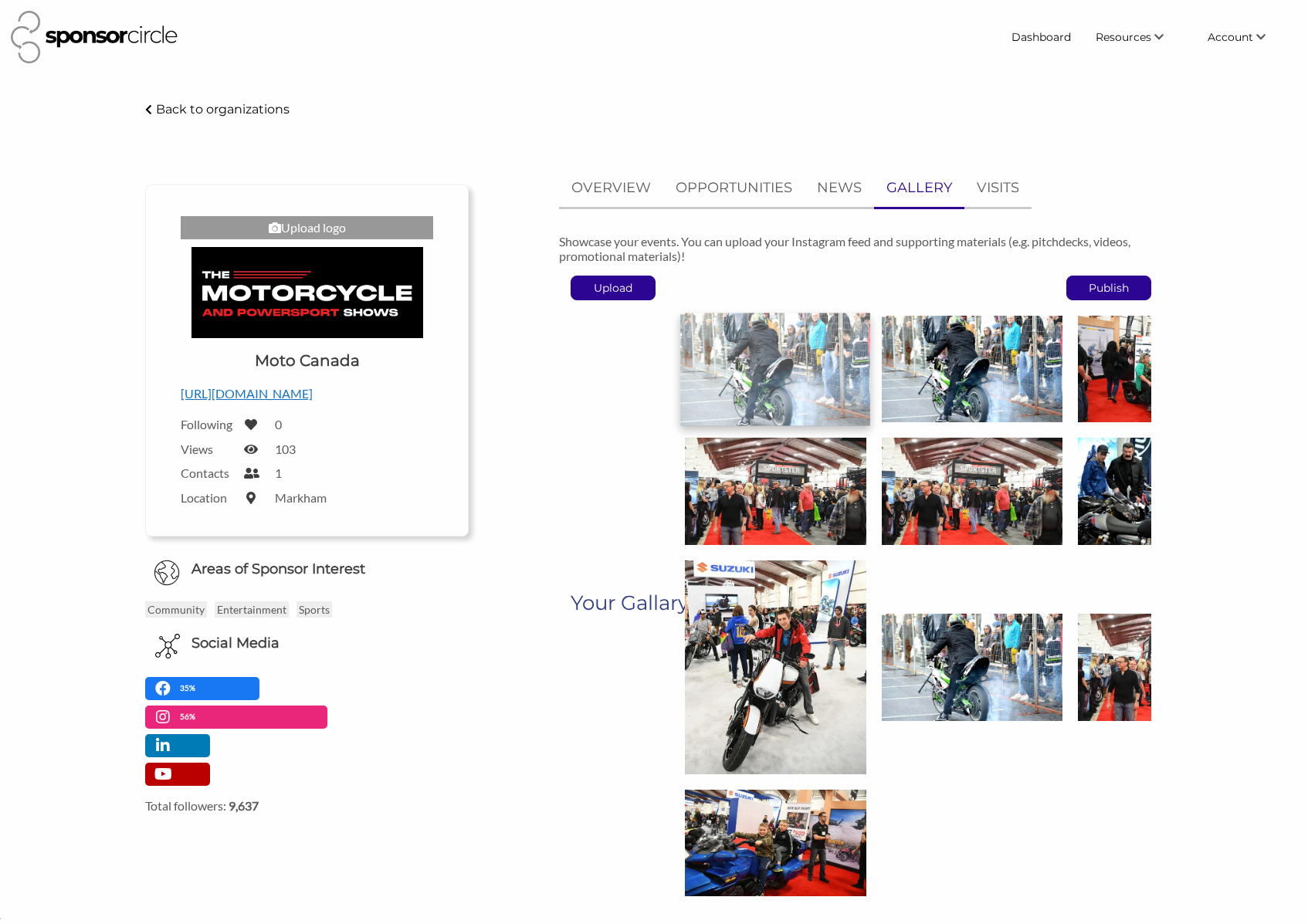
click at [801, 349] on img at bounding box center [775, 368] width 190 height 112
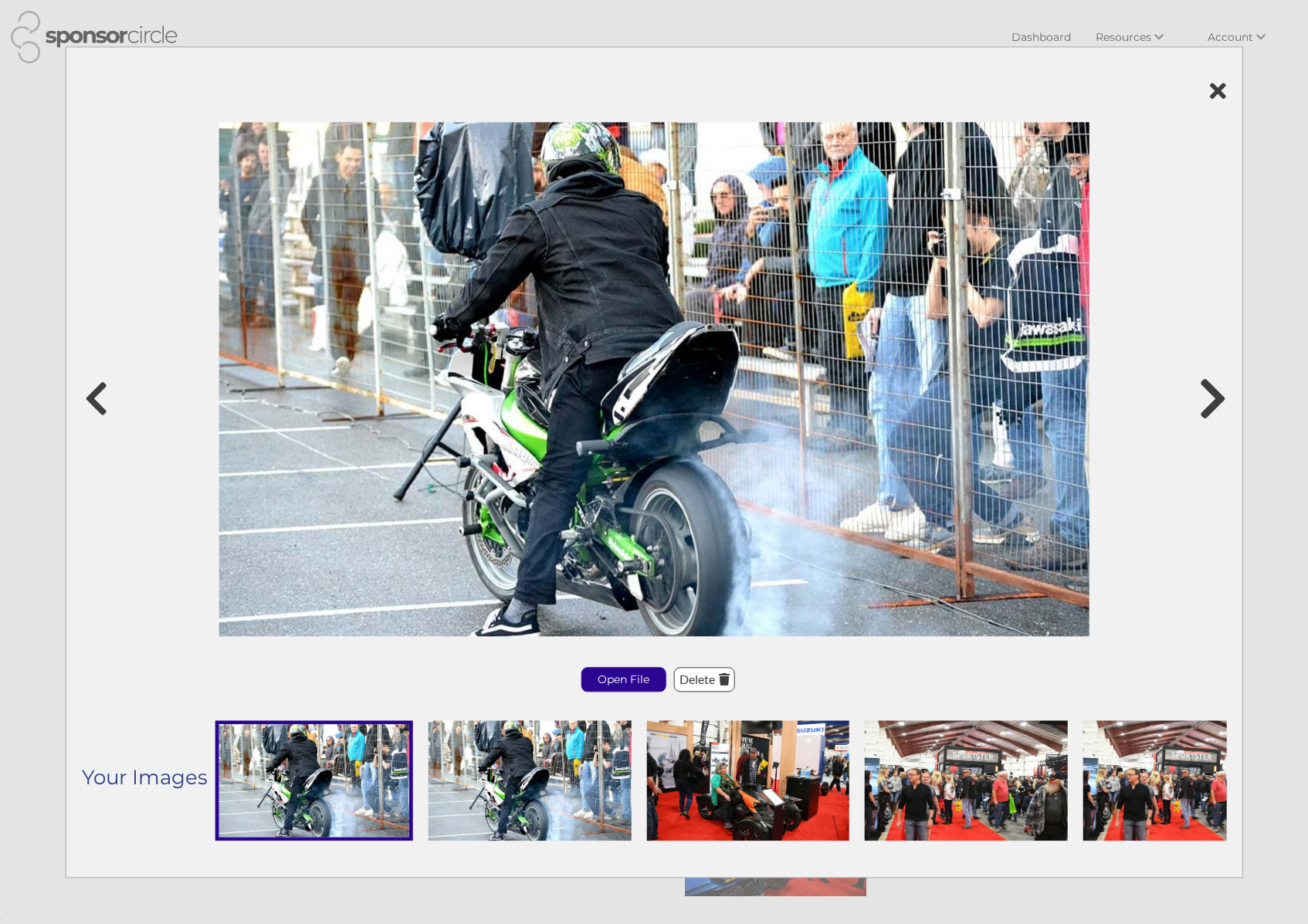
click at [1202, 386] on icon at bounding box center [1212, 398] width 29 height 46
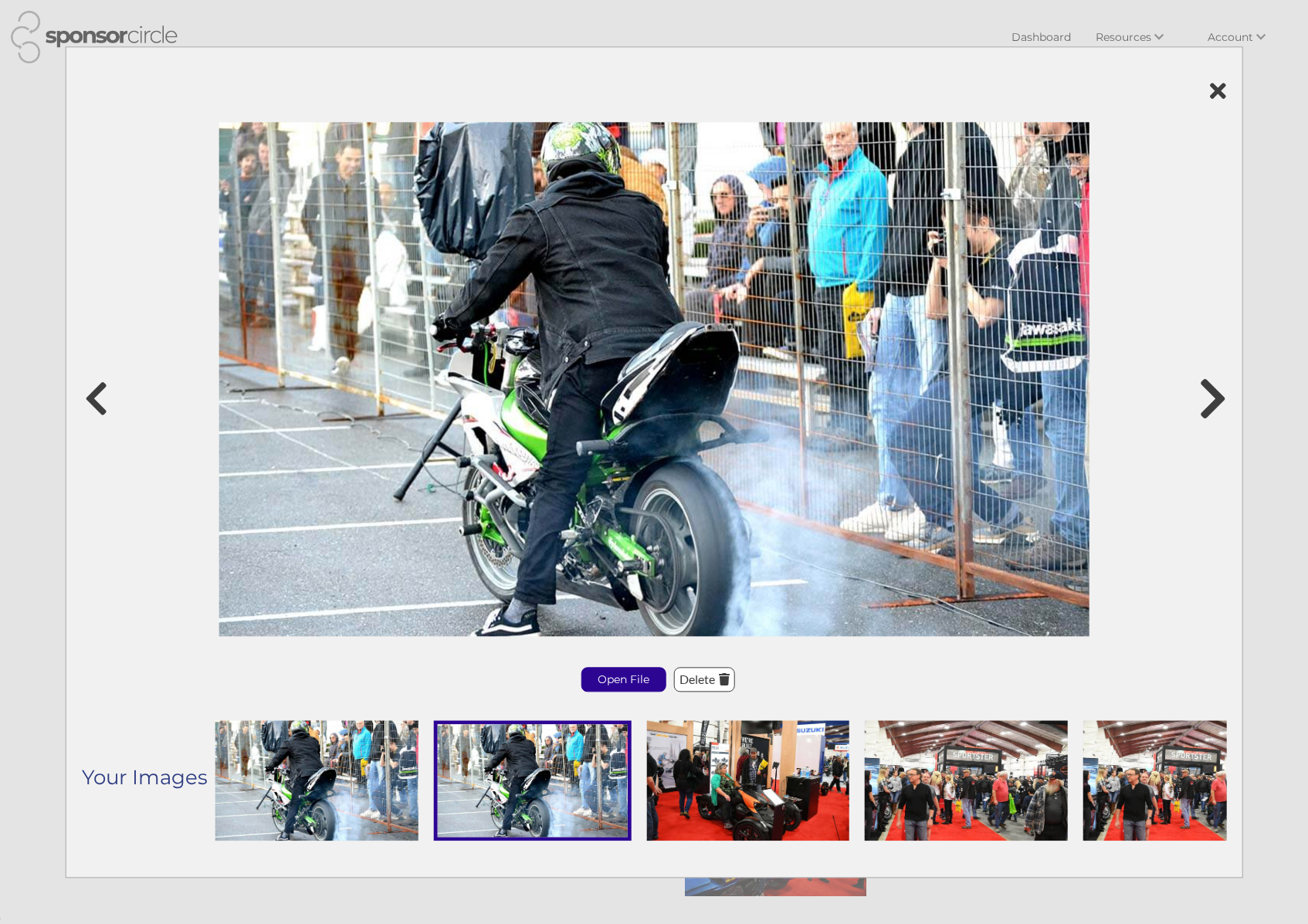
click at [1206, 390] on icon at bounding box center [1212, 398] width 29 height 46
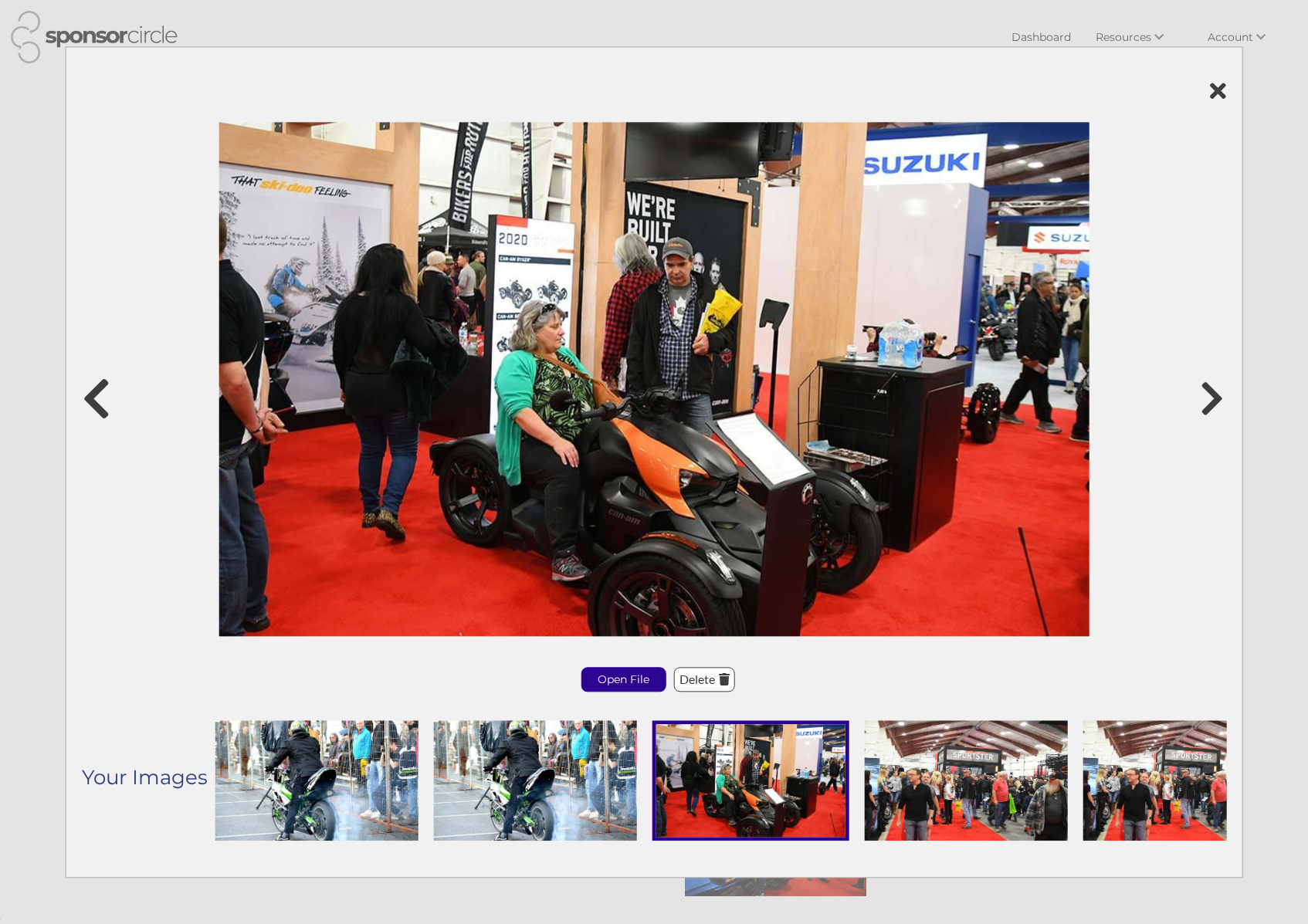
drag, startPoint x: 78, startPoint y: 388, endPoint x: 106, endPoint y: 385, distance: 28.2
click at [78, 388] on div "Open File Delete Your Images" at bounding box center [654, 461] width 1178 height 831
click at [117, 393] on div at bounding box center [654, 379] width 1145 height 519
click at [105, 392] on icon at bounding box center [96, 398] width 29 height 46
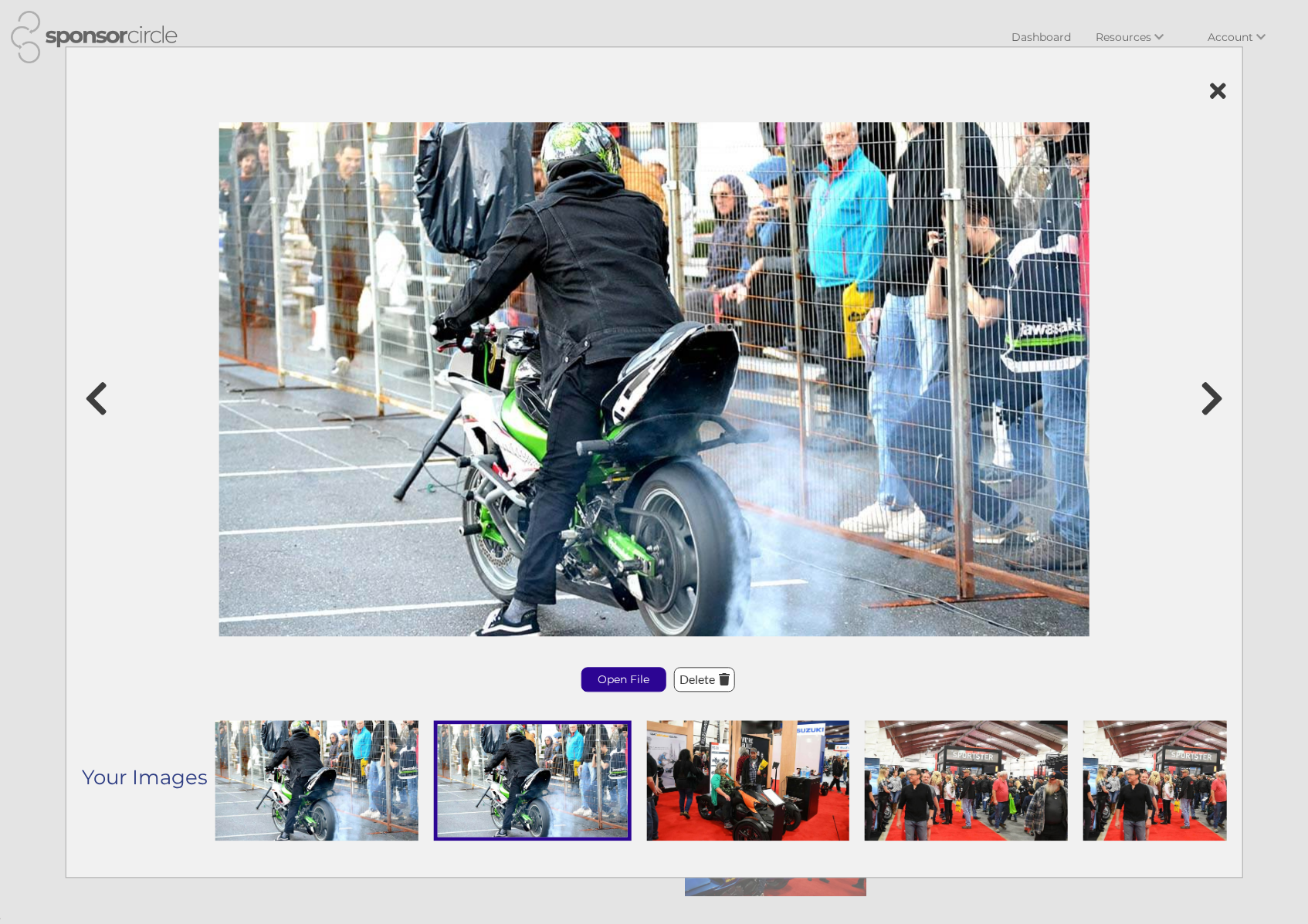
click at [1206, 91] on icon at bounding box center [654, 91] width 1145 height 23
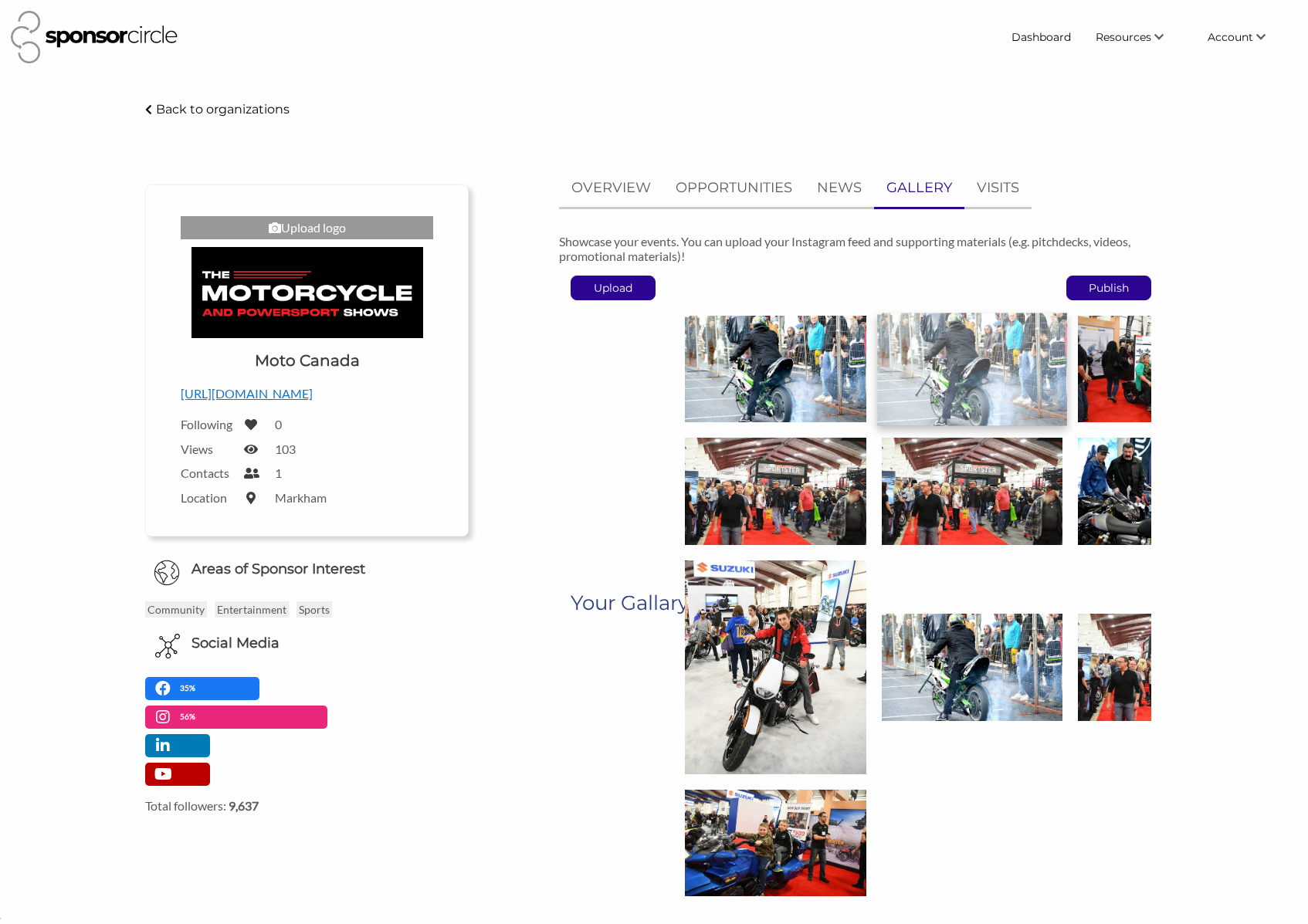
click at [964, 351] on img at bounding box center [972, 368] width 190 height 112
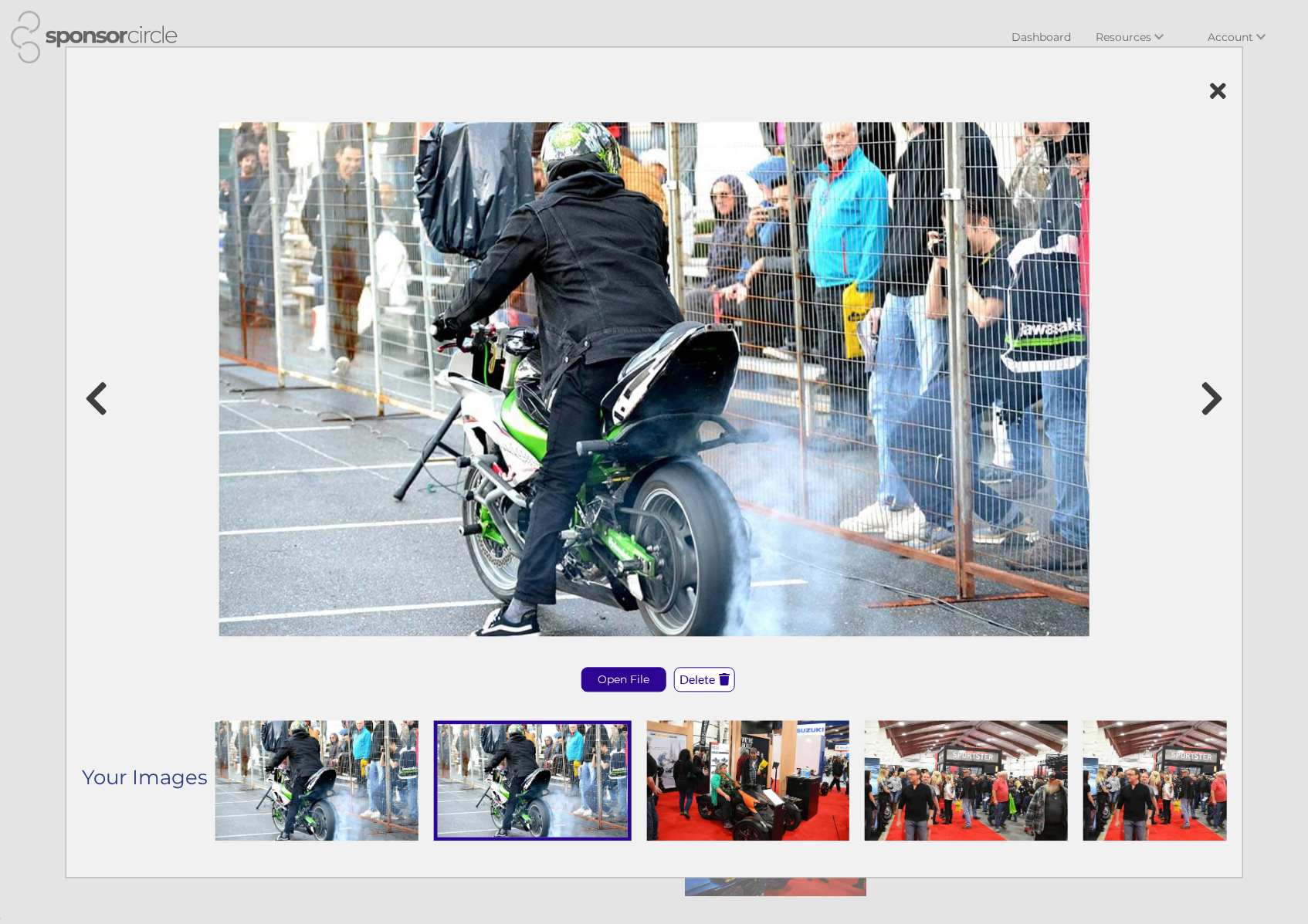
click at [697, 685] on p "Delete" at bounding box center [704, 680] width 59 height 23
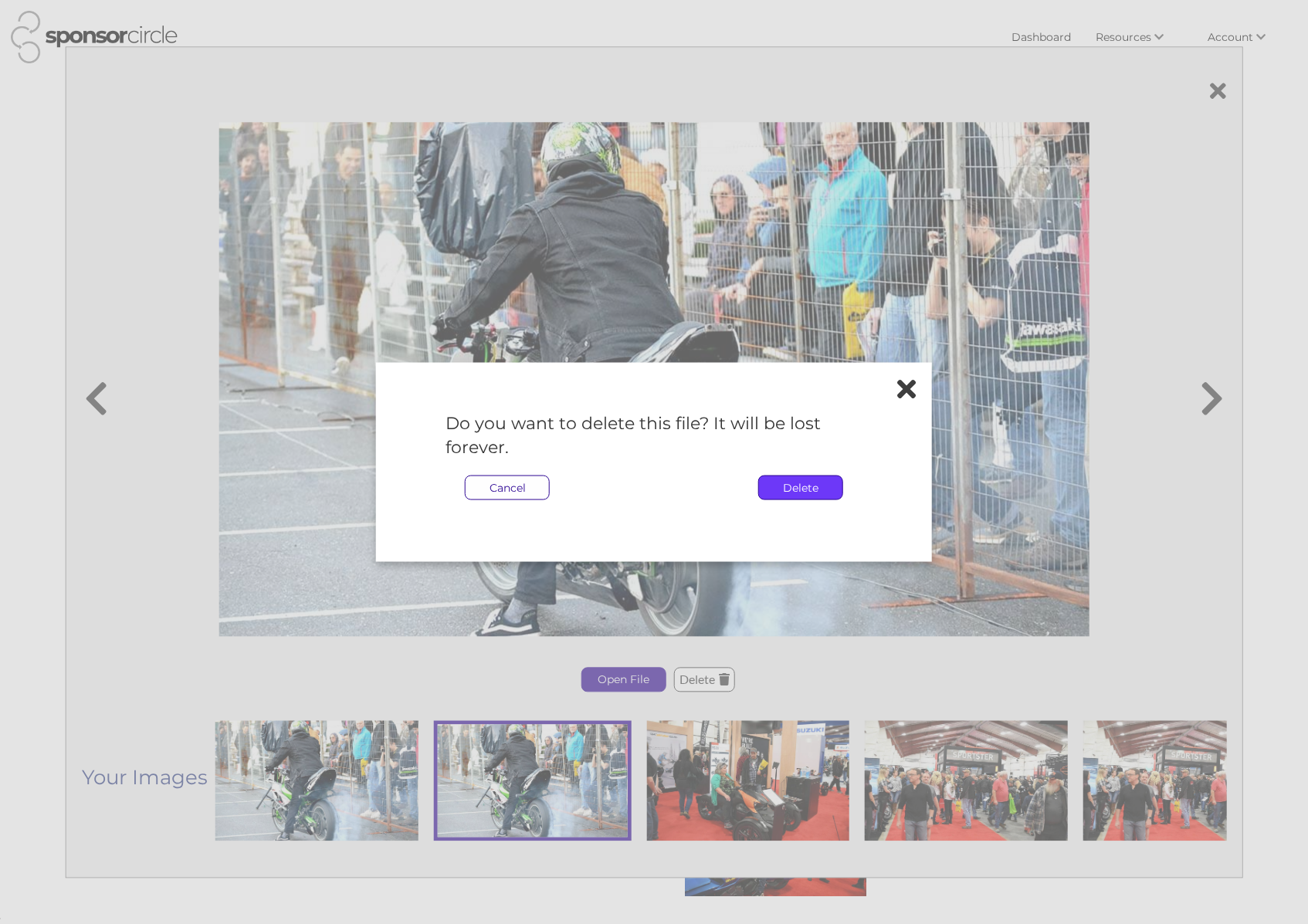
click at [815, 495] on p "Delete" at bounding box center [800, 487] width 83 height 23
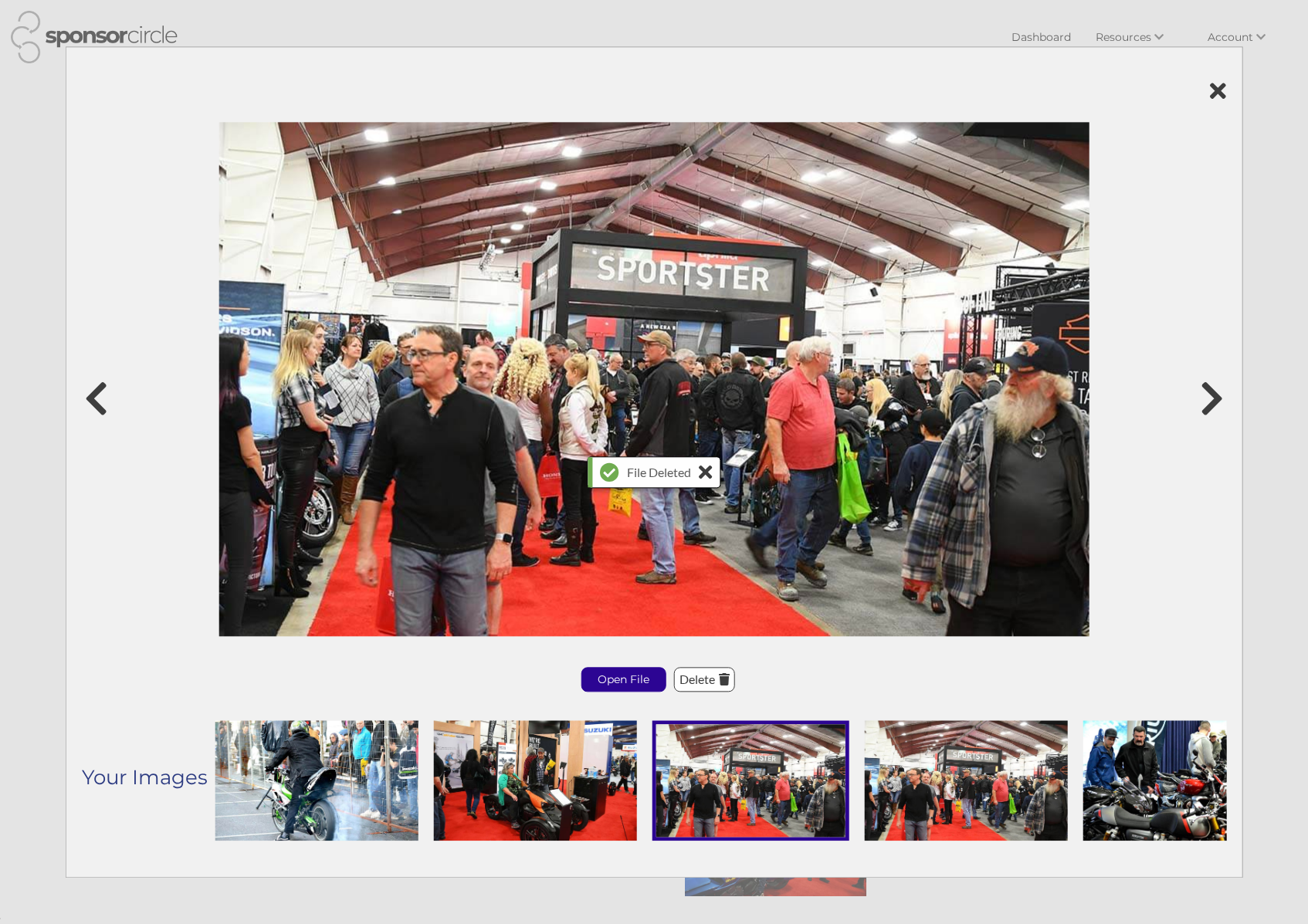
click at [1212, 86] on icon at bounding box center [654, 91] width 1145 height 23
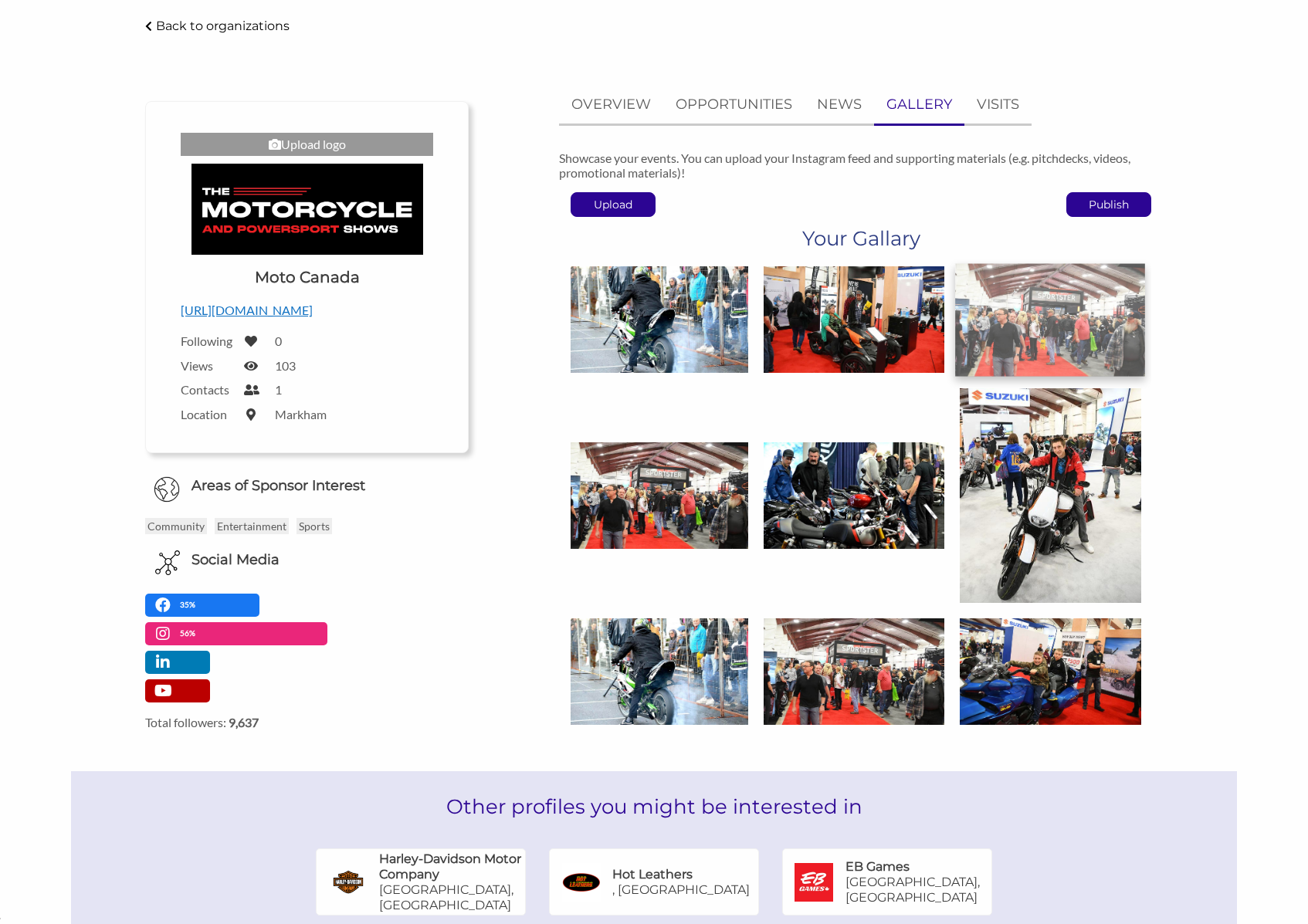
scroll to position [99, 0]
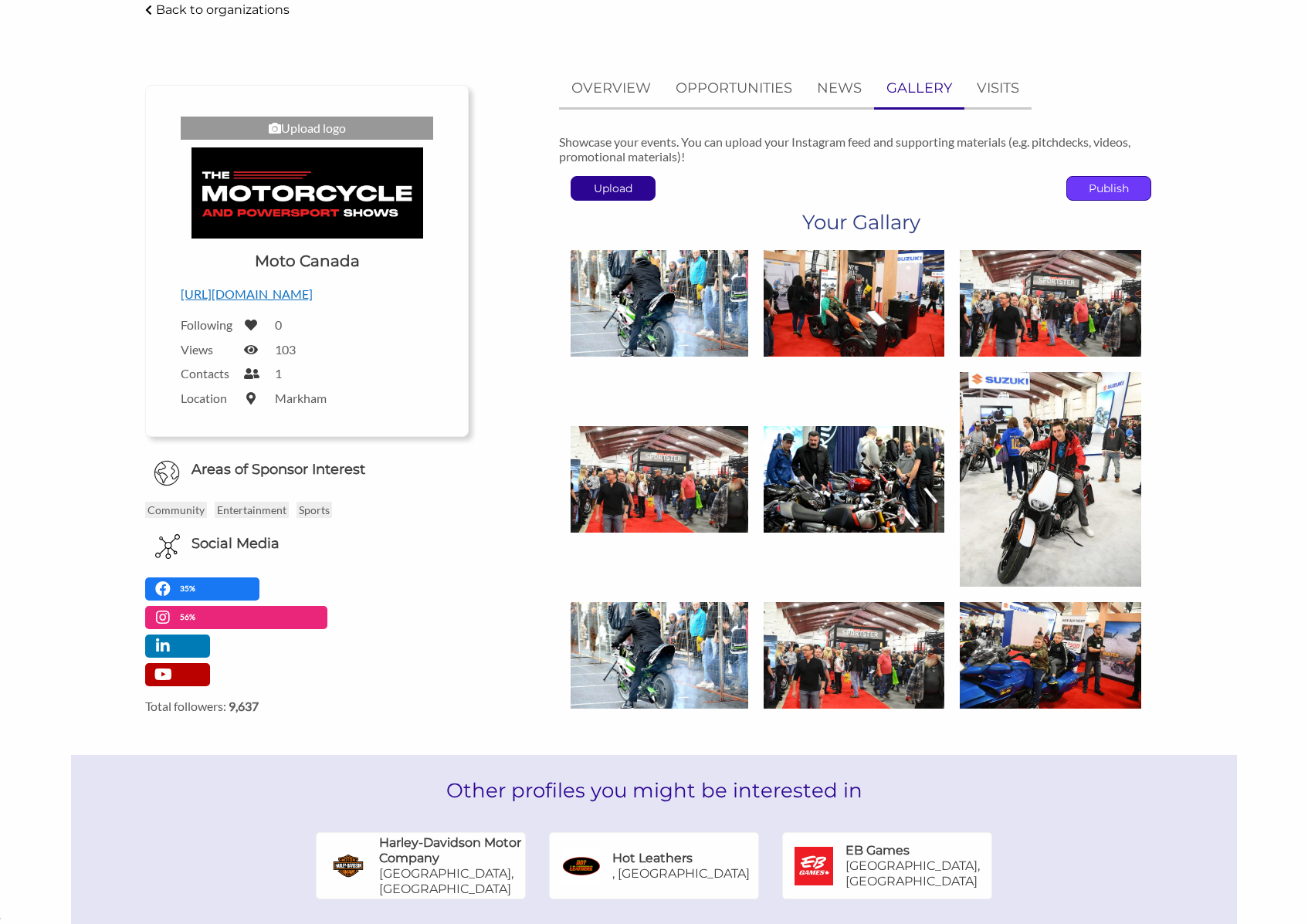
click at [1107, 185] on p "Publish" at bounding box center [1108, 188] width 83 height 23
click at [845, 91] on p "NEWS" at bounding box center [839, 88] width 45 height 22
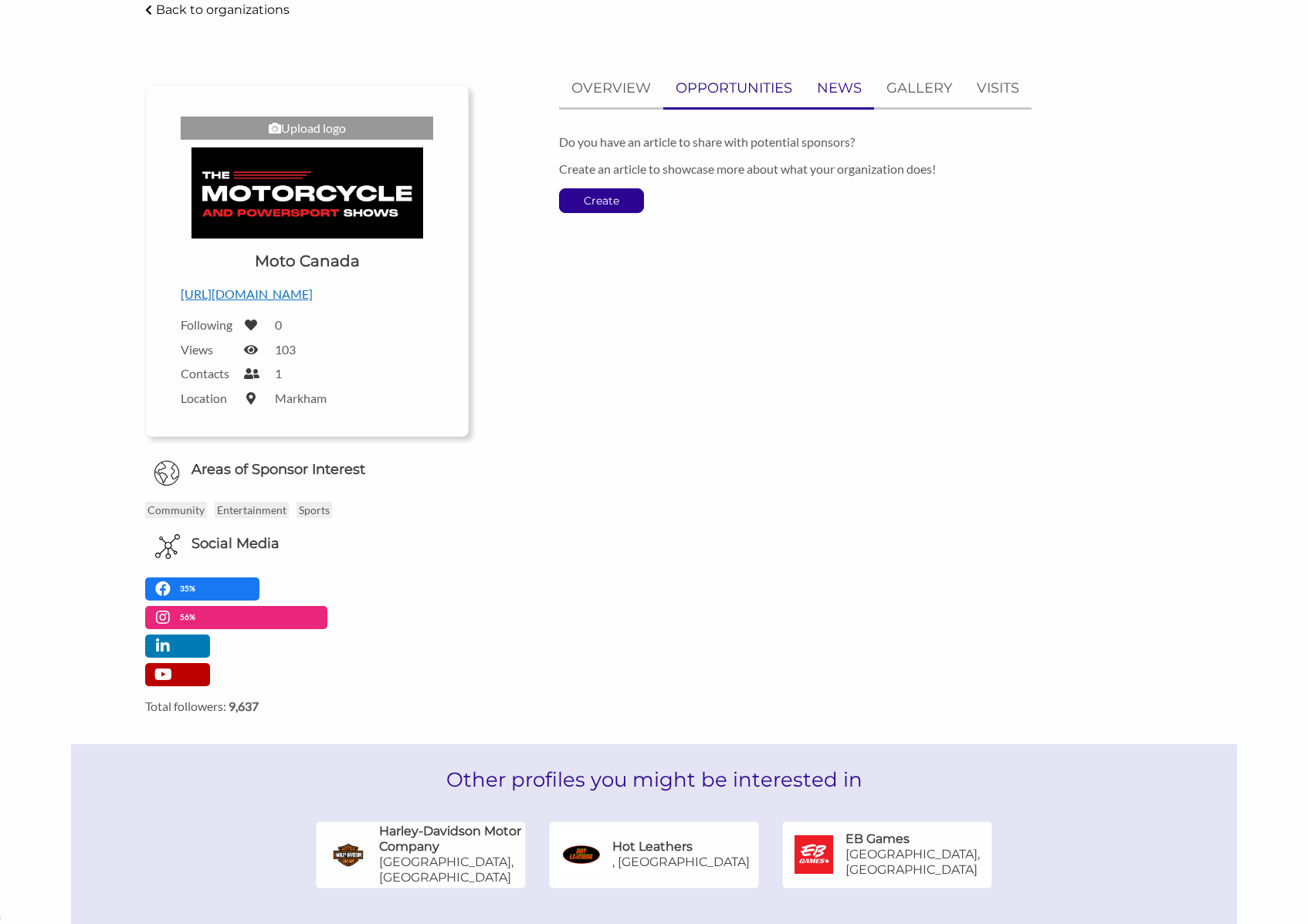
click at [753, 96] on p "OPPORTUNITIES" at bounding box center [734, 88] width 117 height 22
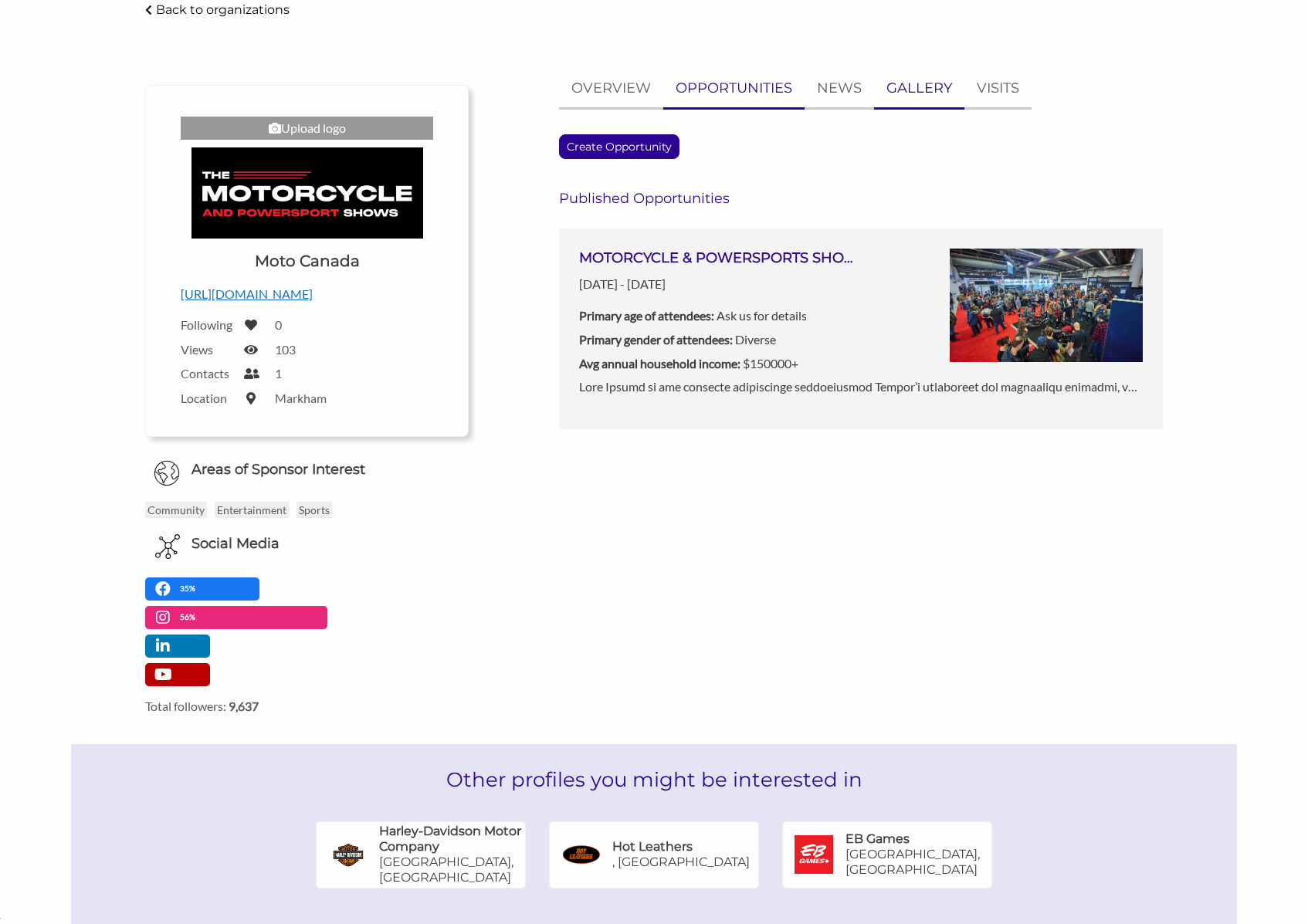
click at [899, 92] on p "GALLERY" at bounding box center [920, 88] width 66 height 22
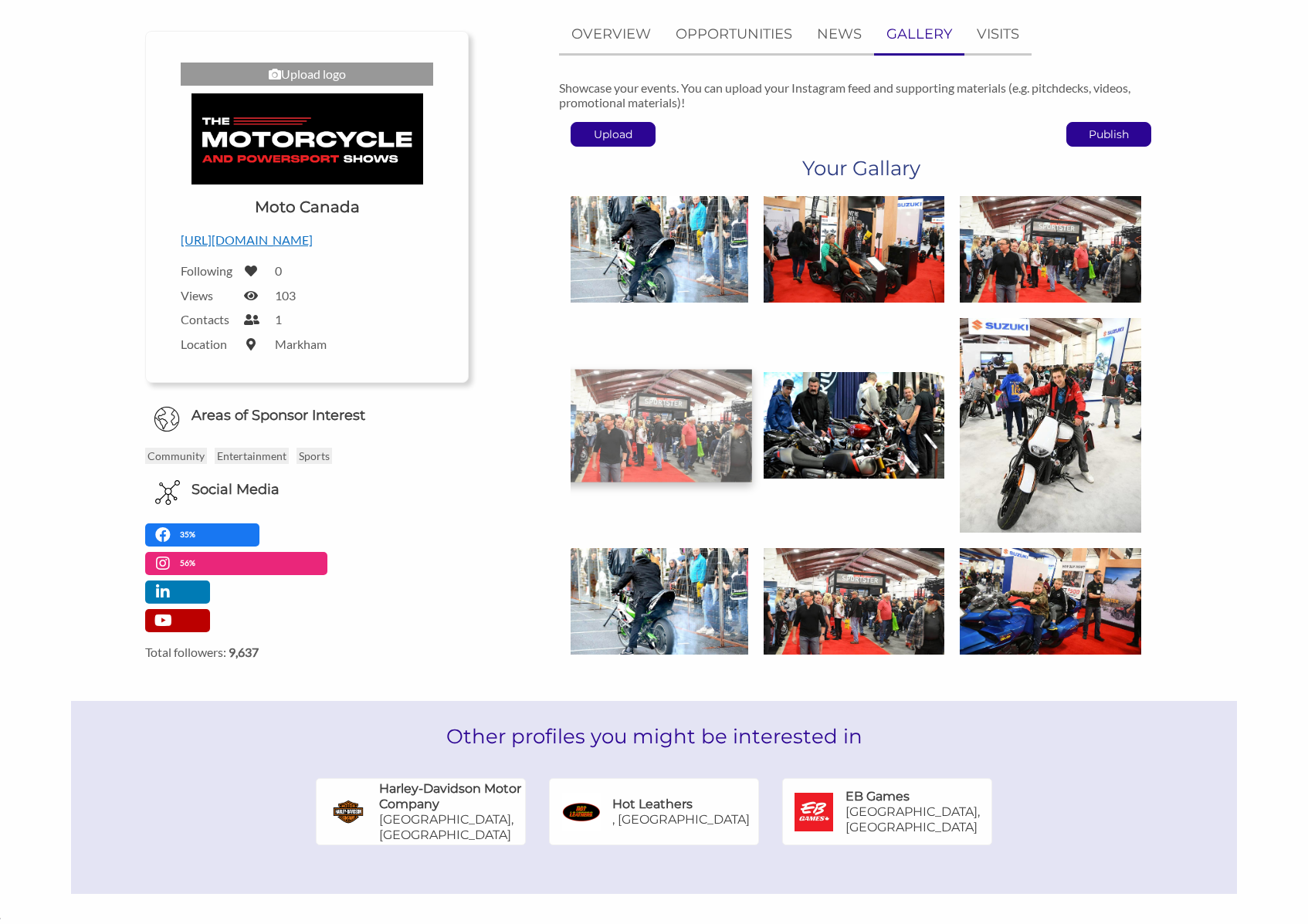
click at [721, 478] on div at bounding box center [860, 426] width 603 height 474
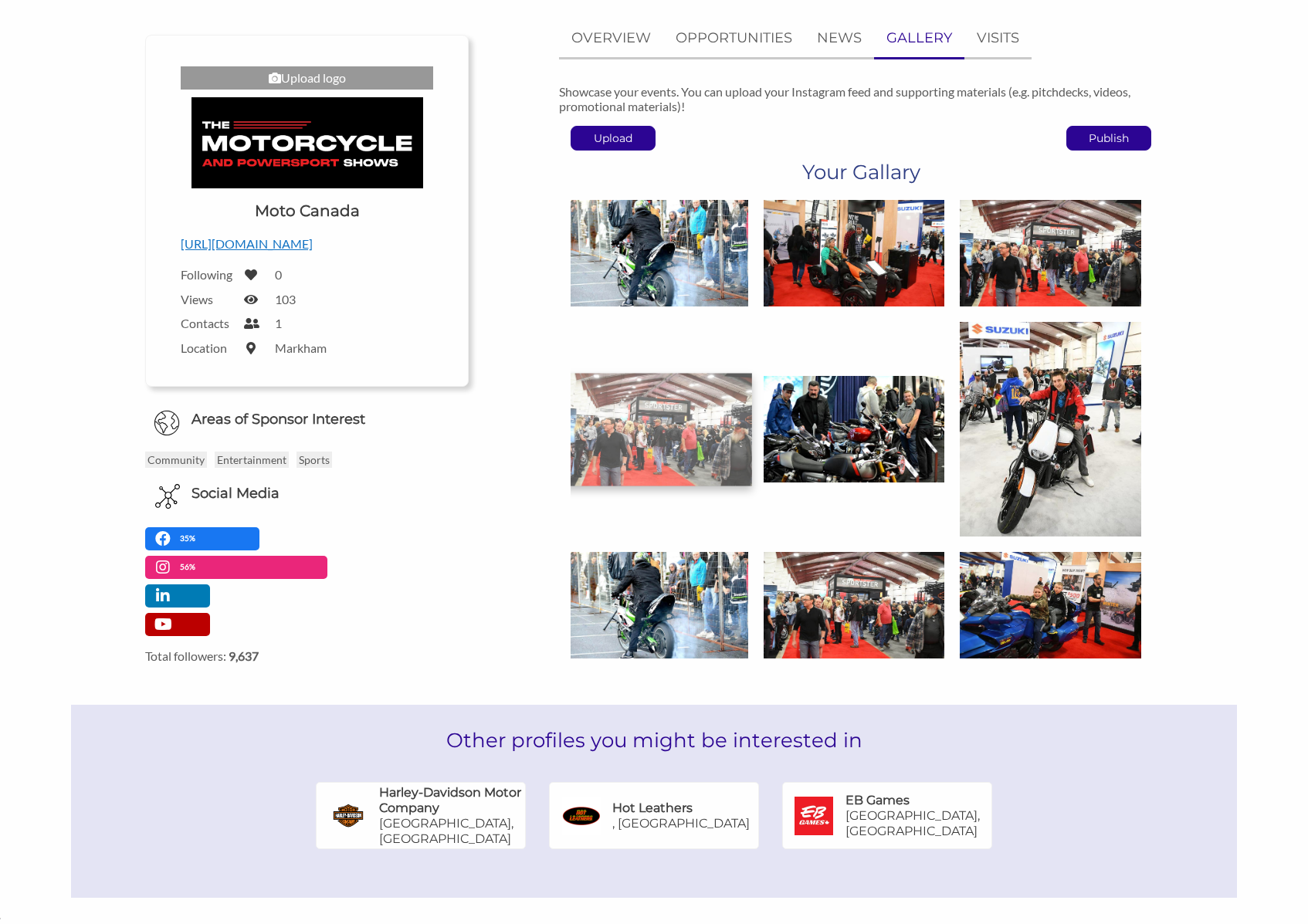
click at [722, 462] on img at bounding box center [657, 429] width 190 height 112
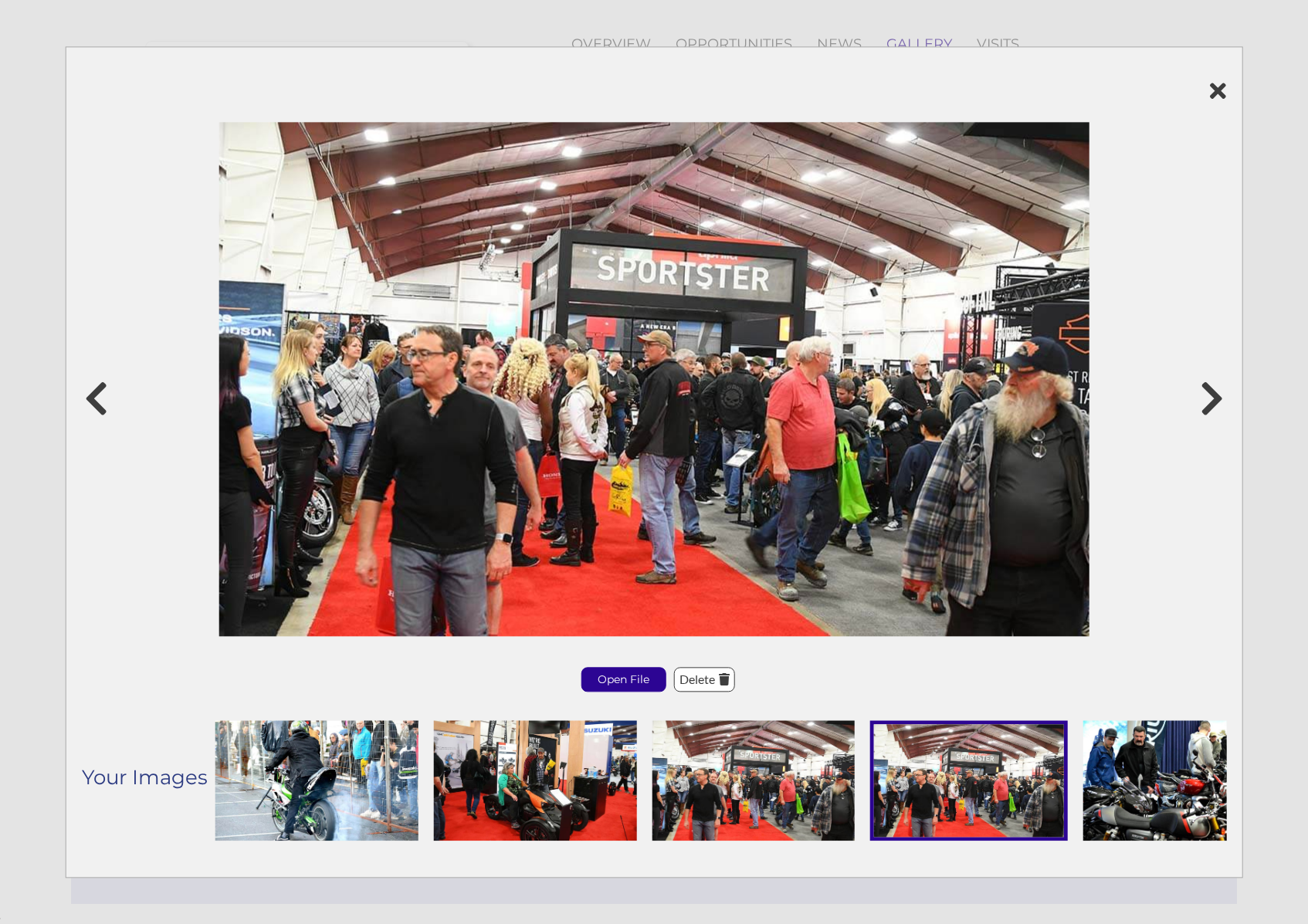
scroll to position [143, 0]
click at [695, 678] on p "Delete" at bounding box center [704, 680] width 59 height 23
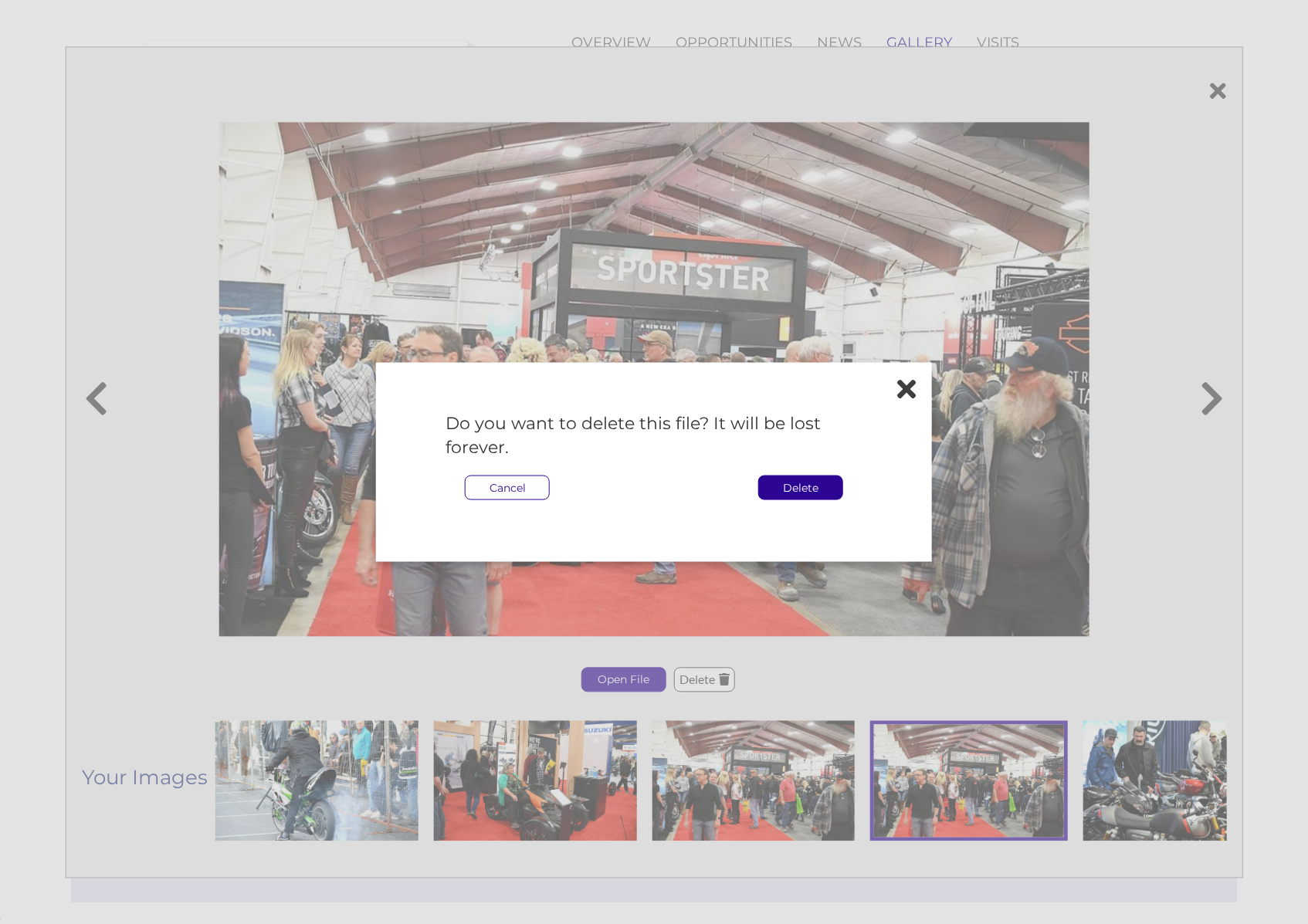
click at [815, 488] on p "Delete" at bounding box center [800, 487] width 83 height 23
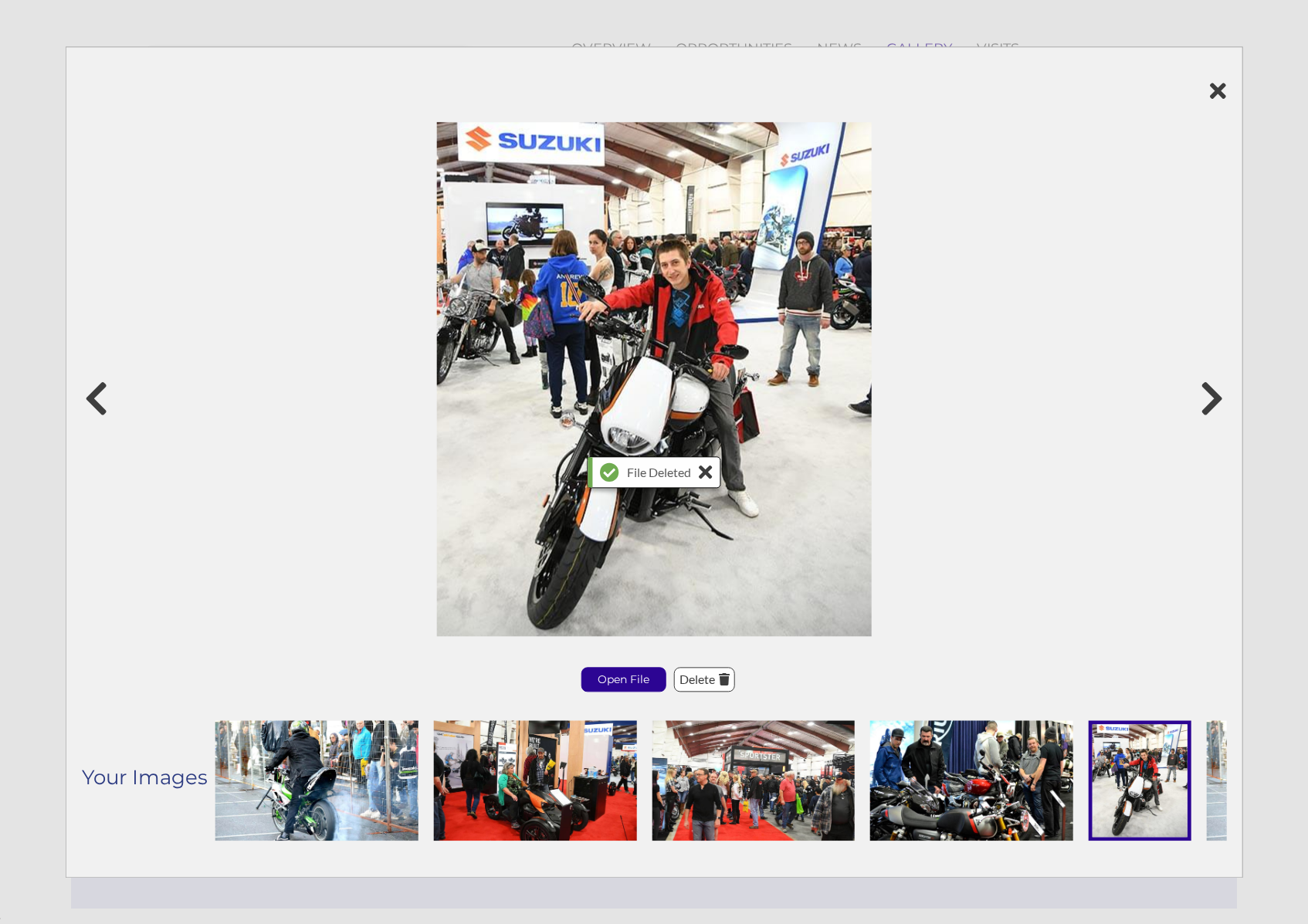
scroll to position [138, 0]
click at [1186, 382] on div at bounding box center [654, 379] width 1145 height 519
click at [1195, 386] on div at bounding box center [654, 379] width 1145 height 519
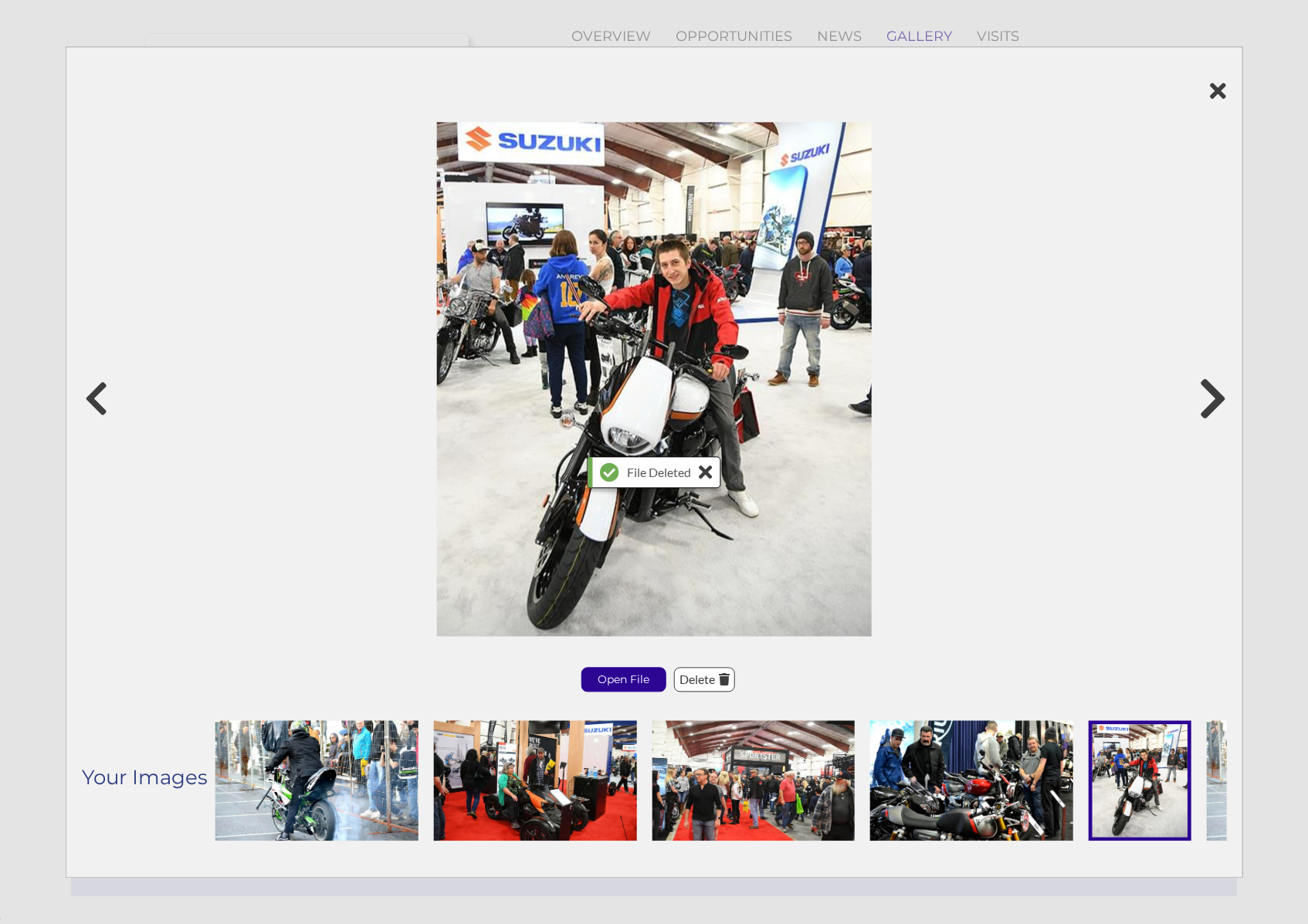
click at [1203, 406] on icon at bounding box center [1212, 398] width 29 height 46
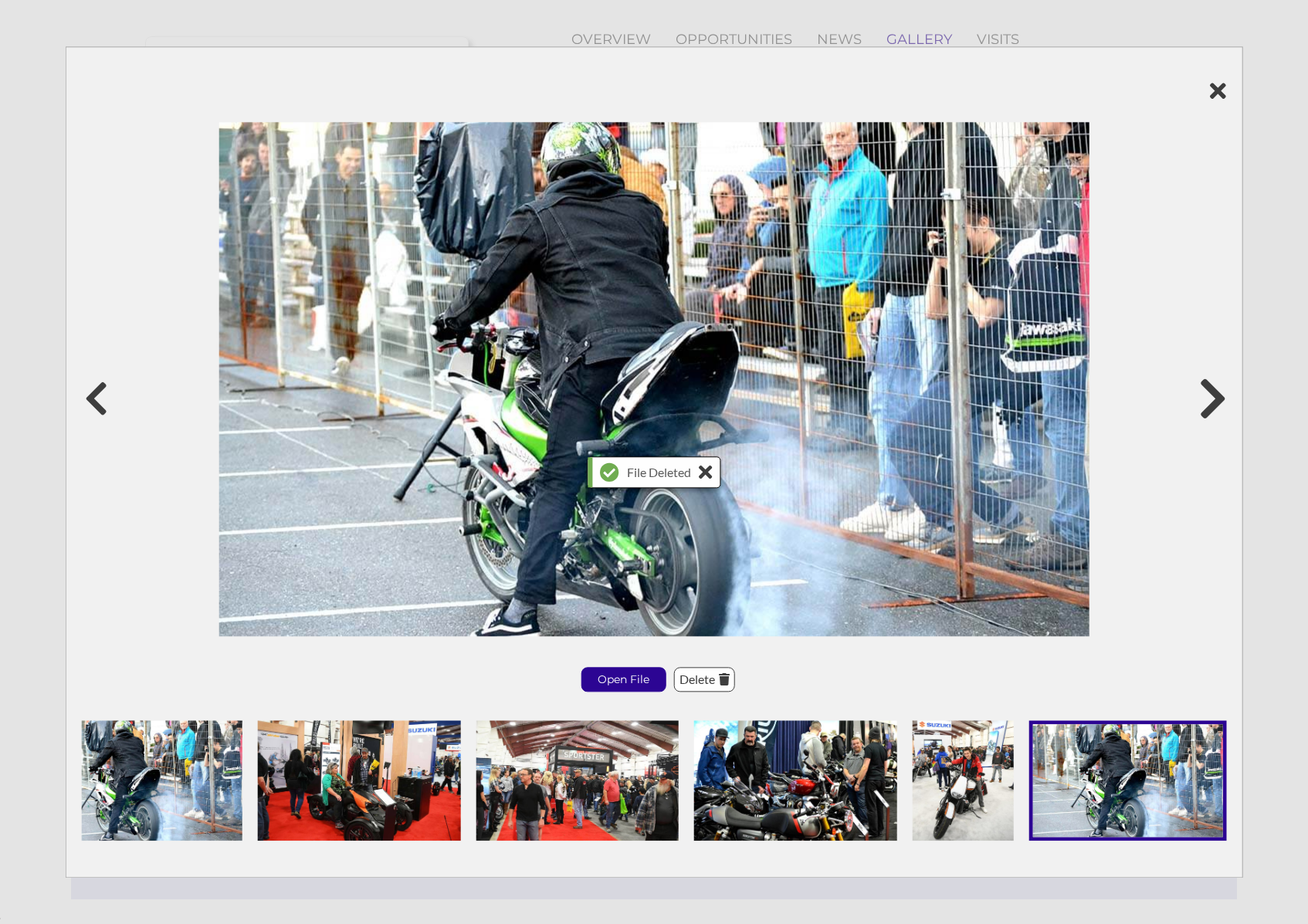
scroll to position [152, 0]
click at [1203, 406] on icon at bounding box center [1212, 398] width 29 height 46
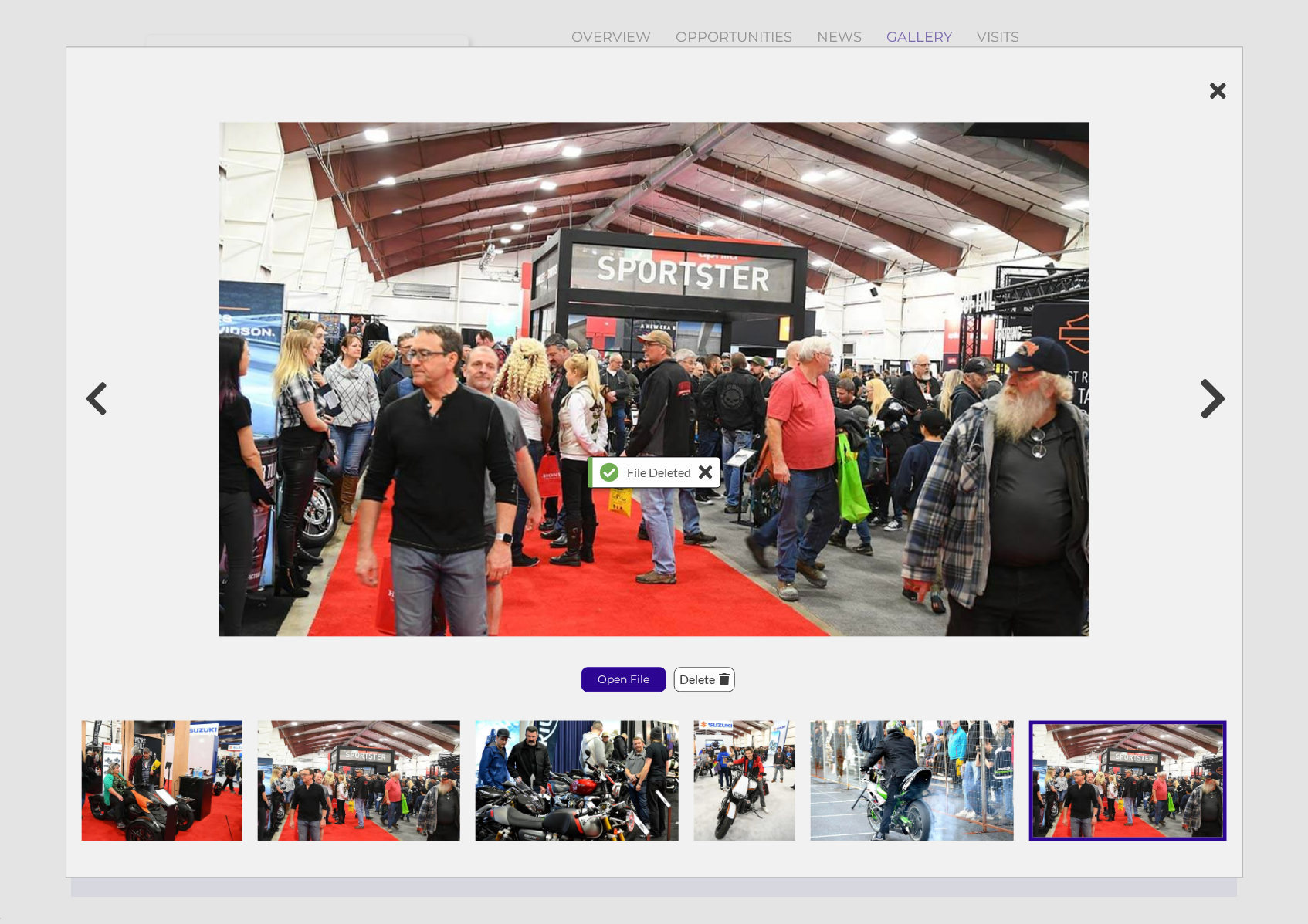
scroll to position [155, 0]
click at [1203, 406] on icon at bounding box center [1212, 398] width 29 height 46
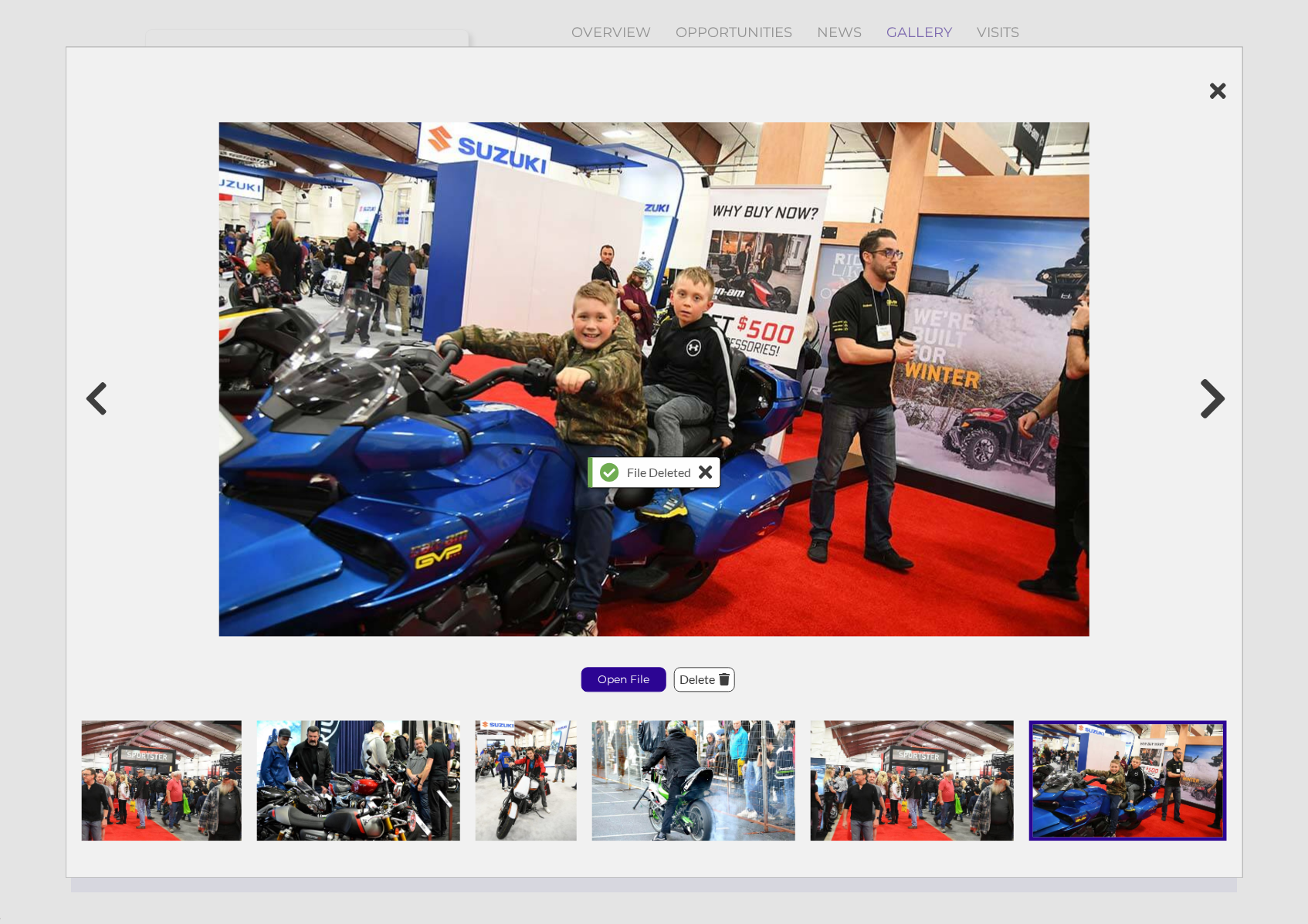
scroll to position [158, 0]
click at [1203, 406] on icon at bounding box center [1212, 398] width 29 height 46
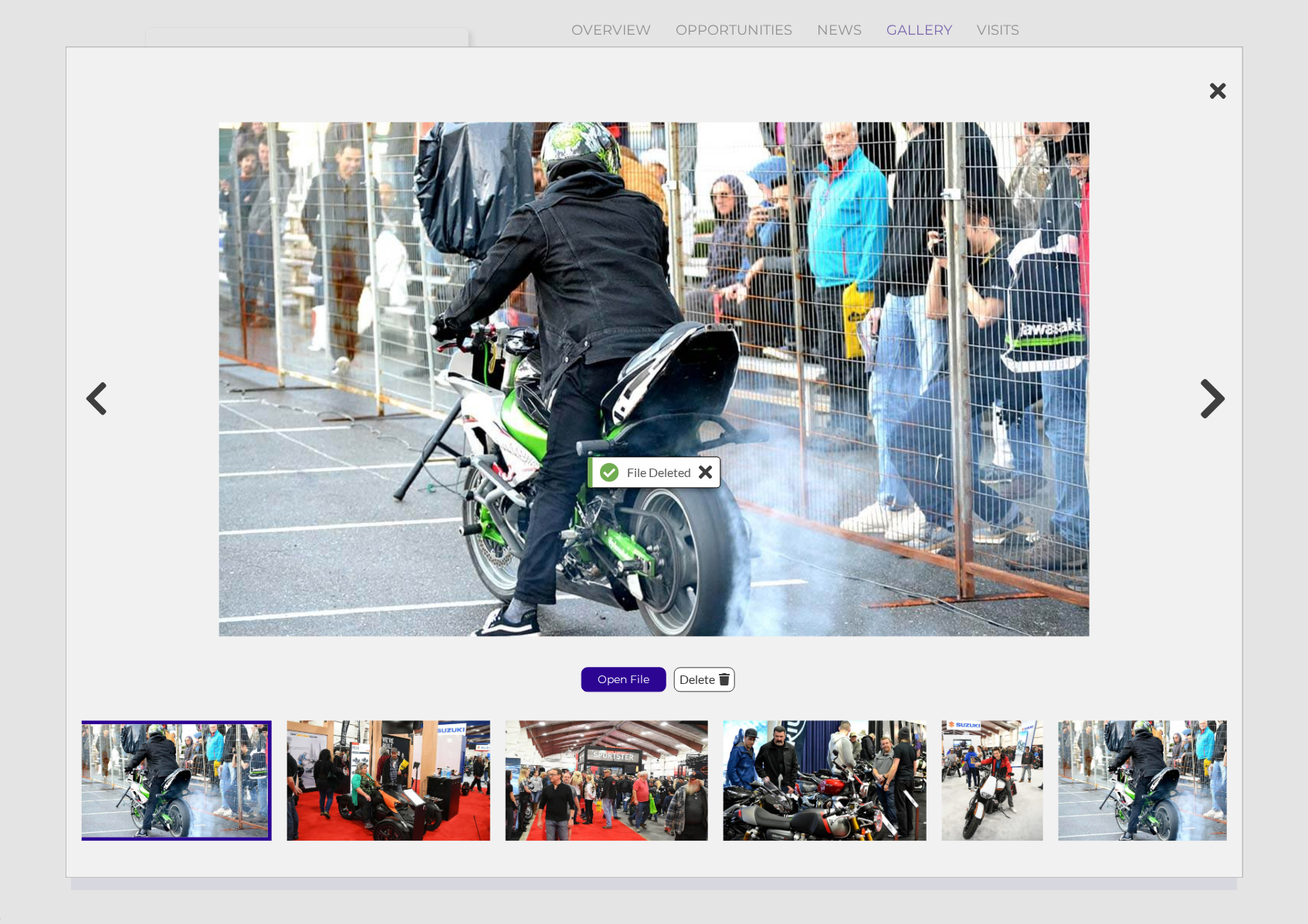
scroll to position [0, 134]
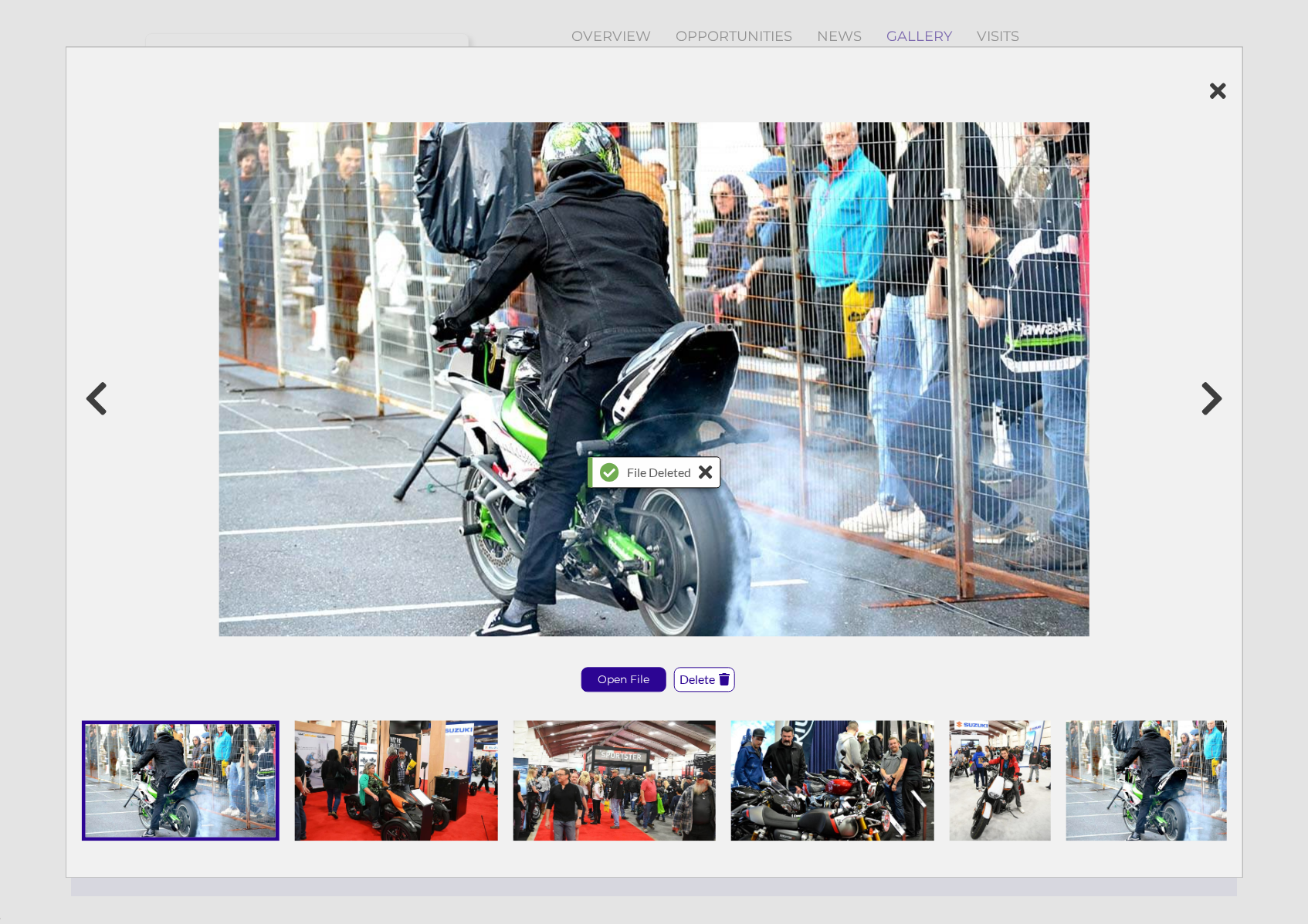
click at [710, 677] on p "Delete" at bounding box center [704, 680] width 59 height 23
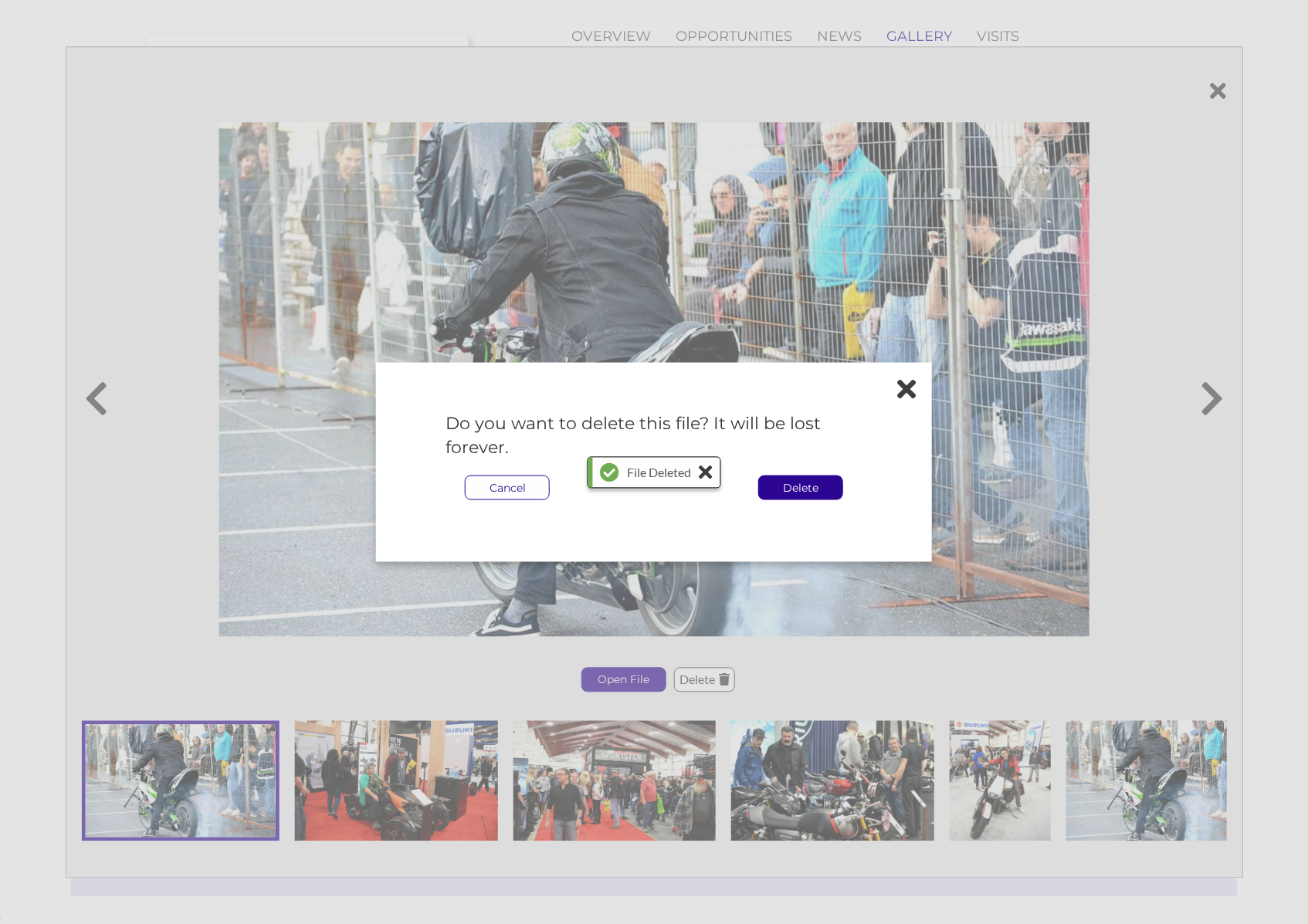
click at [777, 487] on p "Delete" at bounding box center [800, 487] width 83 height 23
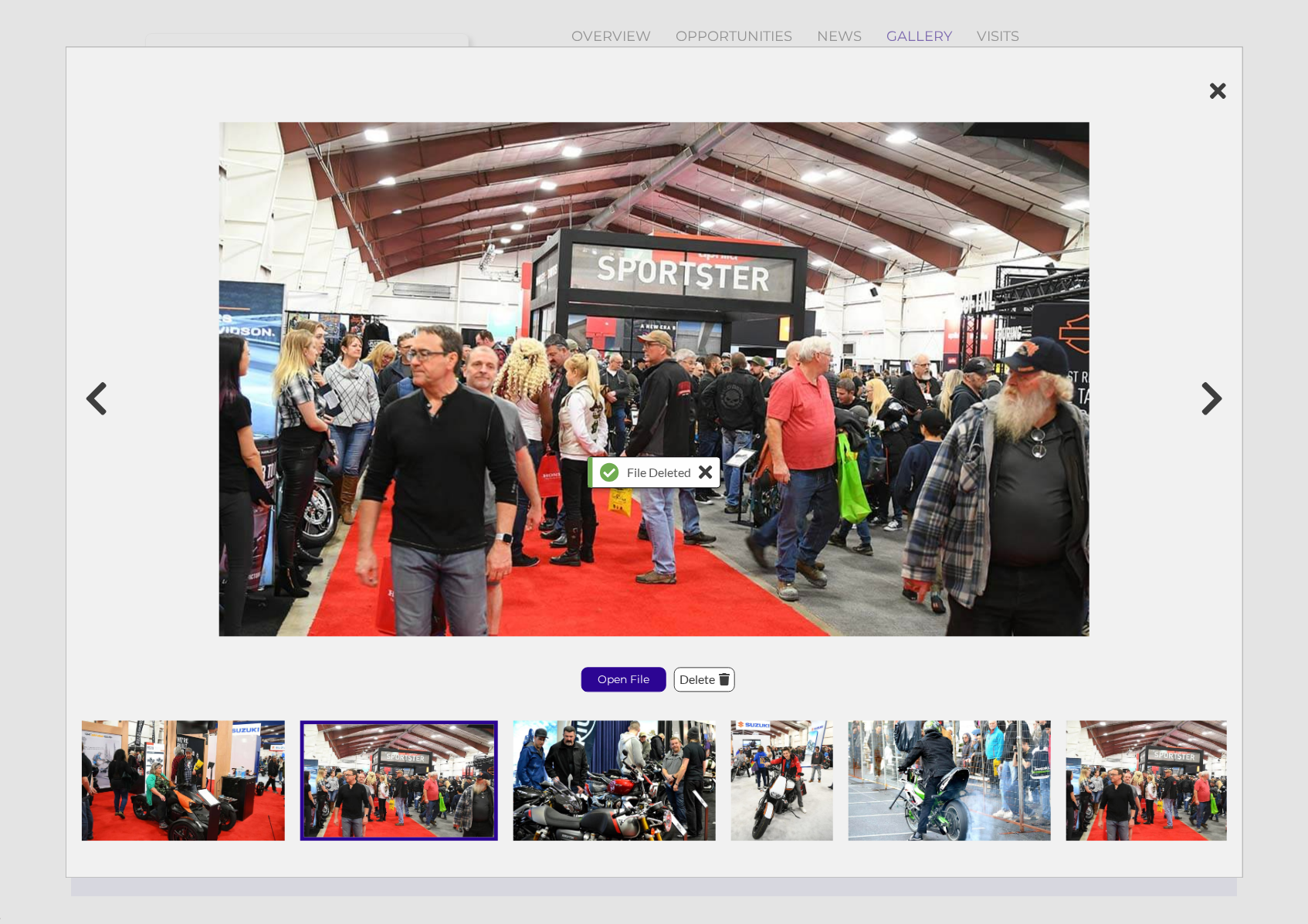
scroll to position [150, 0]
click at [1215, 395] on icon at bounding box center [1212, 398] width 29 height 46
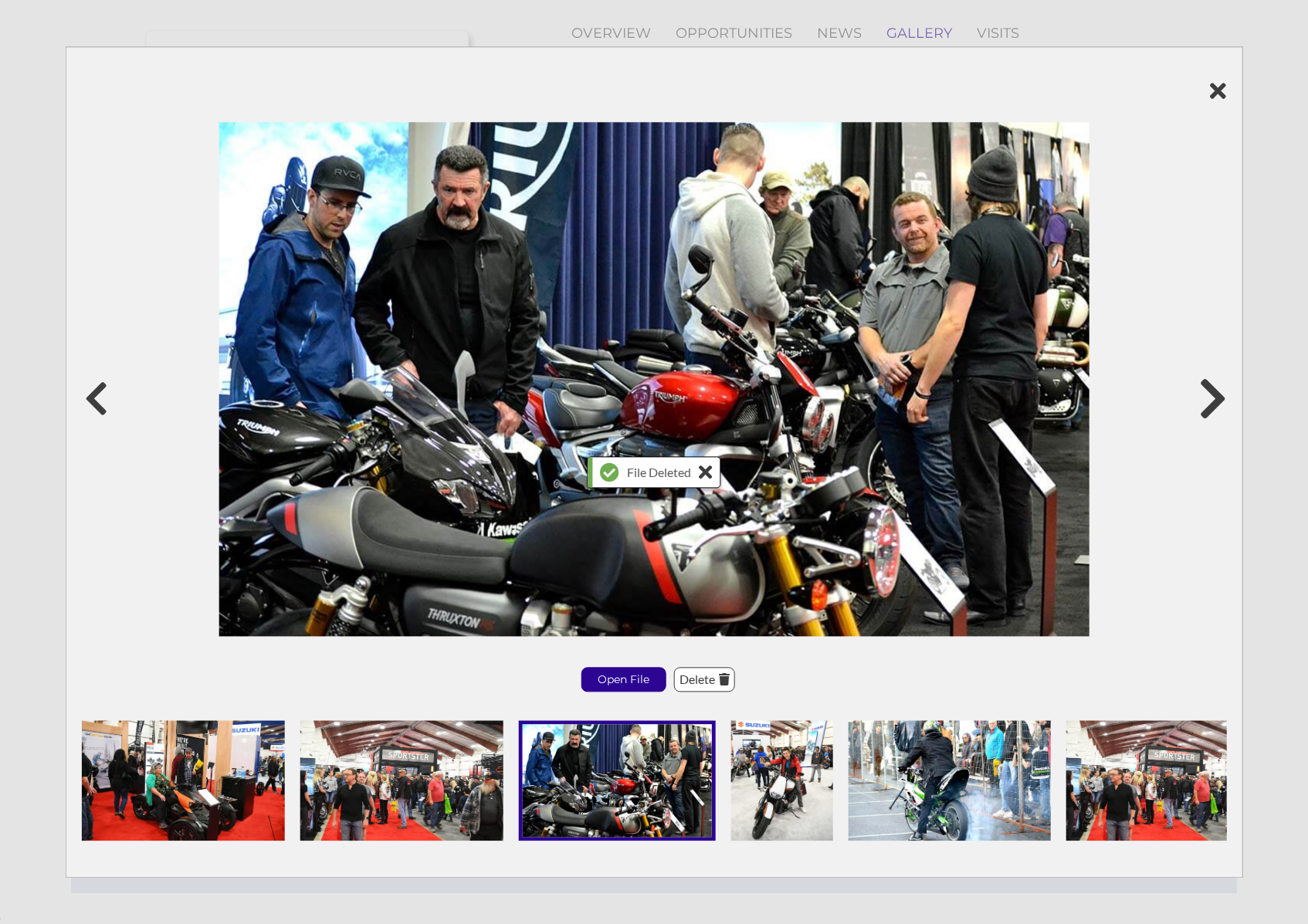
scroll to position [161, 0]
click at [1215, 395] on icon at bounding box center [1212, 398] width 29 height 46
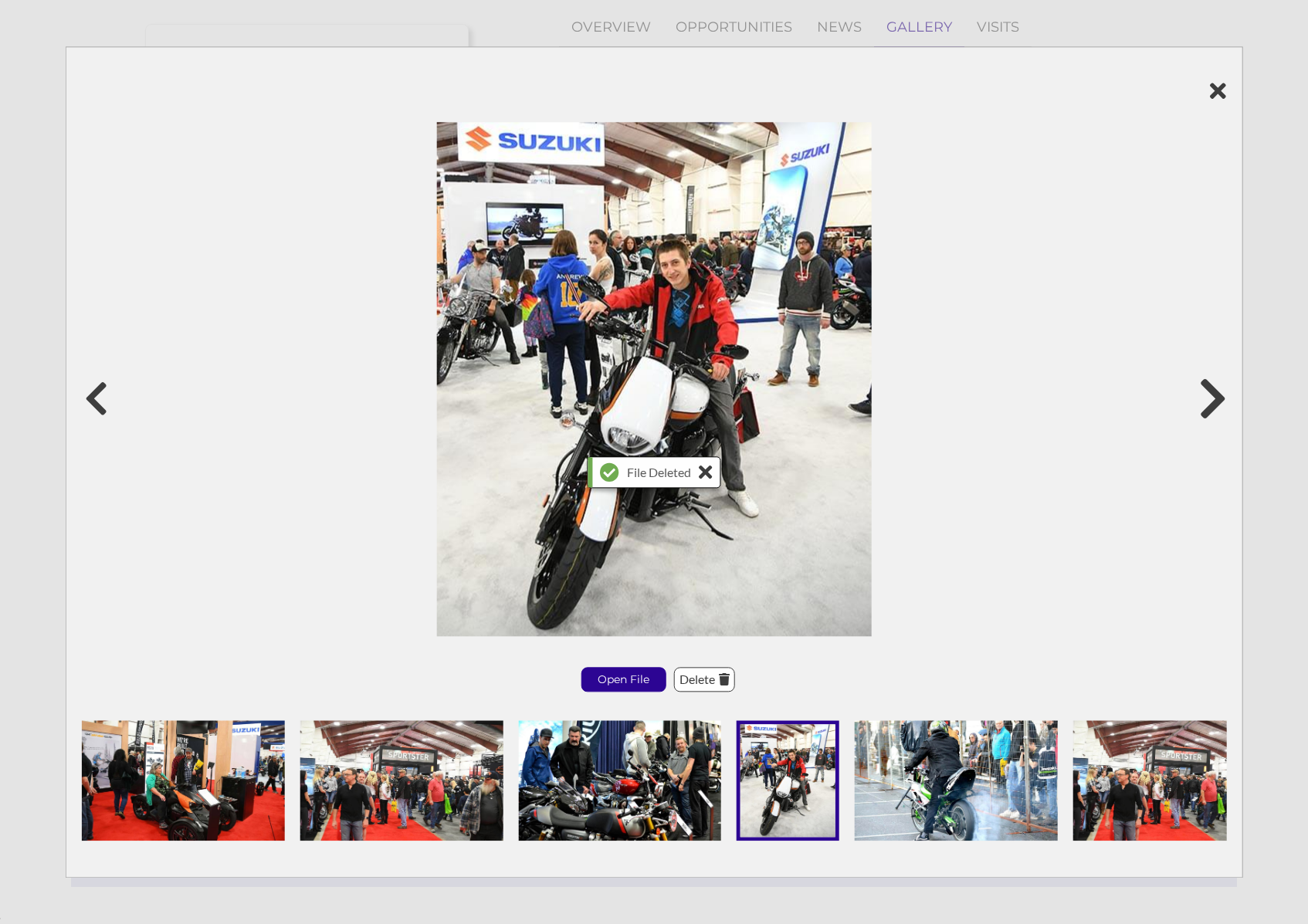
click at [1215, 395] on icon at bounding box center [1212, 398] width 29 height 46
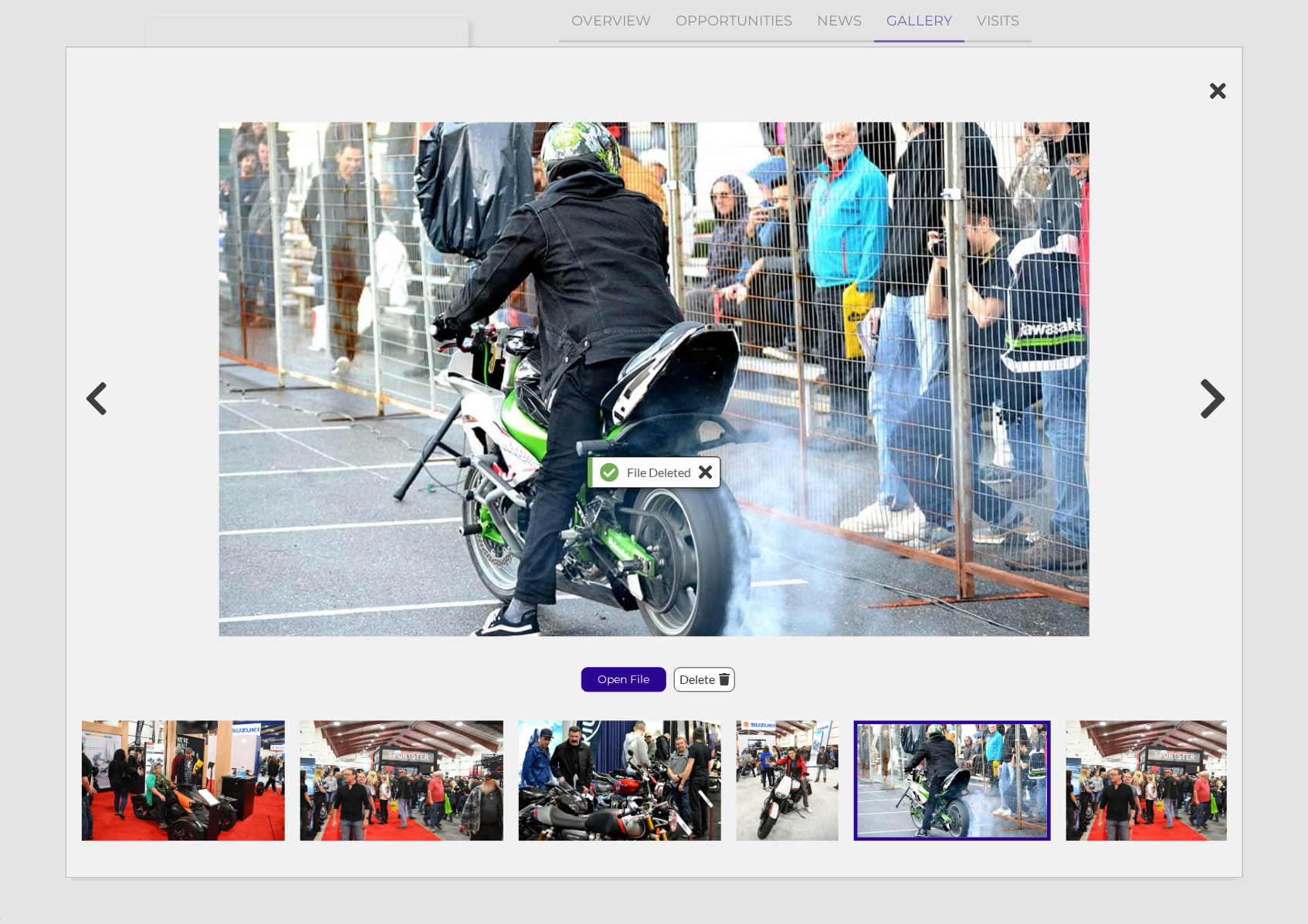
click at [1215, 395] on icon at bounding box center [1212, 398] width 29 height 46
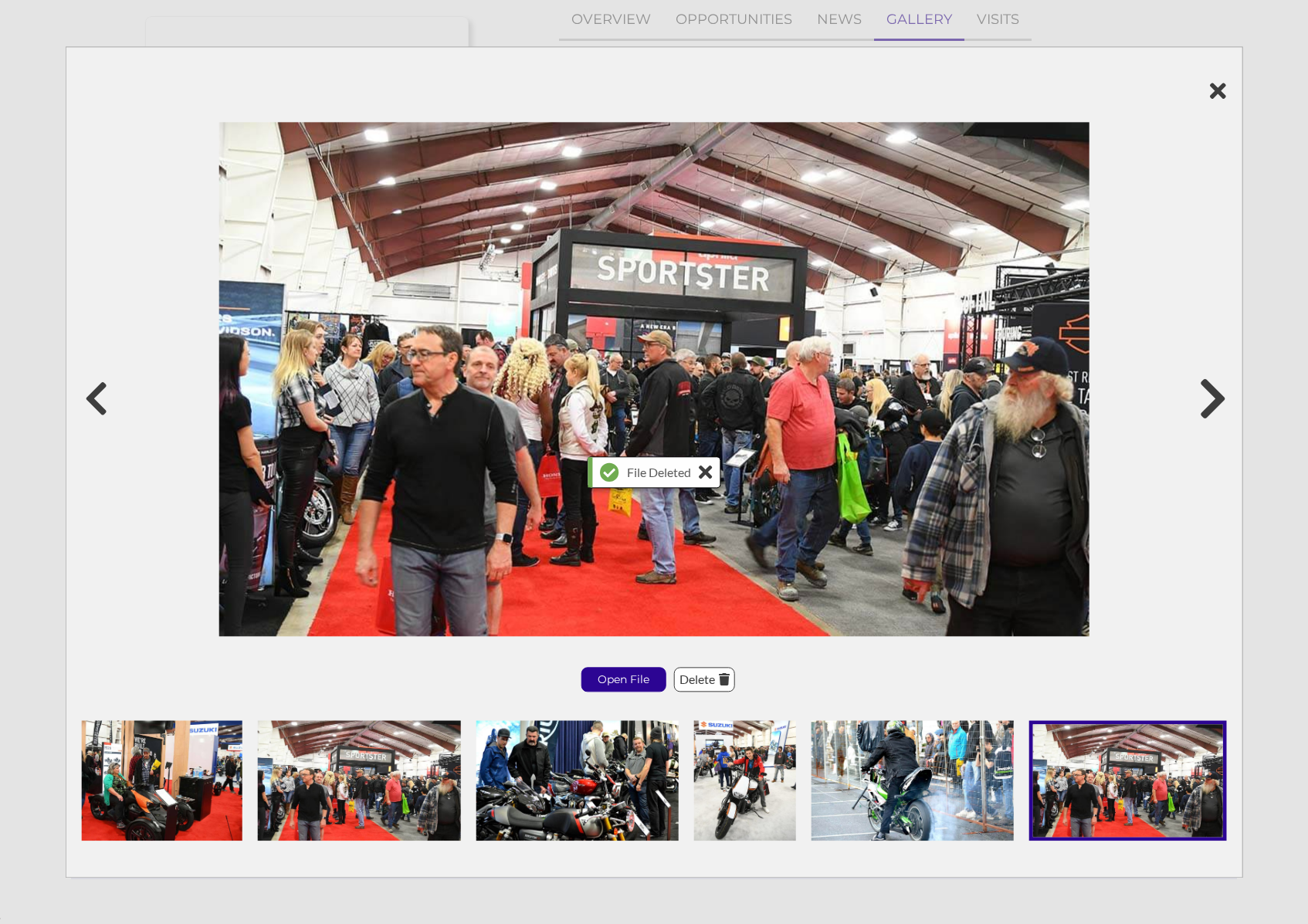
scroll to position [169, 0]
click at [1215, 395] on icon at bounding box center [1212, 398] width 29 height 46
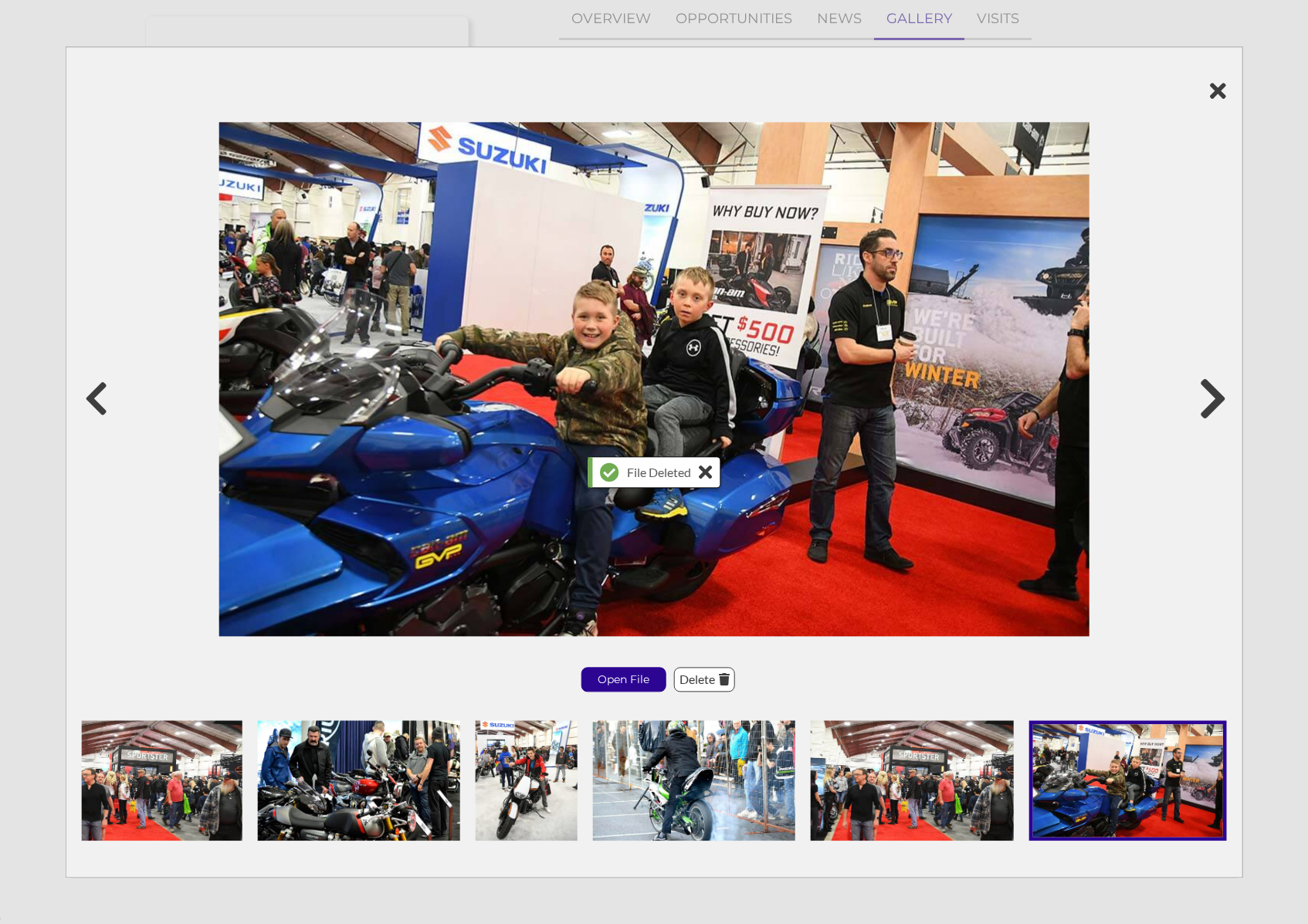
click at [1215, 395] on icon at bounding box center [1212, 398] width 29 height 46
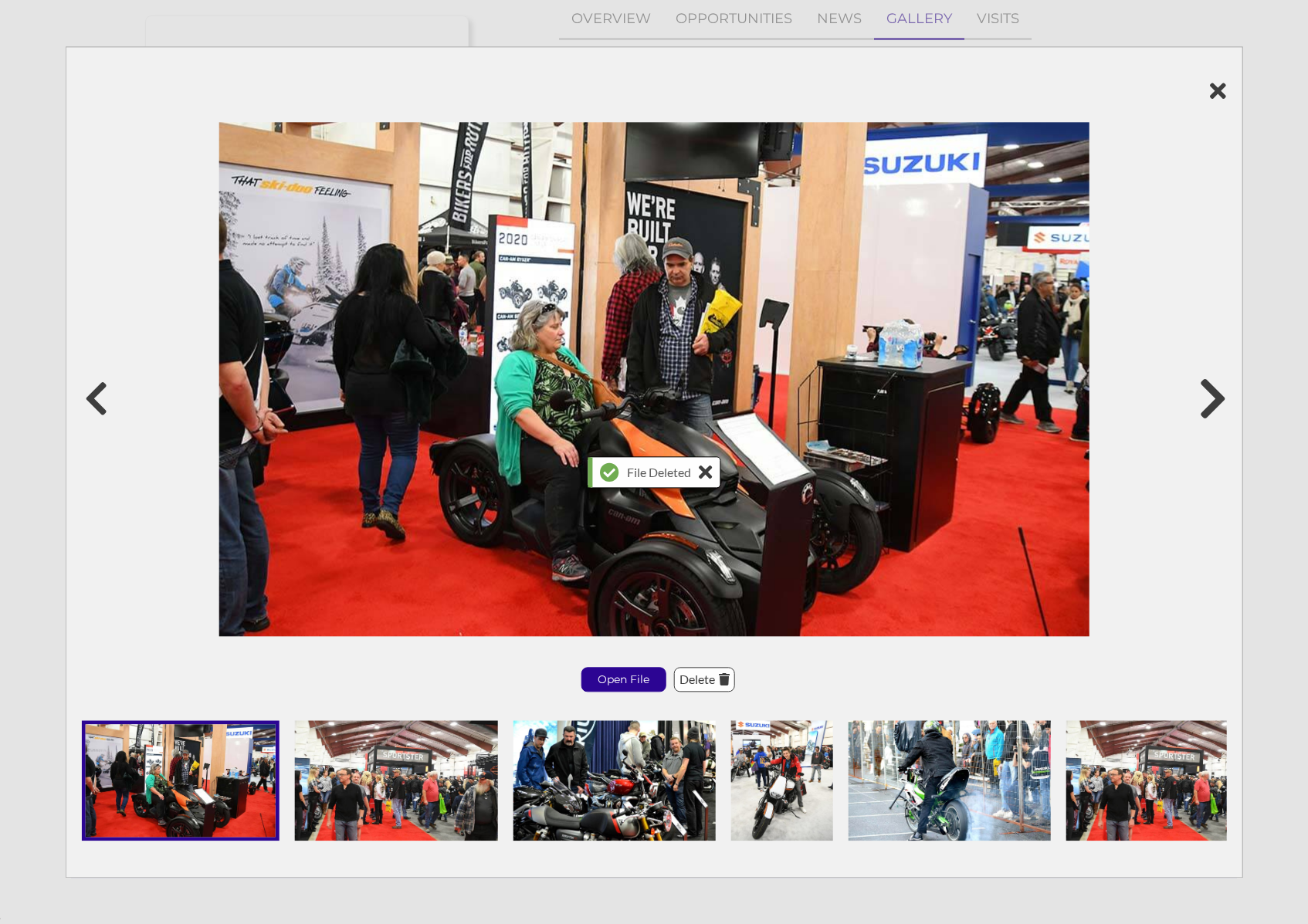
scroll to position [170, 0]
click at [1215, 395] on icon at bounding box center [1212, 398] width 29 height 46
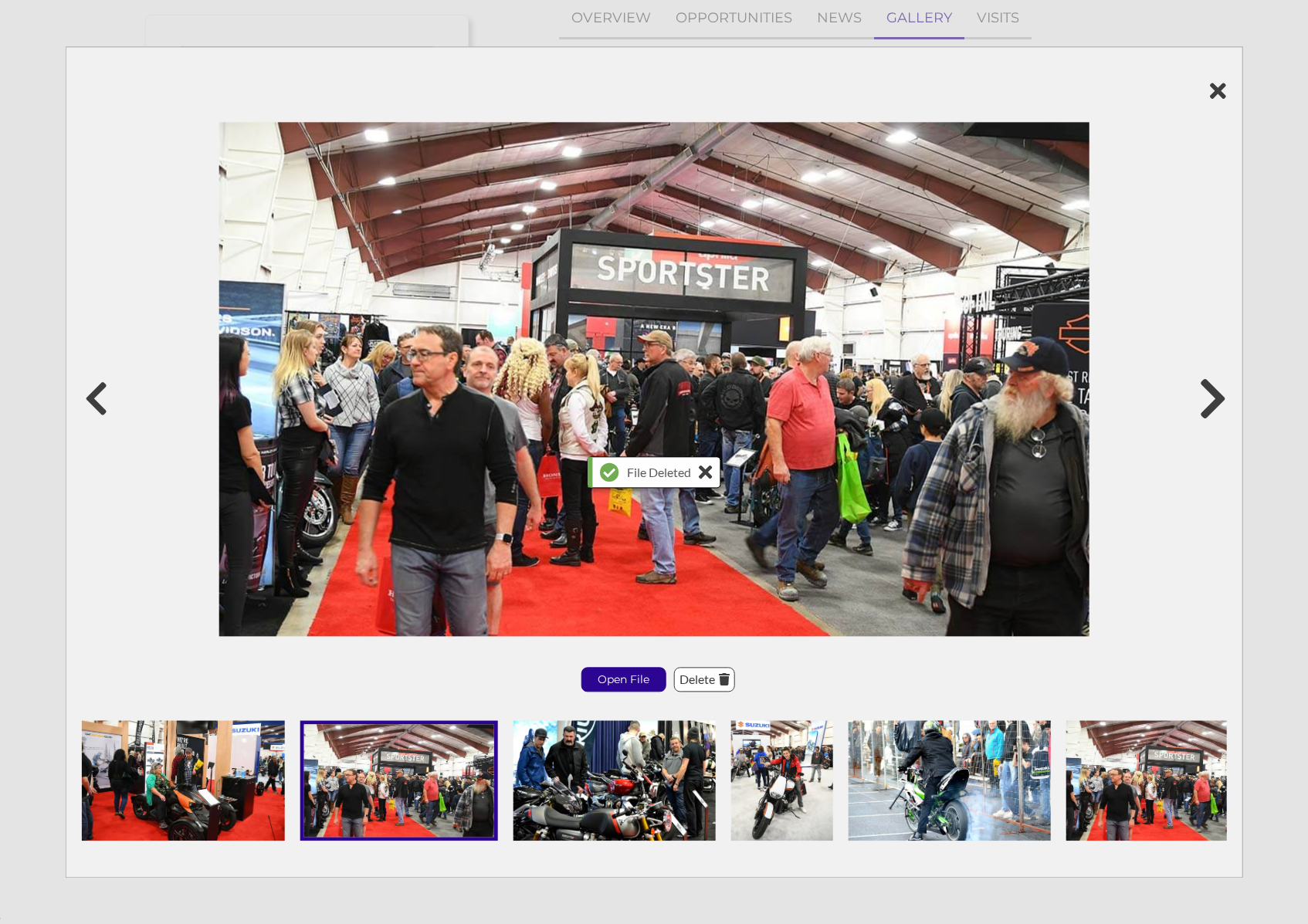
click at [1215, 395] on icon at bounding box center [1212, 398] width 29 height 46
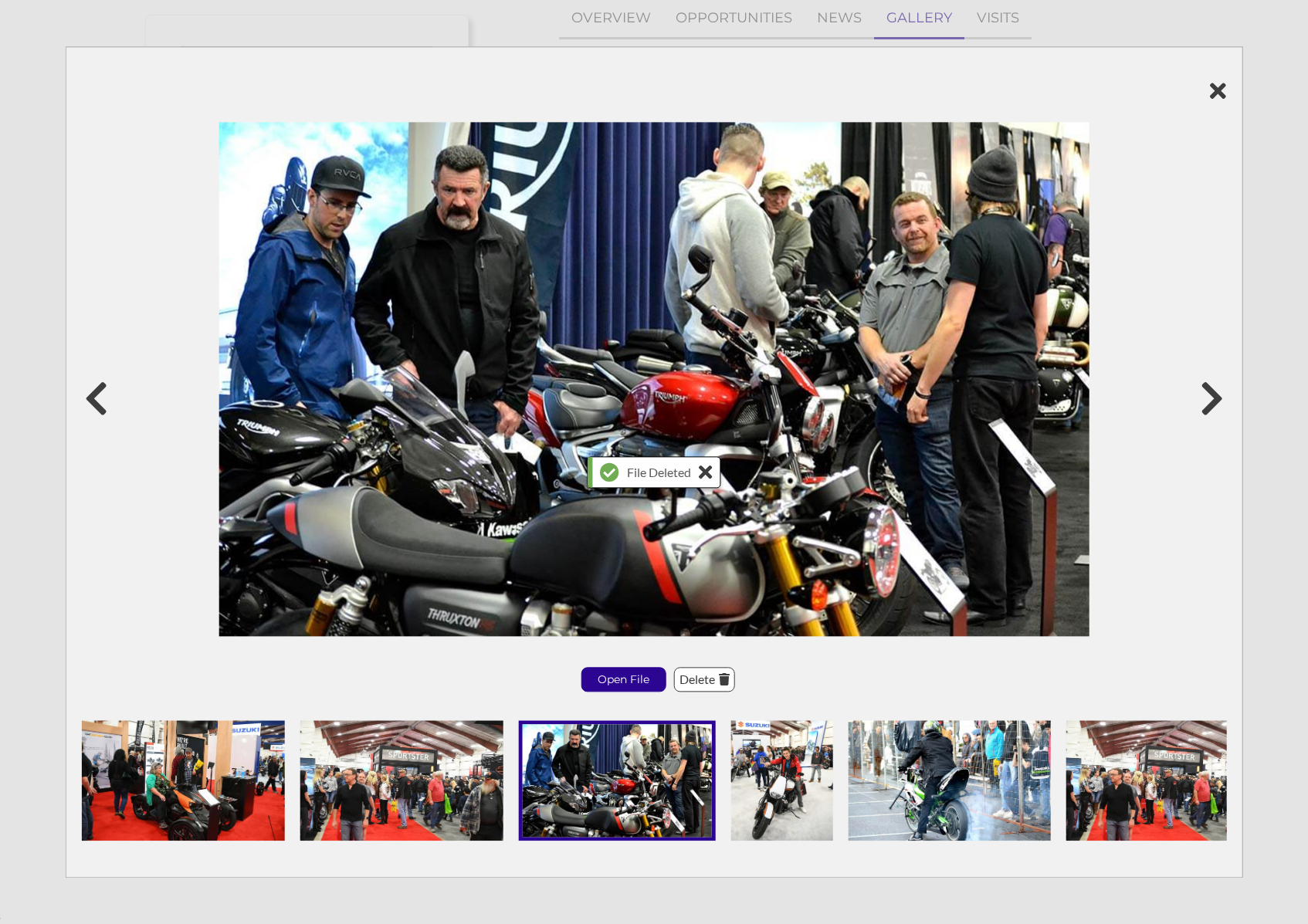
click at [1224, 91] on icon at bounding box center [654, 91] width 1145 height 23
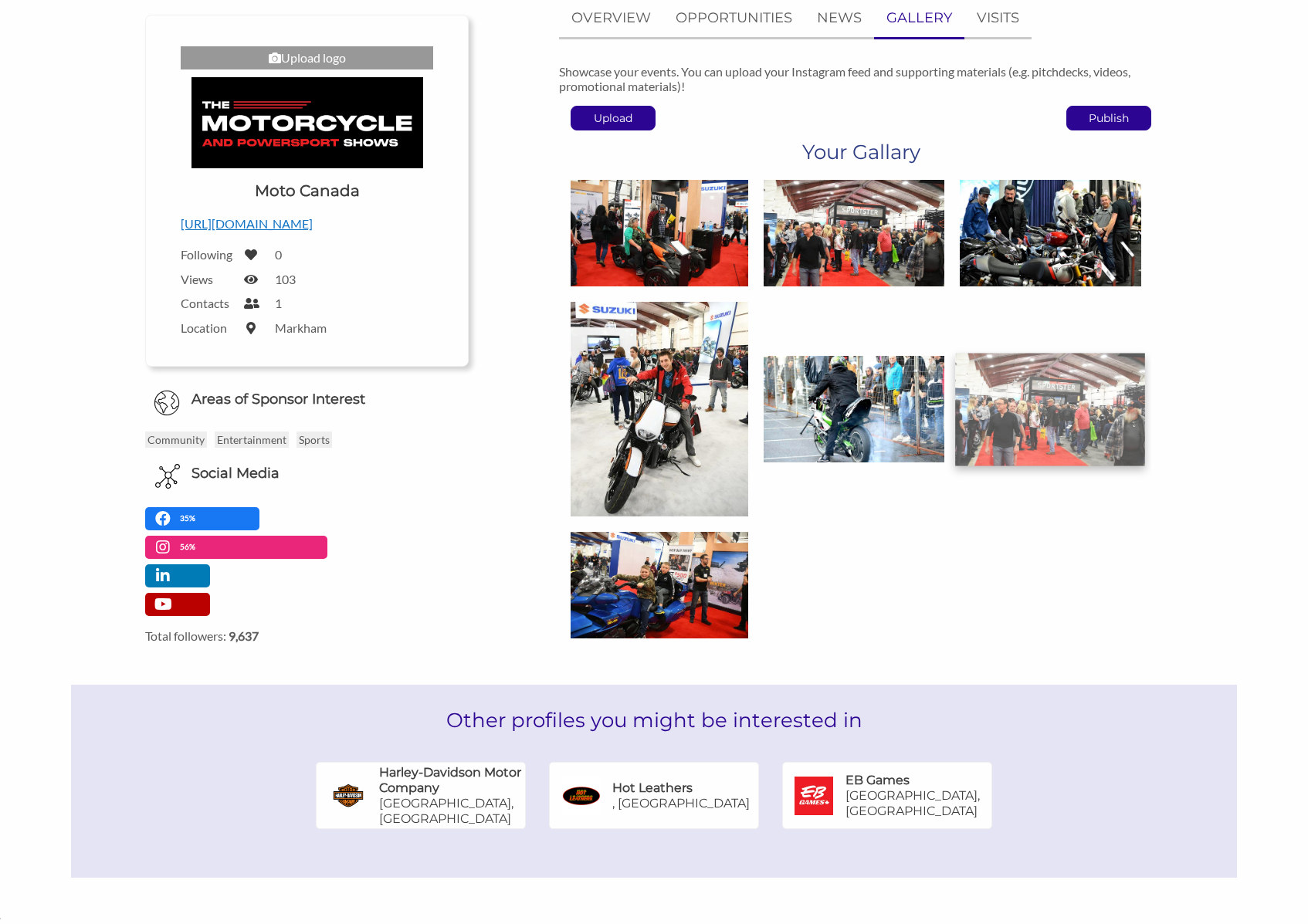
click at [1008, 372] on img at bounding box center [1050, 408] width 190 height 112
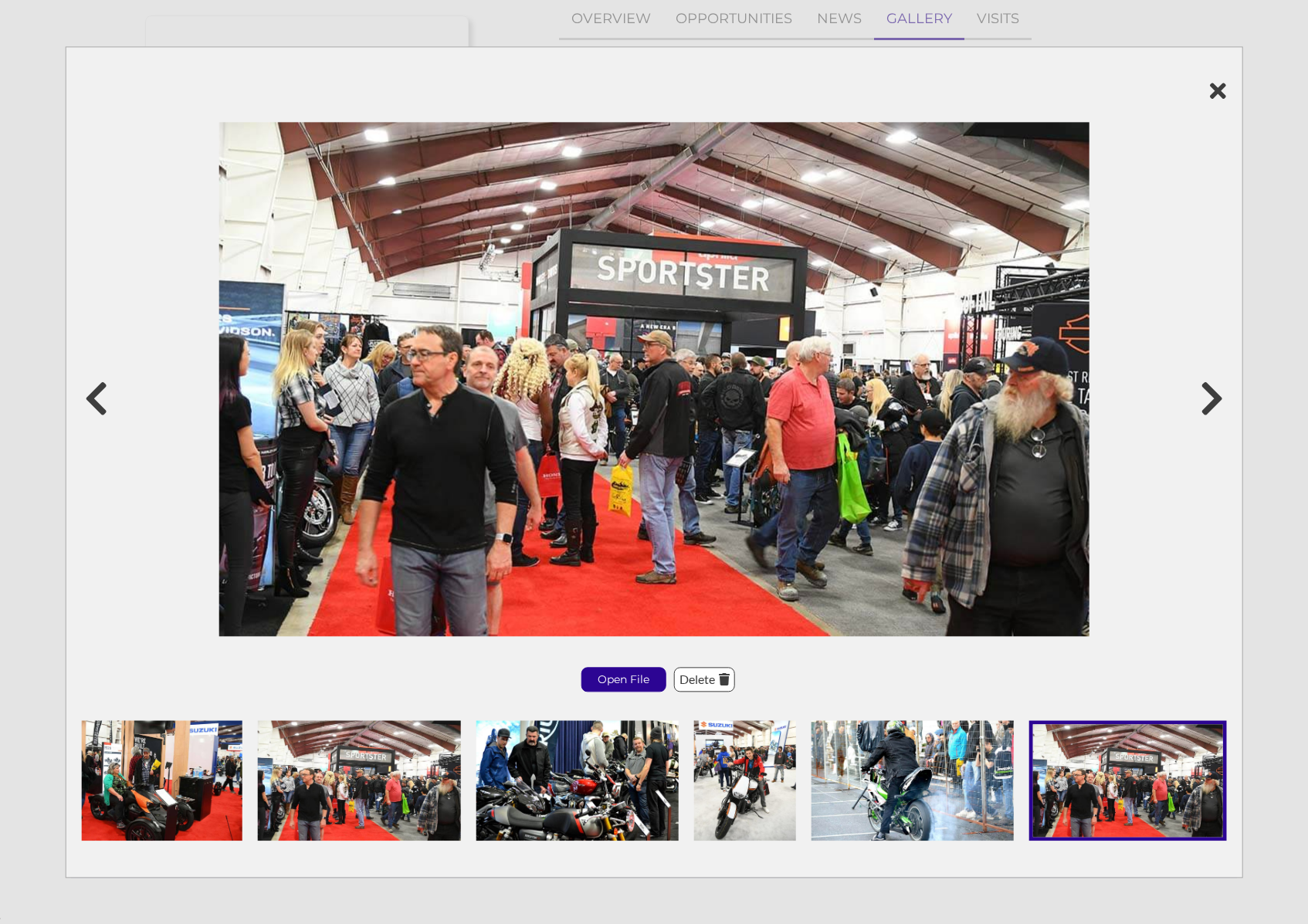
scroll to position [167, 0]
click at [702, 686] on p "Delete" at bounding box center [704, 680] width 59 height 23
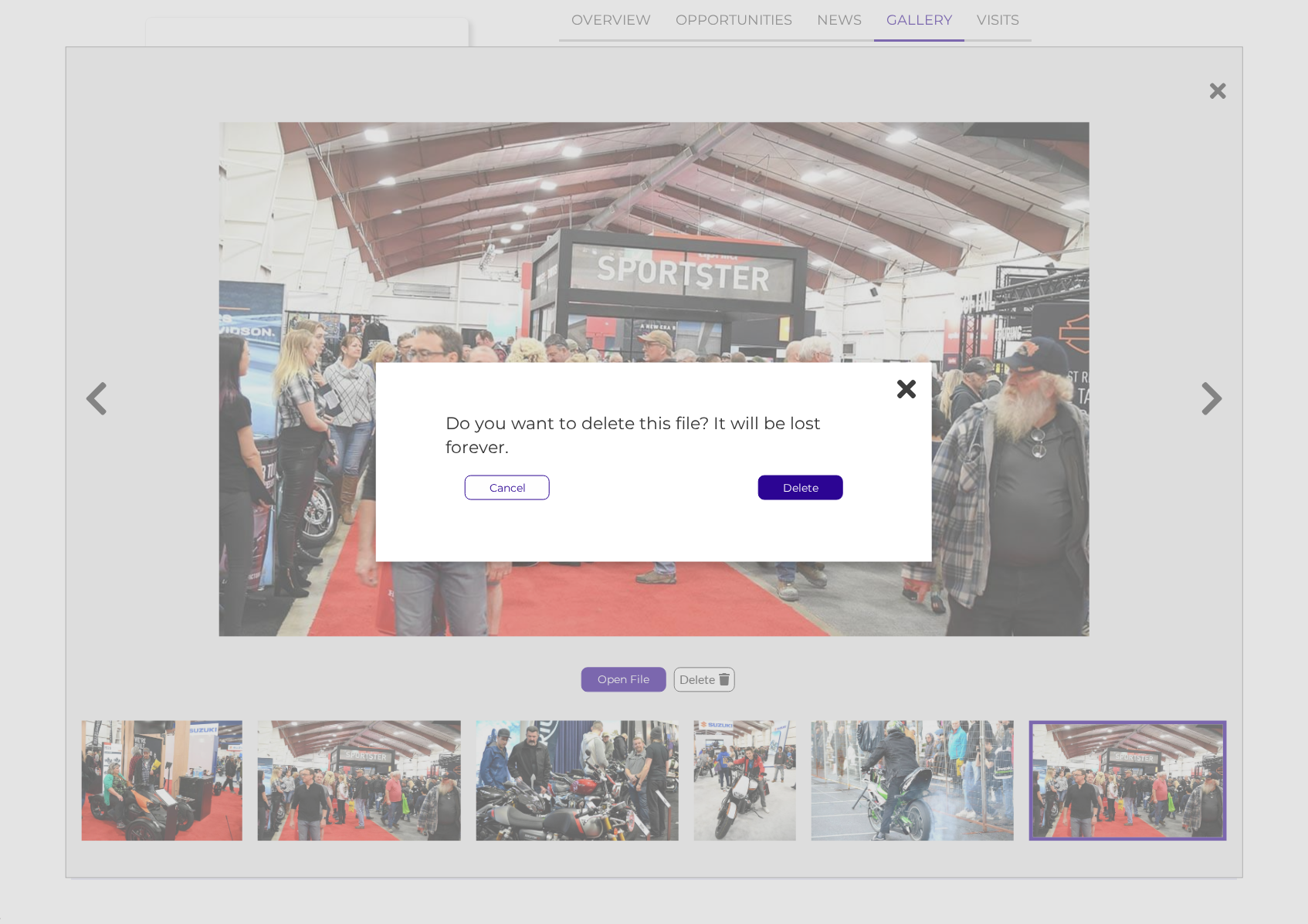
scroll to position [165, 0]
click at [828, 482] on p "Delete" at bounding box center [800, 487] width 83 height 23
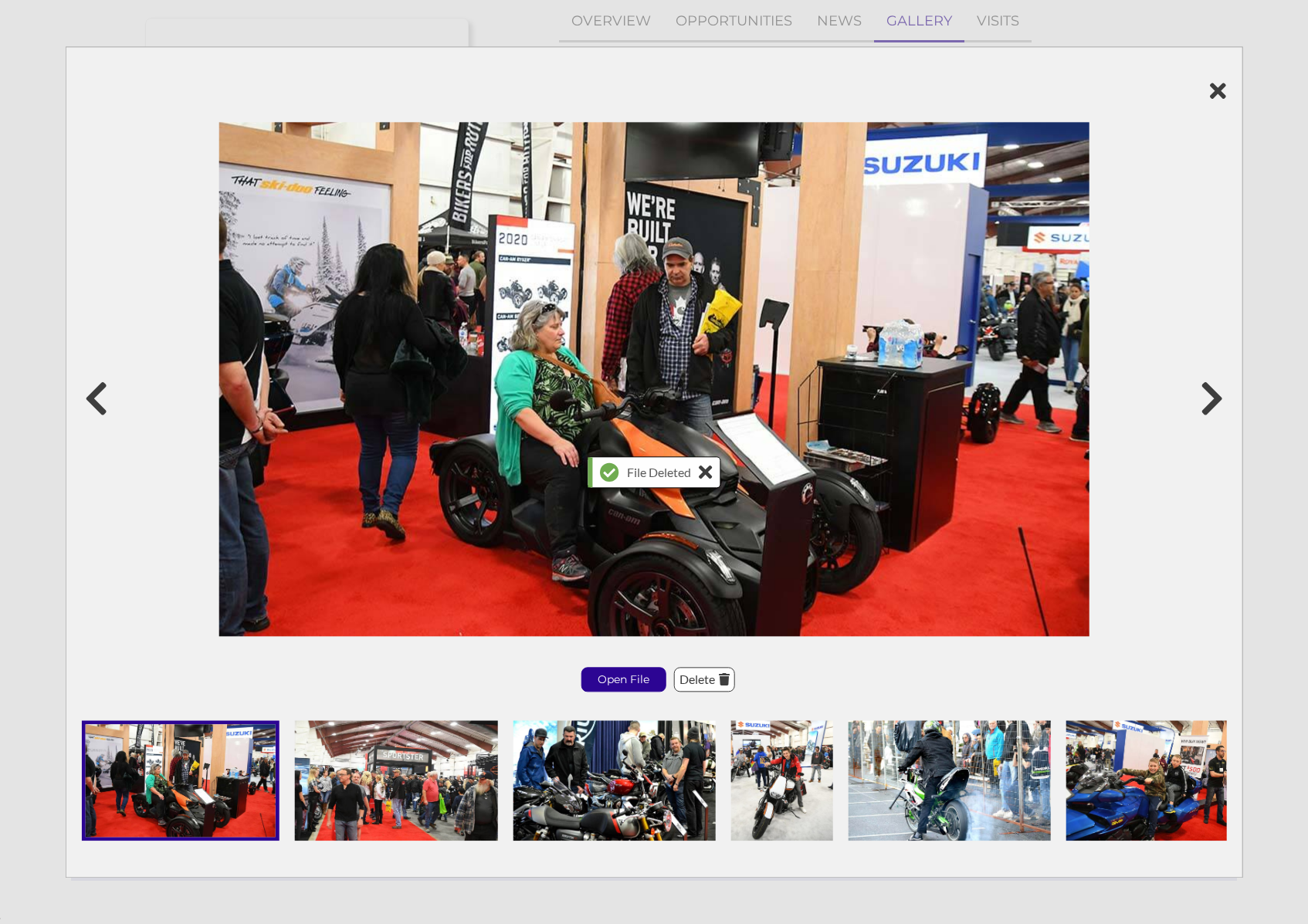
scroll to position [0, 0]
click at [1205, 95] on icon at bounding box center [654, 91] width 1145 height 23
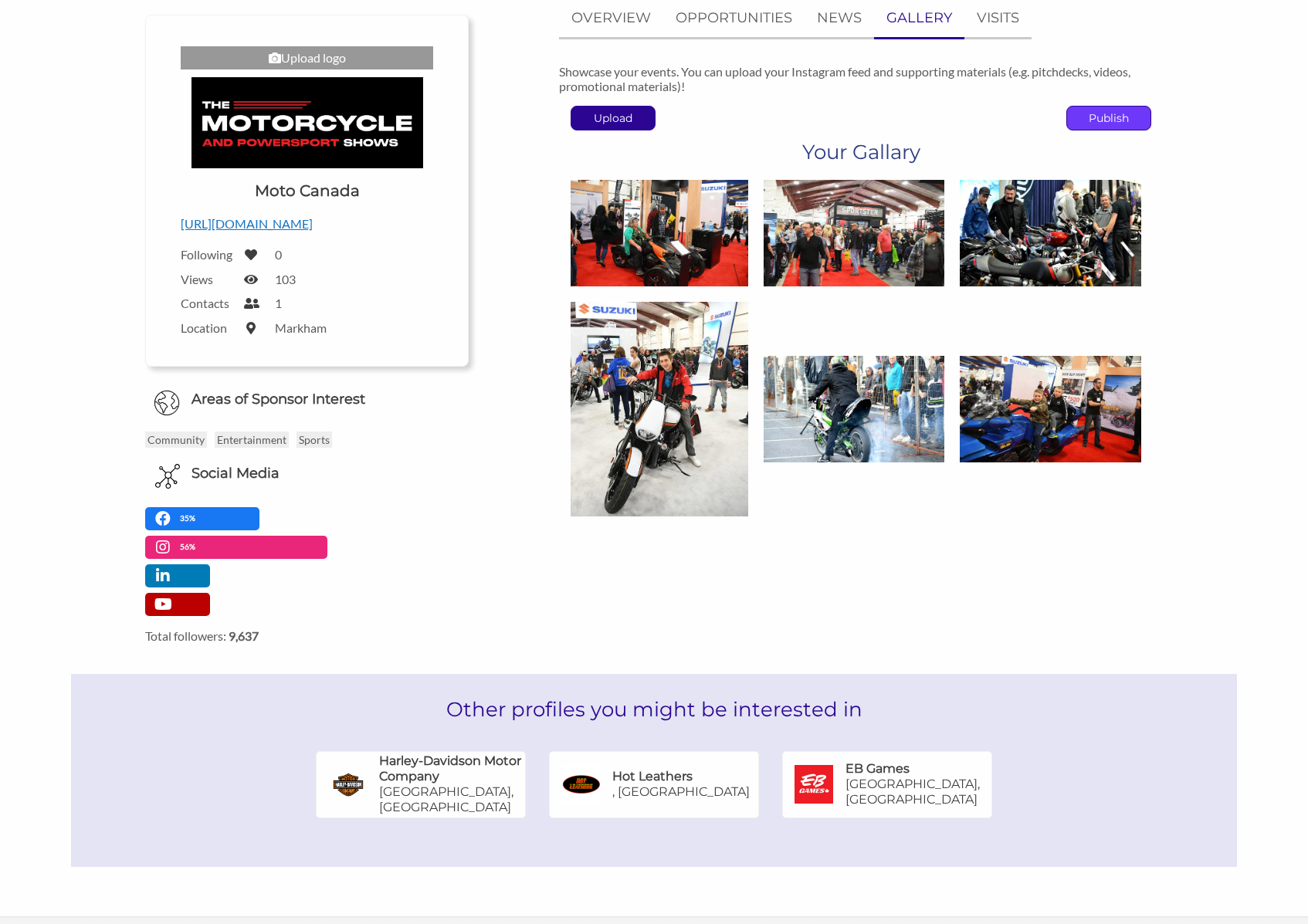
click at [1107, 119] on p "Publish" at bounding box center [1108, 118] width 83 height 23
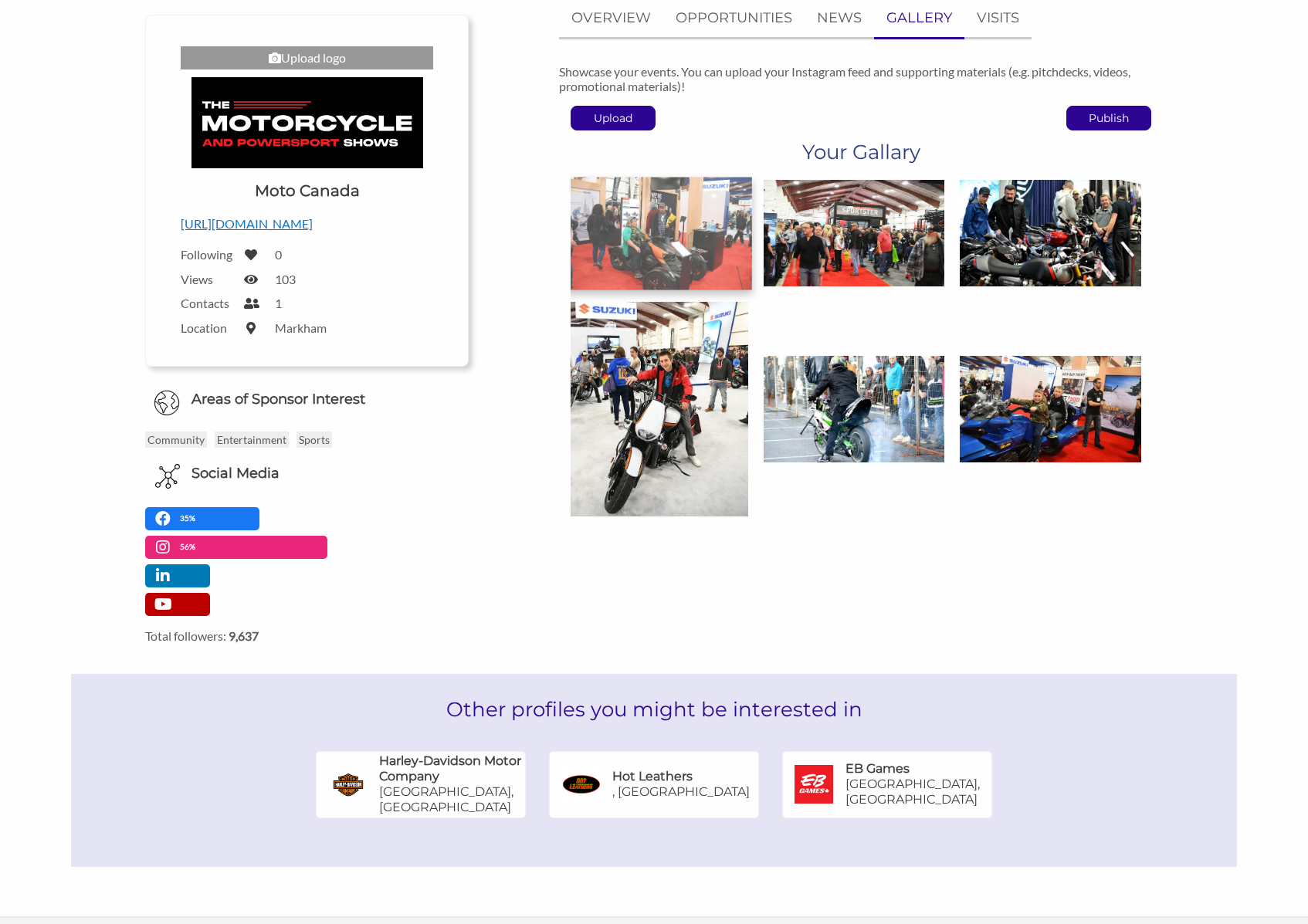
click at [663, 217] on img at bounding box center [657, 232] width 190 height 112
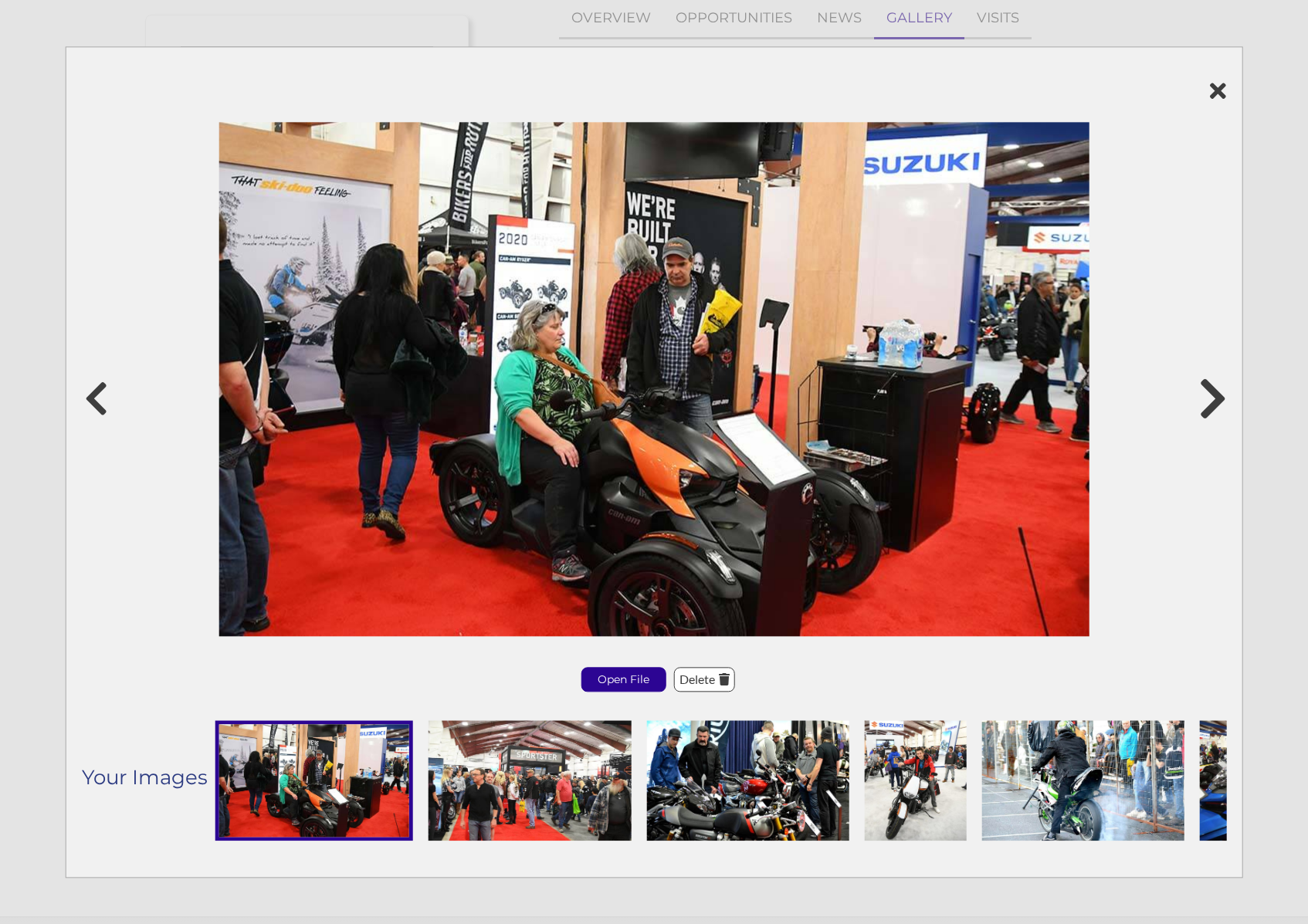
click at [1213, 391] on icon at bounding box center [1212, 398] width 29 height 46
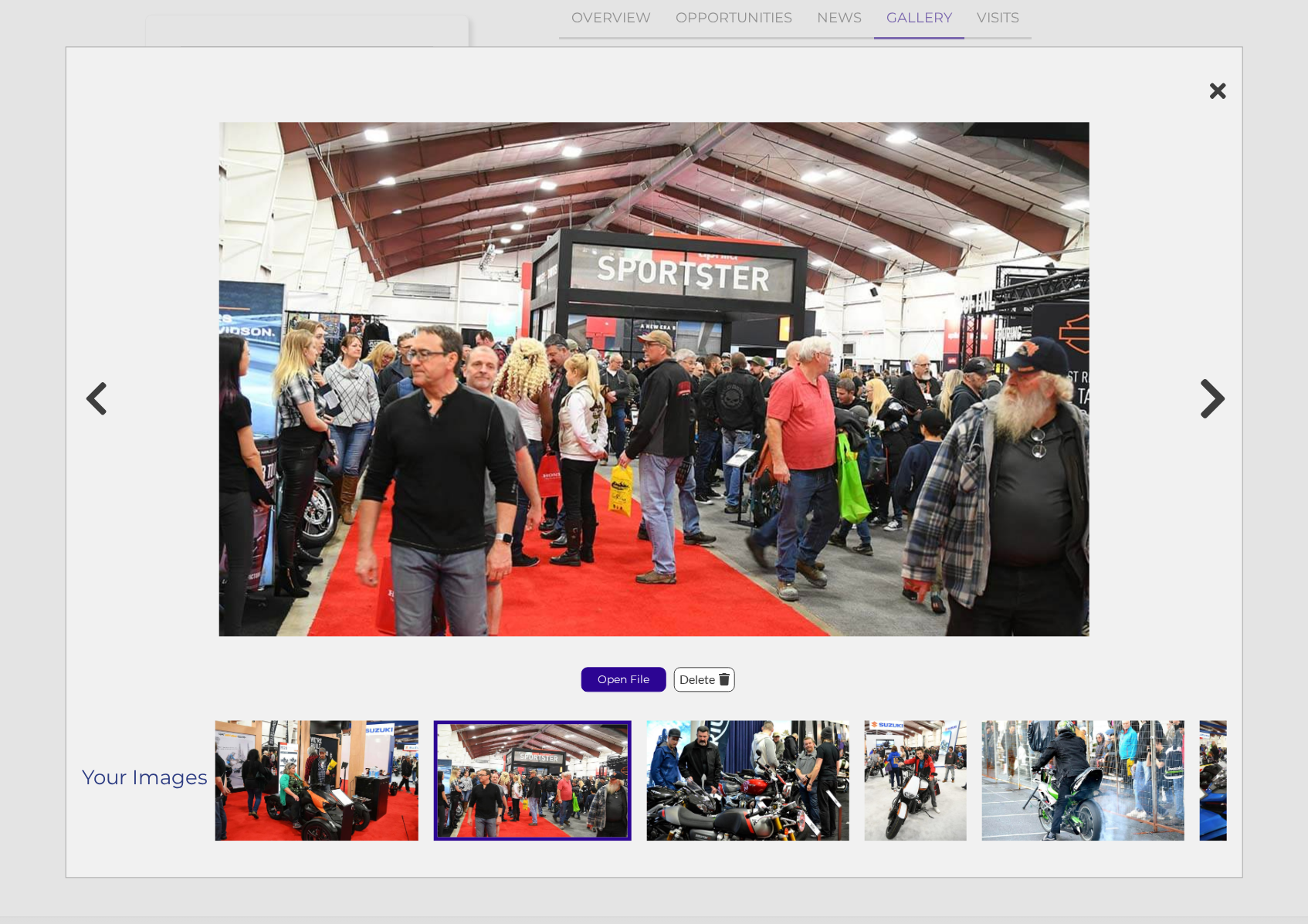
click at [1213, 392] on icon at bounding box center [1212, 398] width 29 height 46
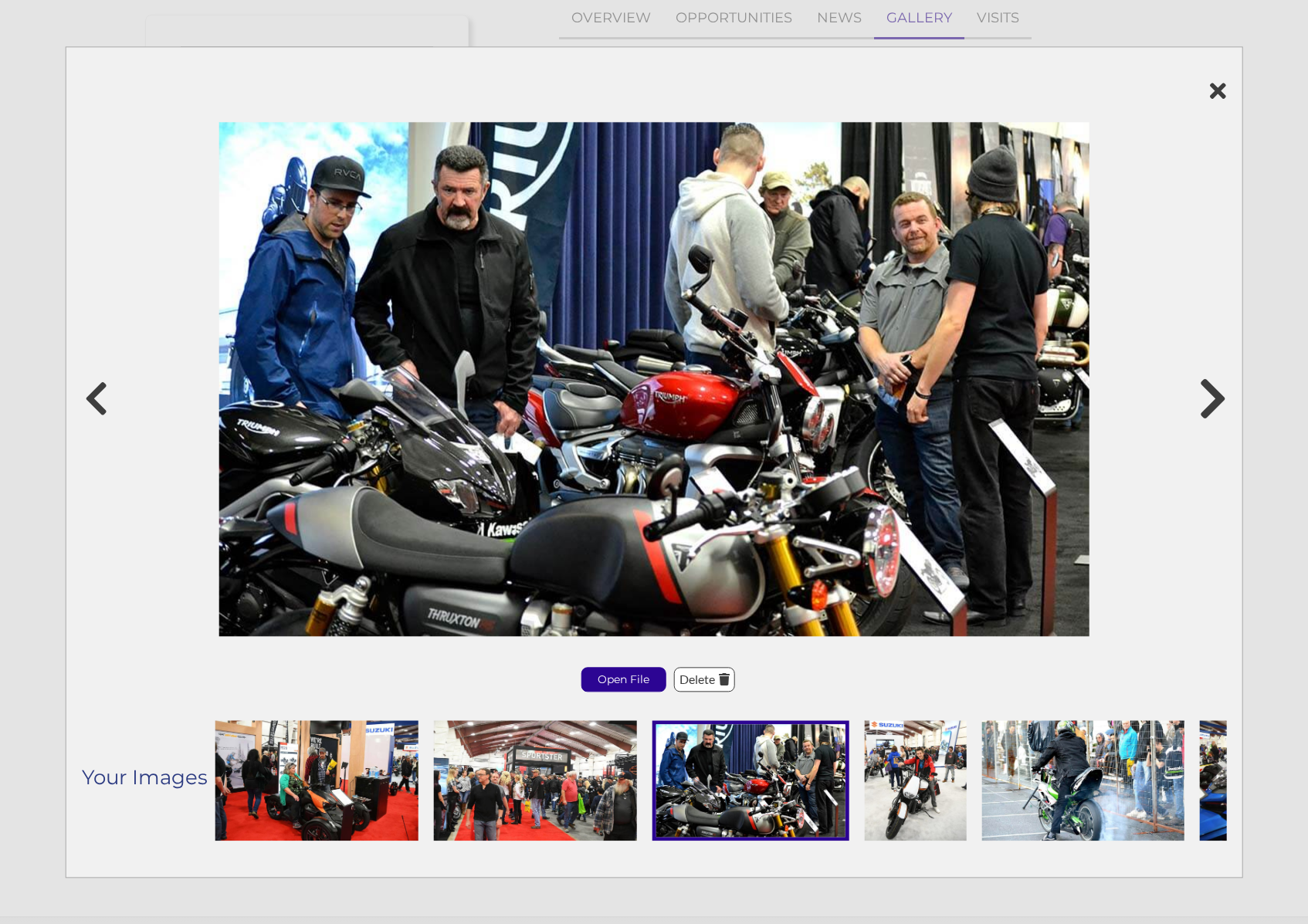
click at [1213, 392] on icon at bounding box center [1212, 398] width 29 height 46
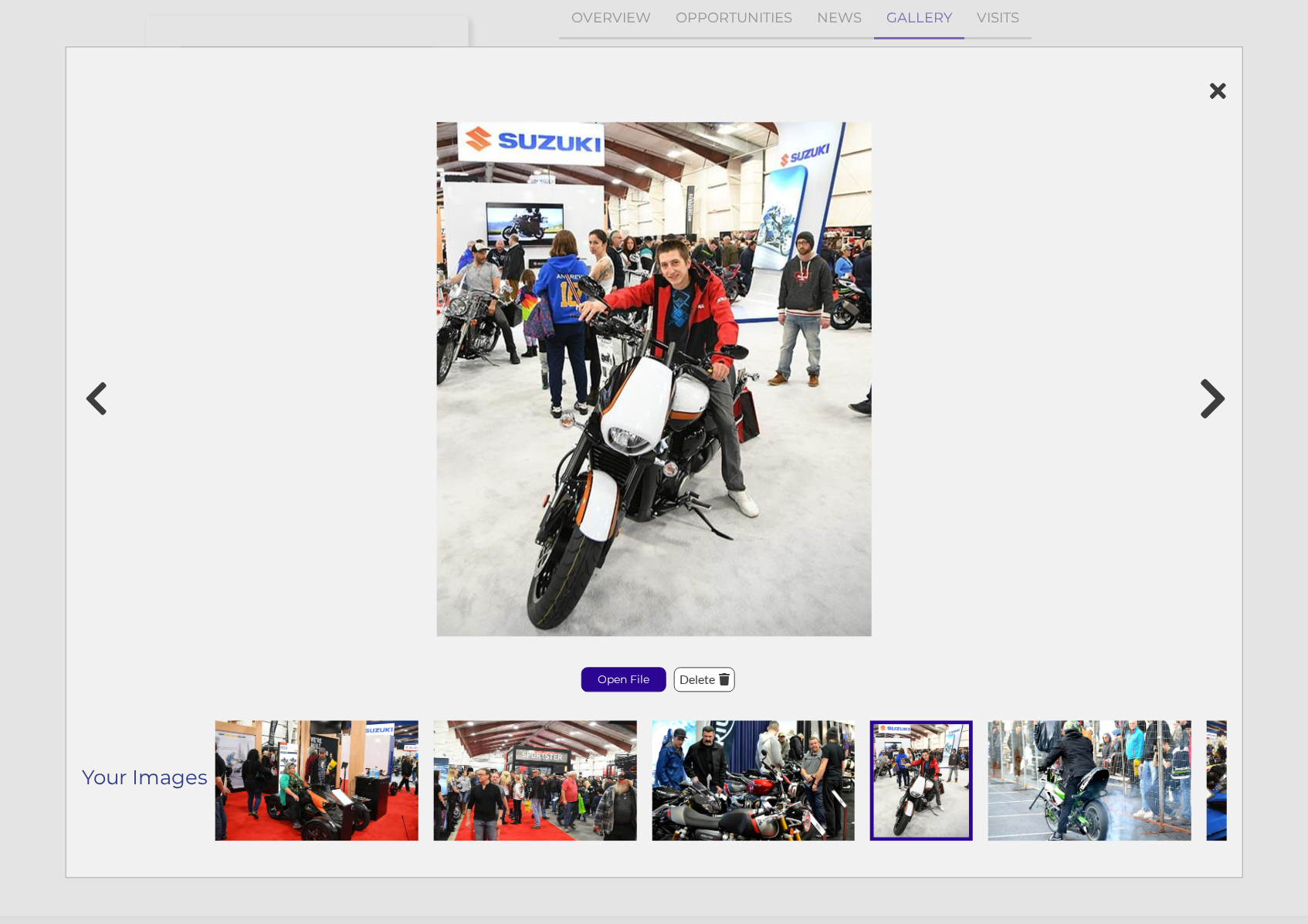
click at [1213, 392] on icon at bounding box center [1212, 398] width 29 height 46
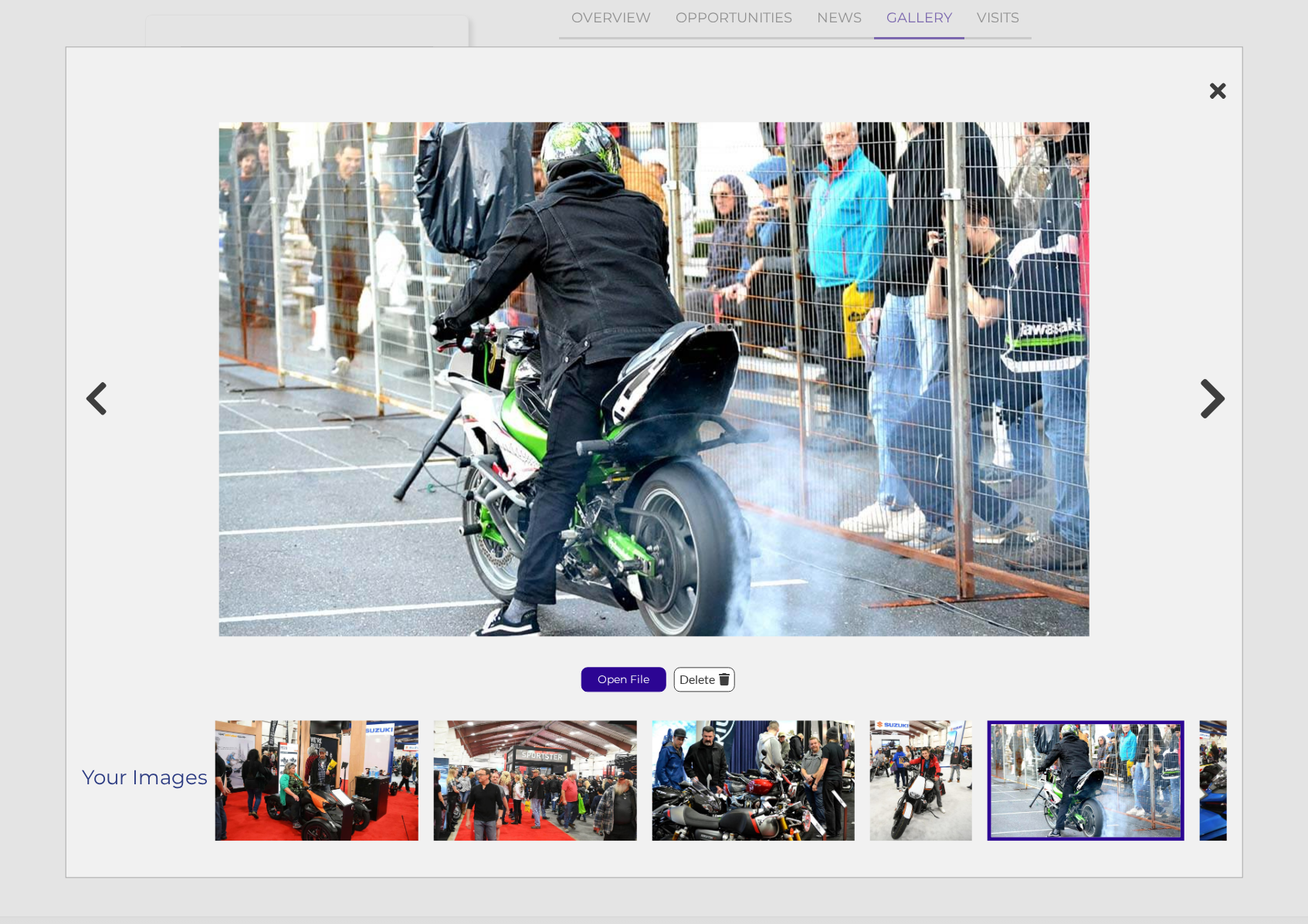
click at [1213, 392] on icon at bounding box center [1212, 398] width 29 height 46
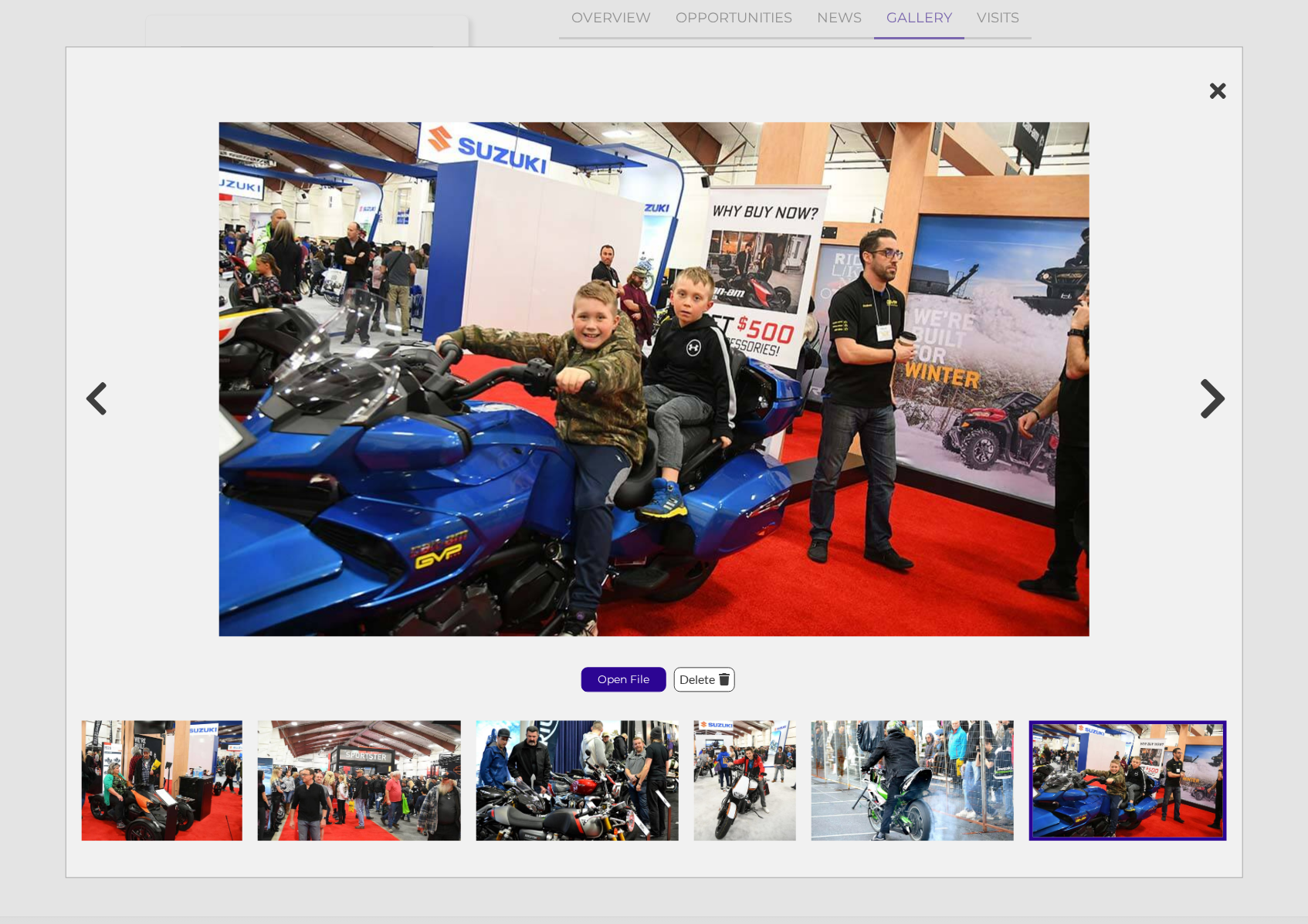
click at [1213, 392] on icon at bounding box center [1212, 398] width 29 height 46
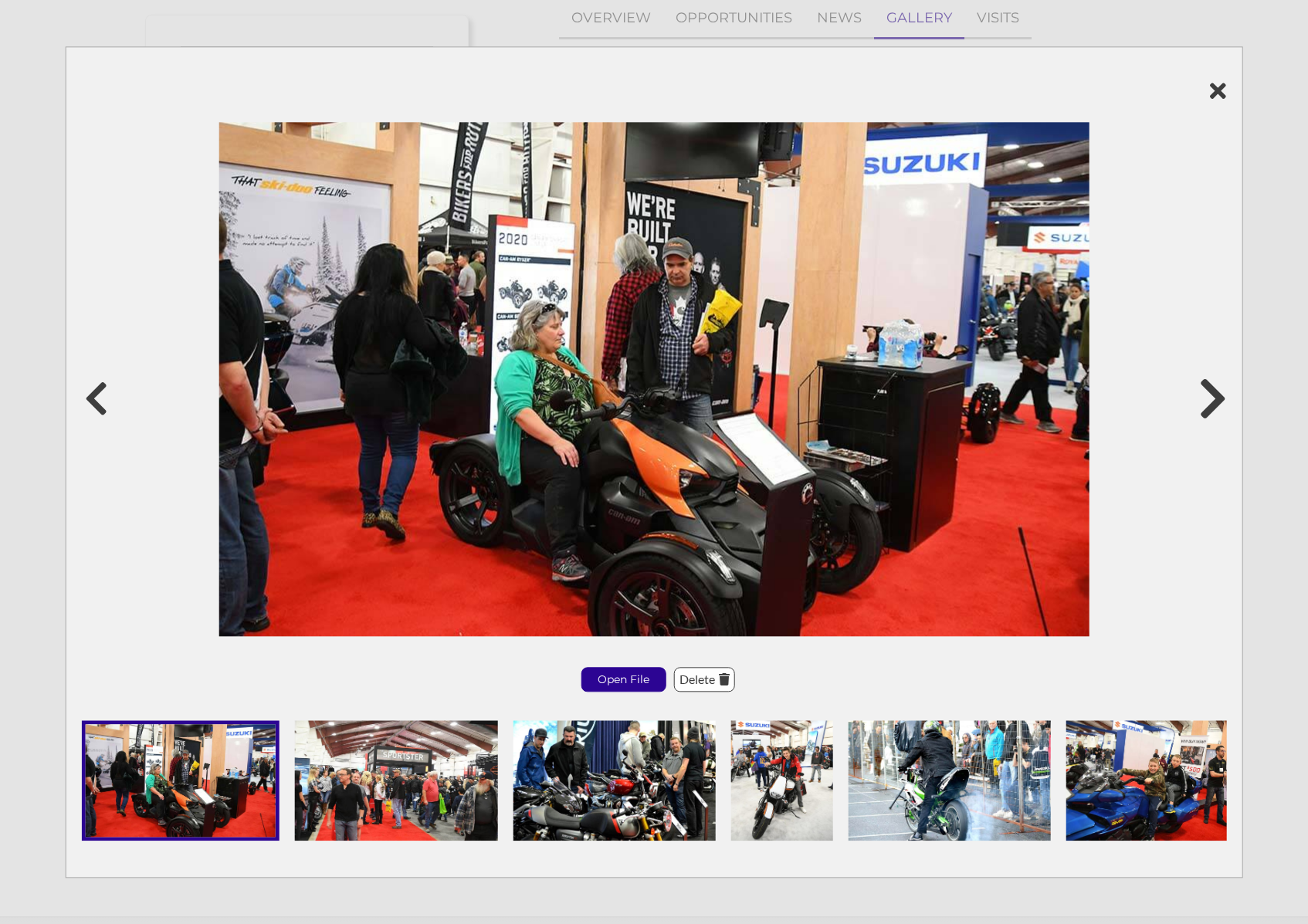
click at [1213, 392] on icon at bounding box center [1212, 398] width 29 height 46
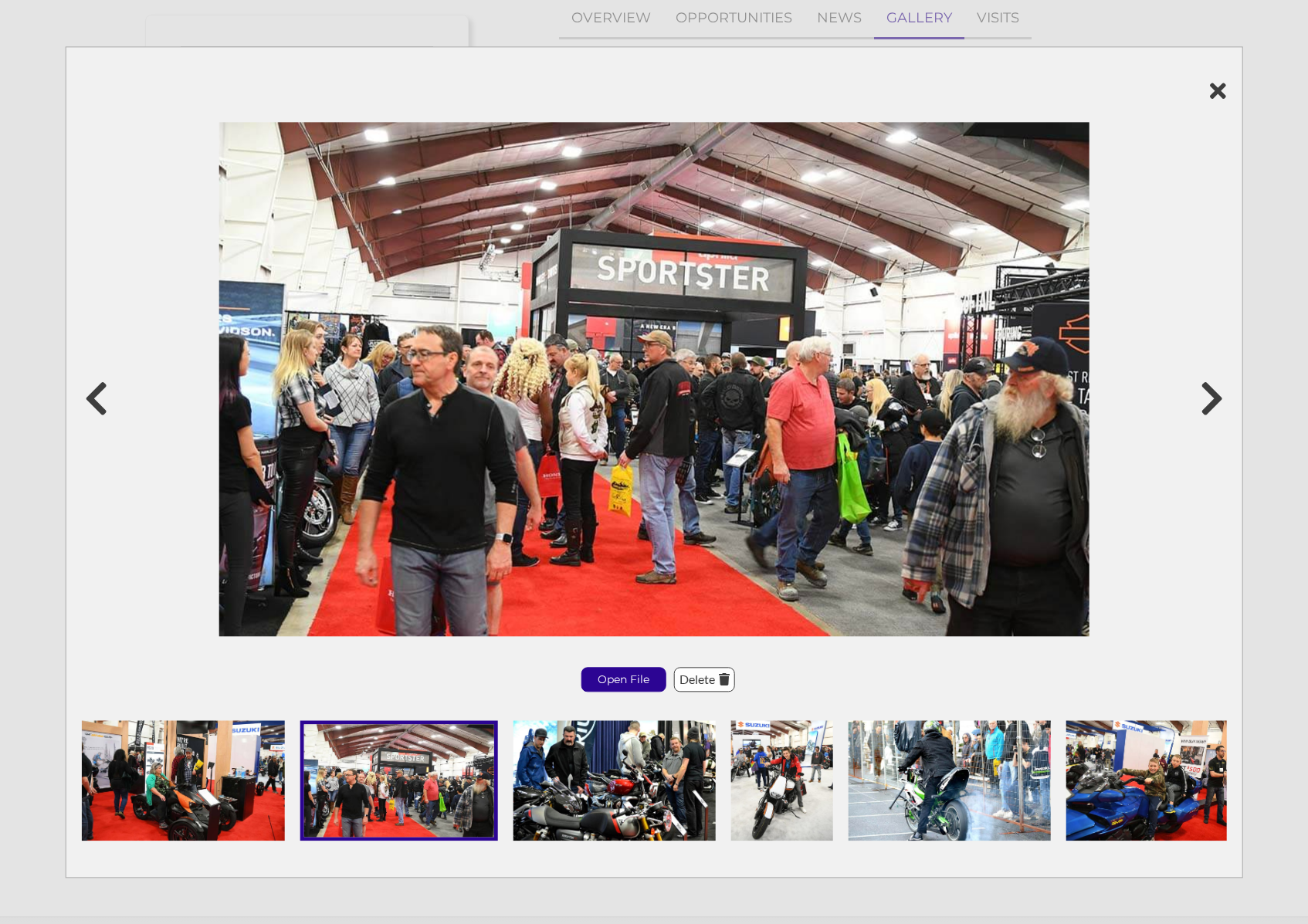
click at [1215, 99] on icon at bounding box center [654, 91] width 1145 height 23
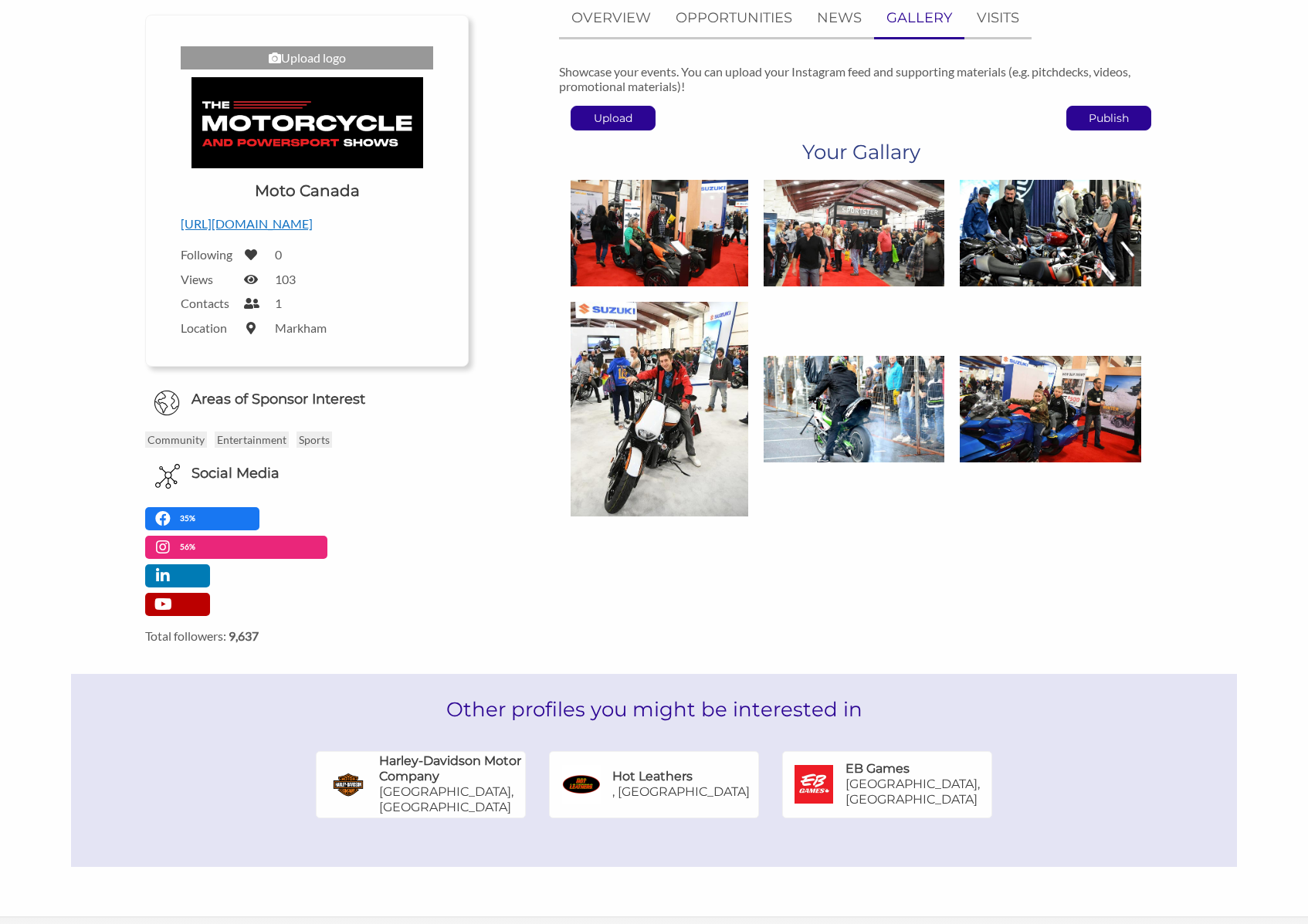
click at [939, 485] on div at bounding box center [860, 348] width 603 height 352
